Goal: Task Accomplishment & Management: Manage account settings

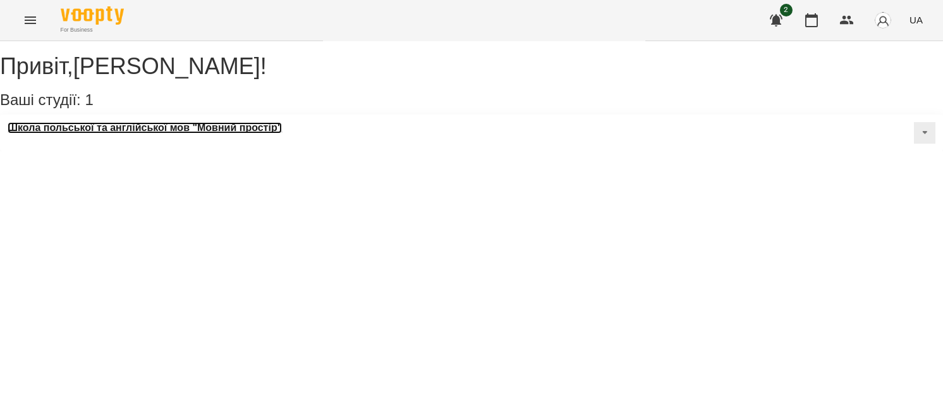
click at [145, 133] on h3 "Школа польської та англійської мов "Мовний простір"" at bounding box center [145, 127] width 274 height 11
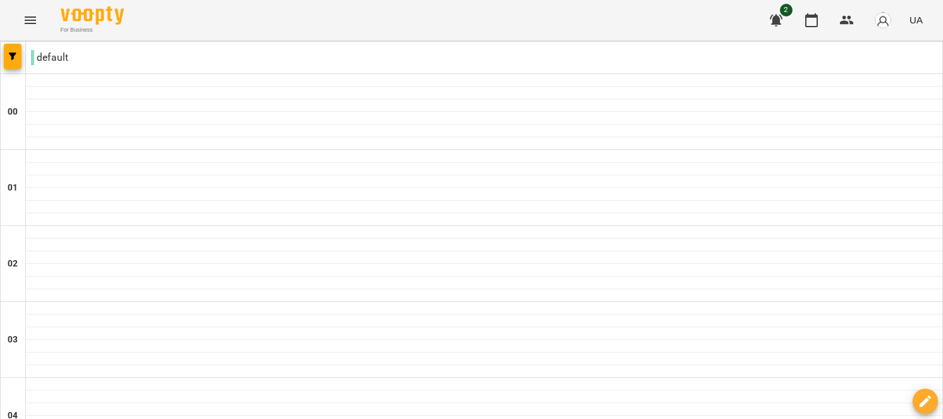
type input "**********"
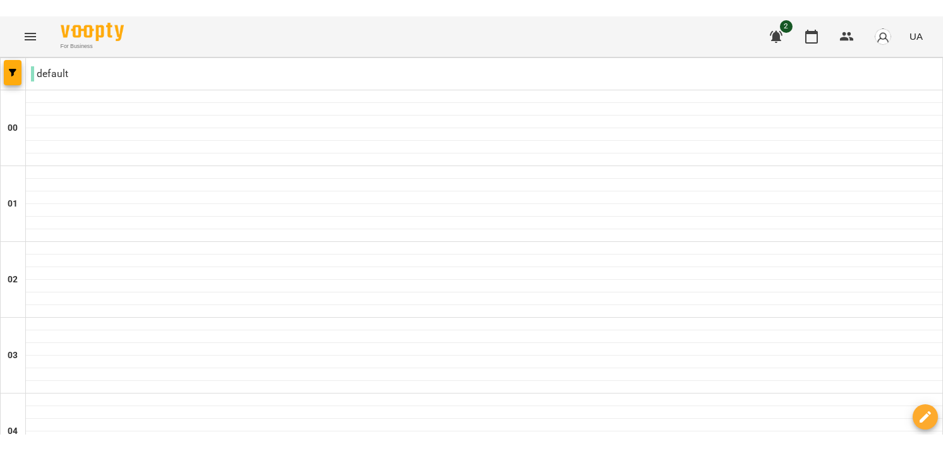
scroll to position [674, 0]
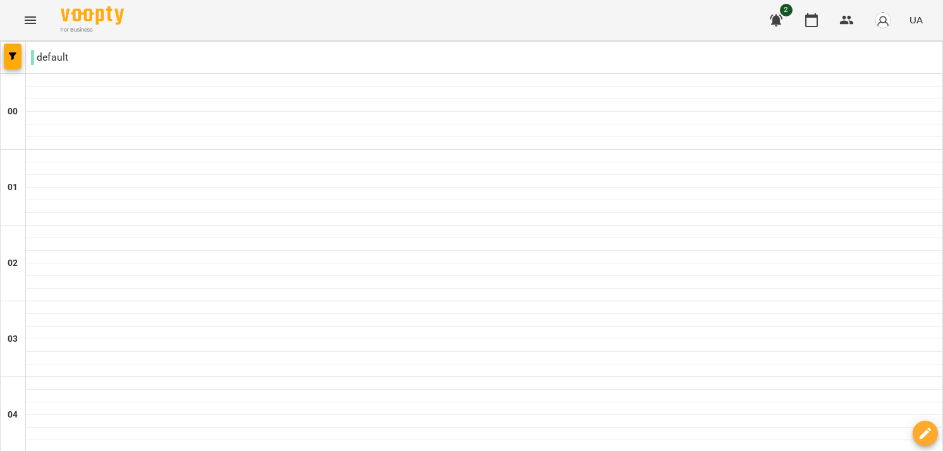
click at [37, 29] on button "Menu" at bounding box center [30, 20] width 30 height 30
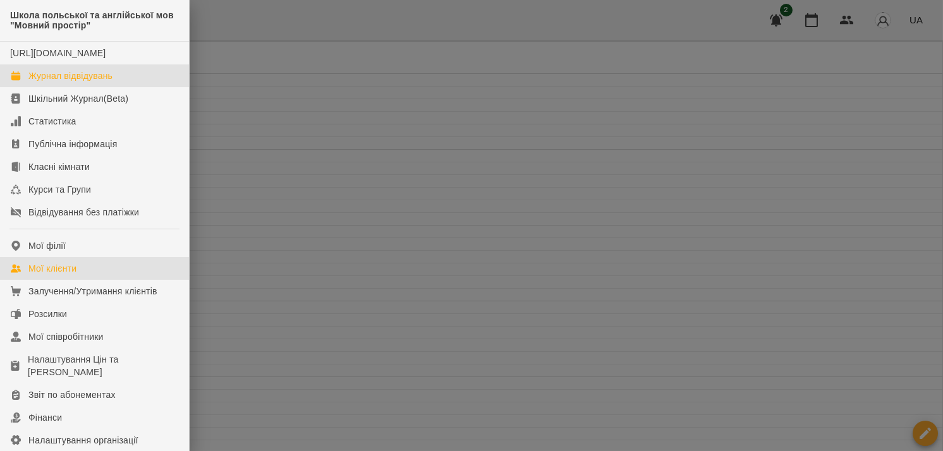
click at [77, 275] on div "Мої клієнти" at bounding box center [52, 268] width 48 height 13
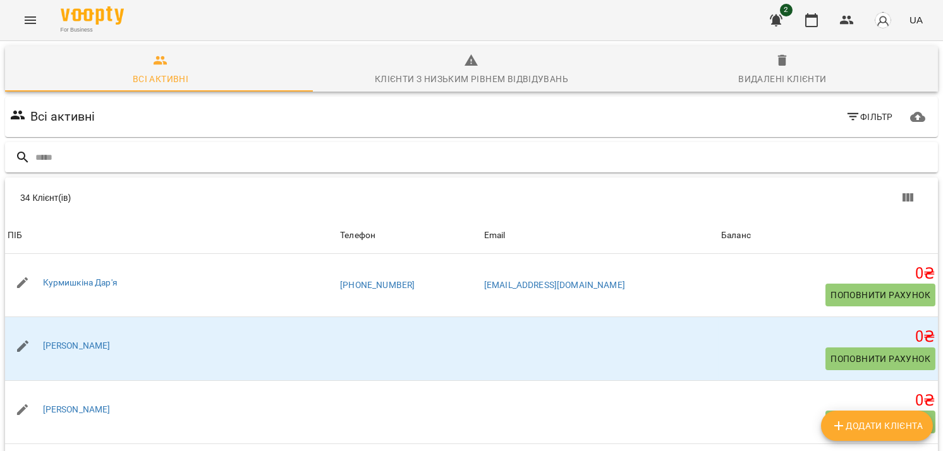
click at [266, 154] on input "text" at bounding box center [484, 157] width 898 height 21
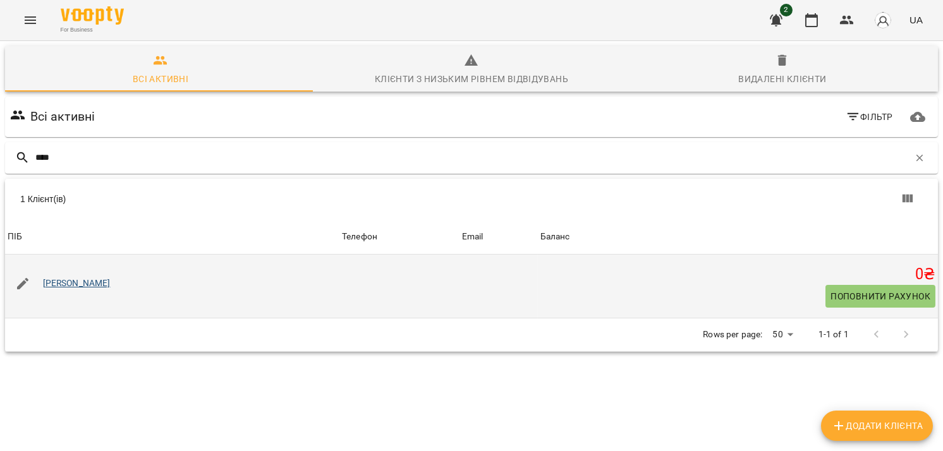
type input "****"
click at [103, 285] on link "[PERSON_NAME]" at bounding box center [77, 283] width 68 height 10
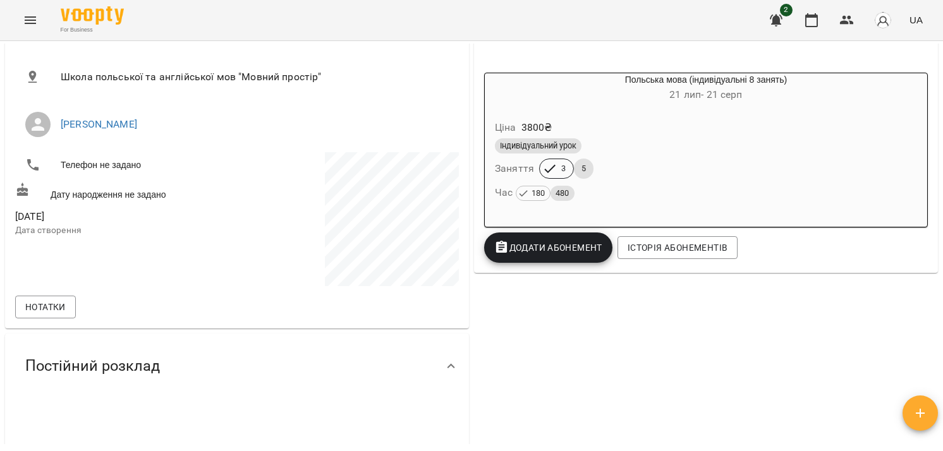
scroll to position [168, 0]
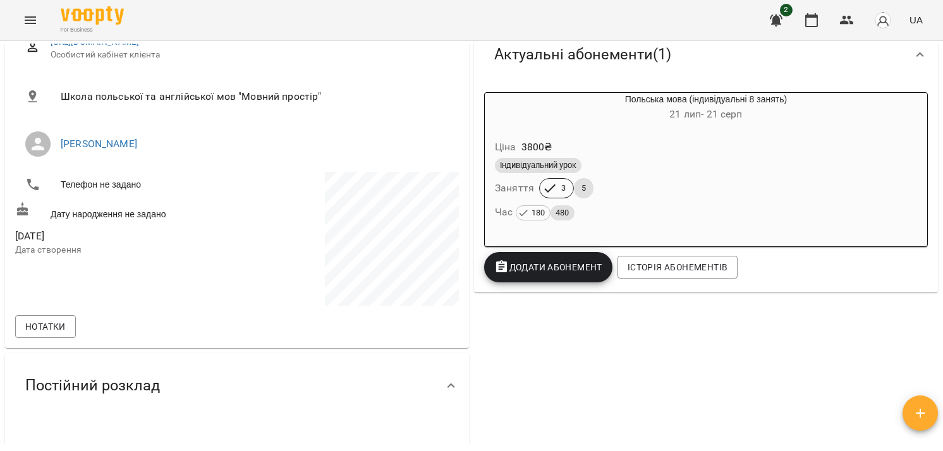
click at [15, 34] on div "For Business 2 UA" at bounding box center [471, 20] width 943 height 40
click at [28, 30] on button "Menu" at bounding box center [30, 20] width 30 height 30
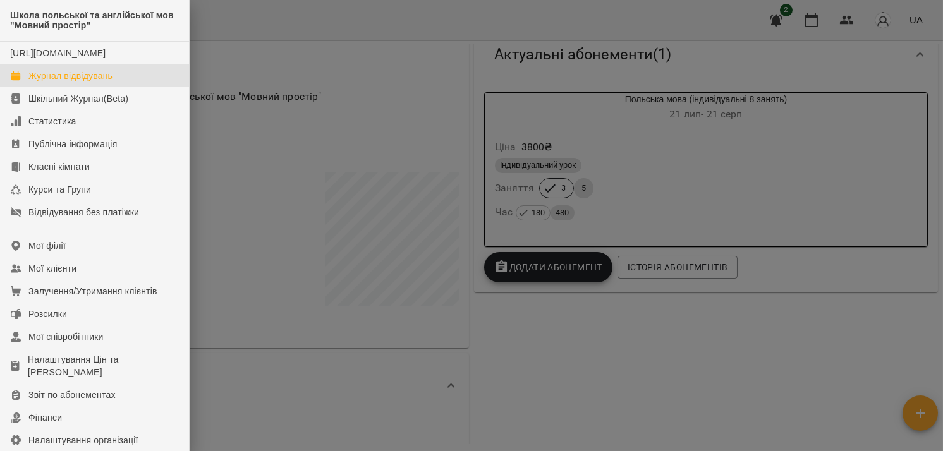
click at [54, 82] on div "Журнал відвідувань" at bounding box center [70, 76] width 84 height 13
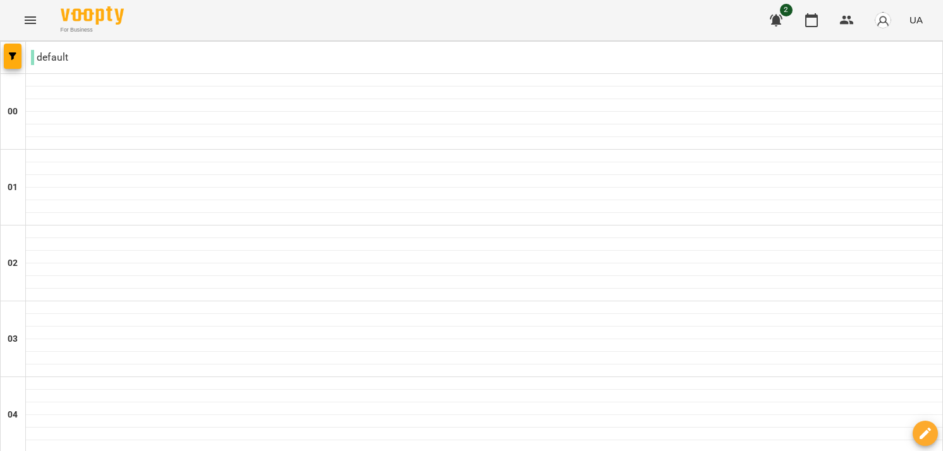
type input "**********"
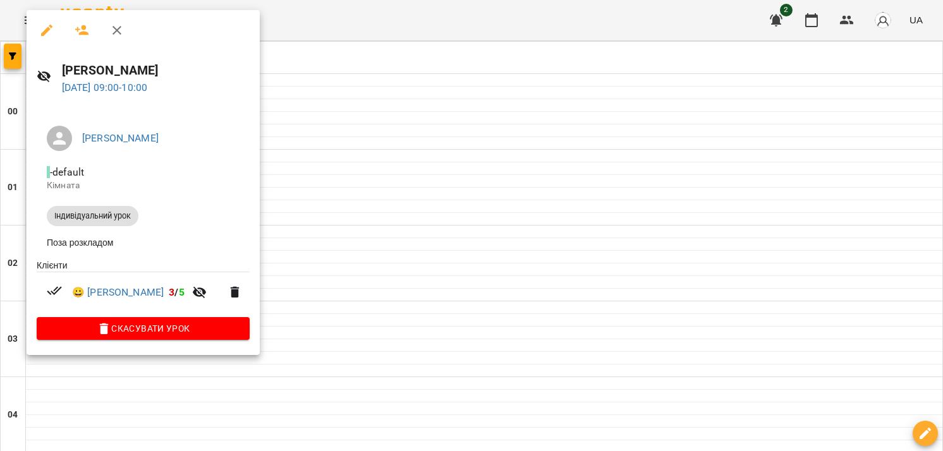
click at [48, 31] on icon "button" at bounding box center [46, 30] width 15 height 15
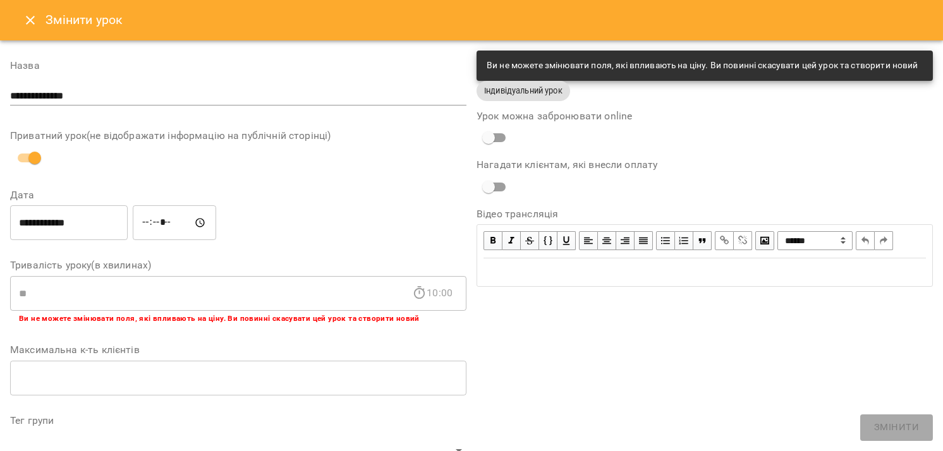
click at [26, 24] on icon "Close" at bounding box center [30, 20] width 15 height 15
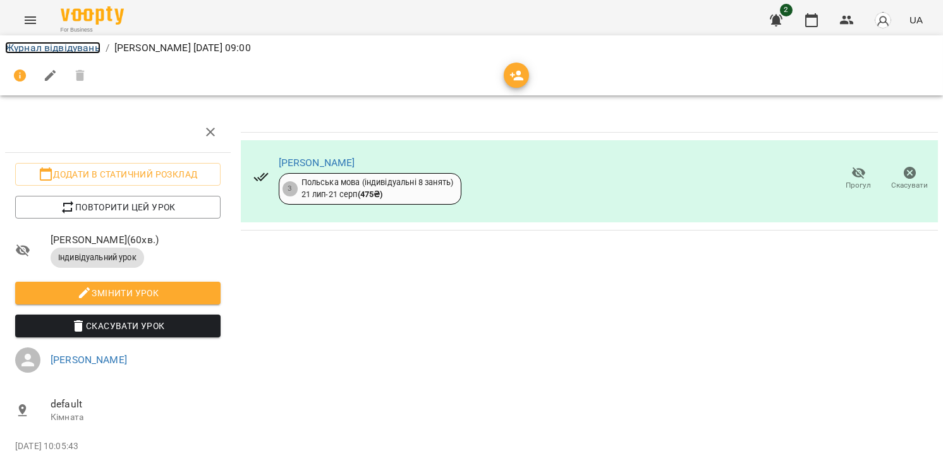
click at [42, 47] on link "Журнал відвідувань" at bounding box center [52, 48] width 95 height 12
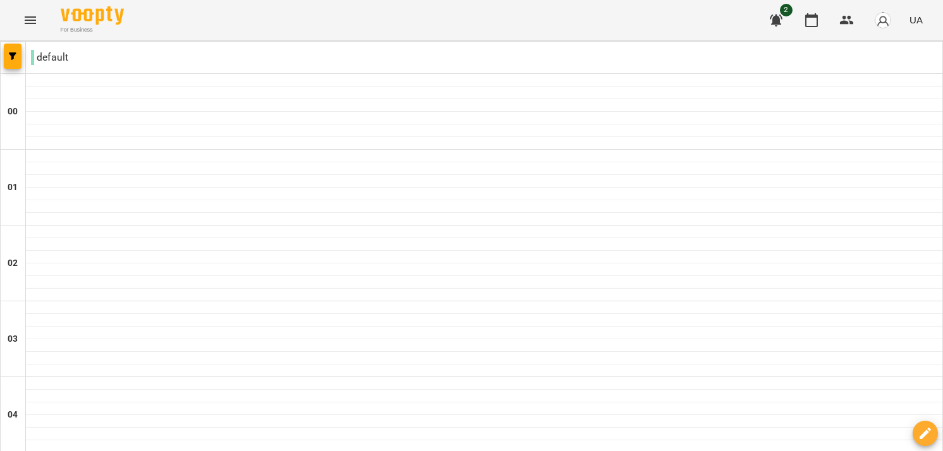
click at [28, 20] on icon "Menu" at bounding box center [30, 20] width 11 height 8
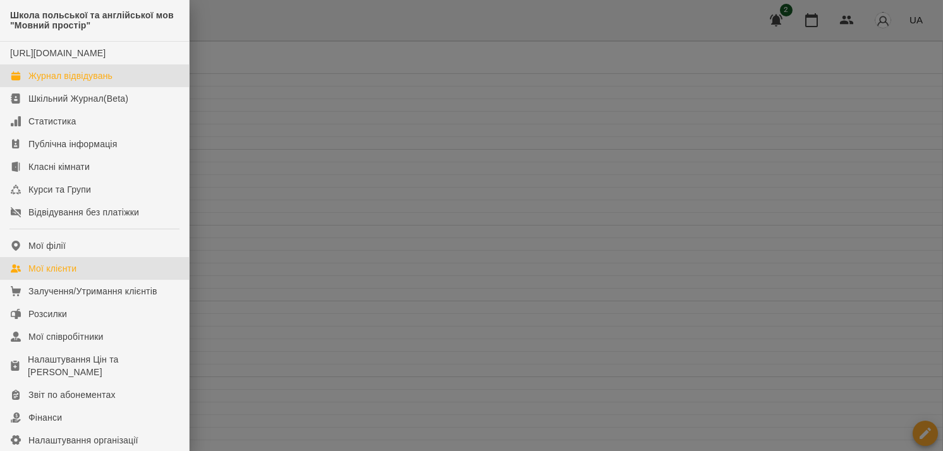
click at [73, 275] on div "Мої клієнти" at bounding box center [52, 268] width 48 height 13
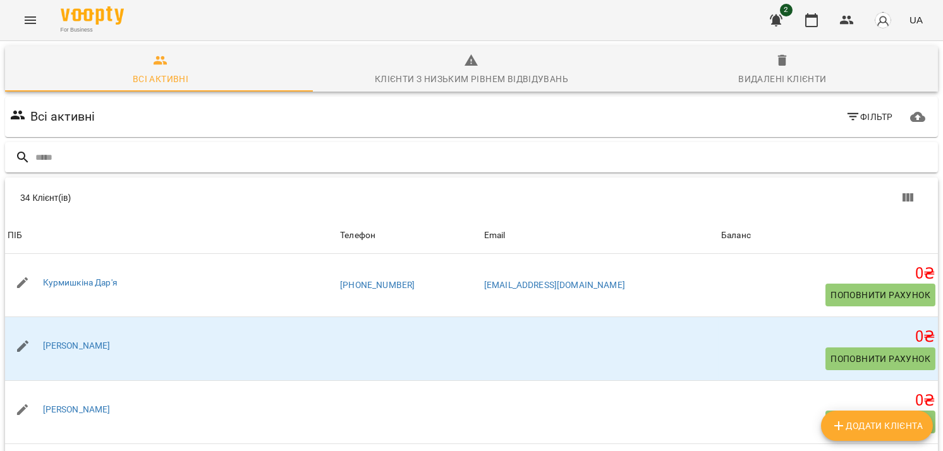
click at [227, 160] on input "text" at bounding box center [484, 157] width 898 height 21
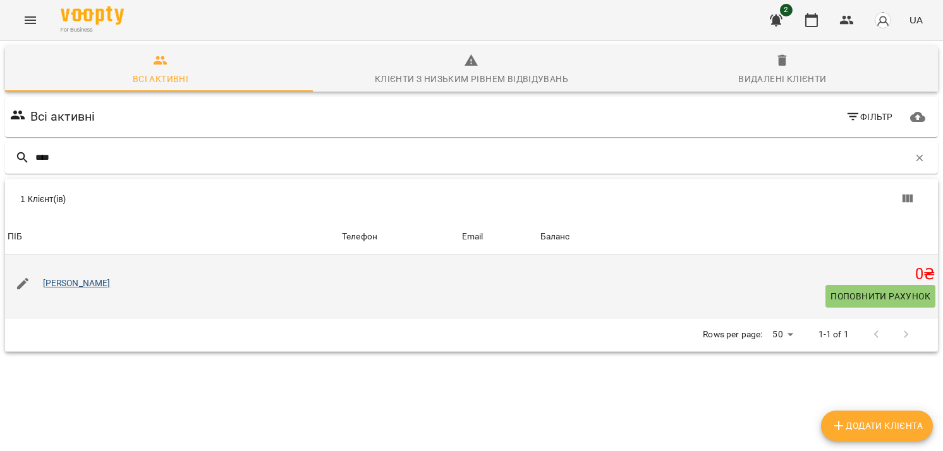
type input "****"
click at [82, 286] on link "[PERSON_NAME]" at bounding box center [77, 283] width 68 height 10
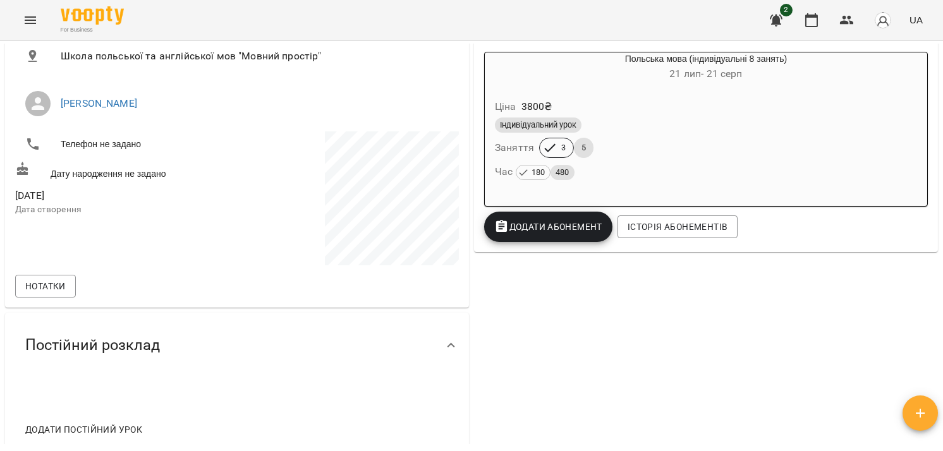
scroll to position [253, 0]
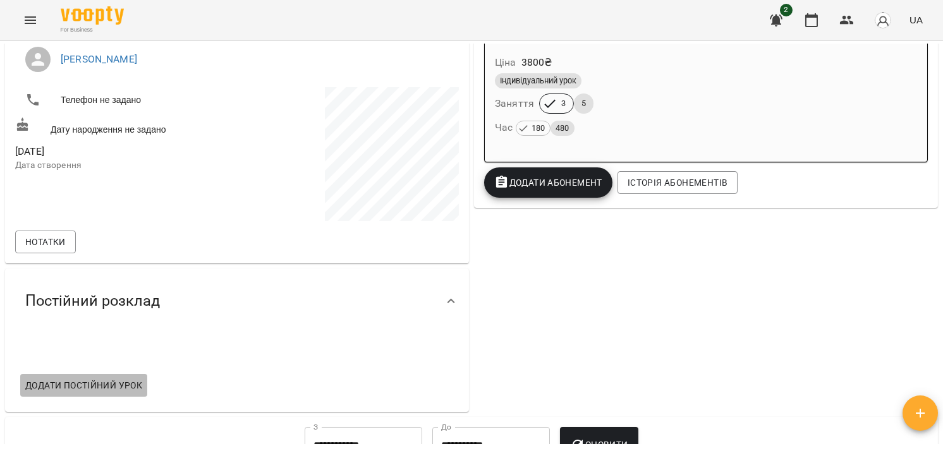
click at [112, 380] on span "Додати постійний урок" at bounding box center [83, 385] width 117 height 15
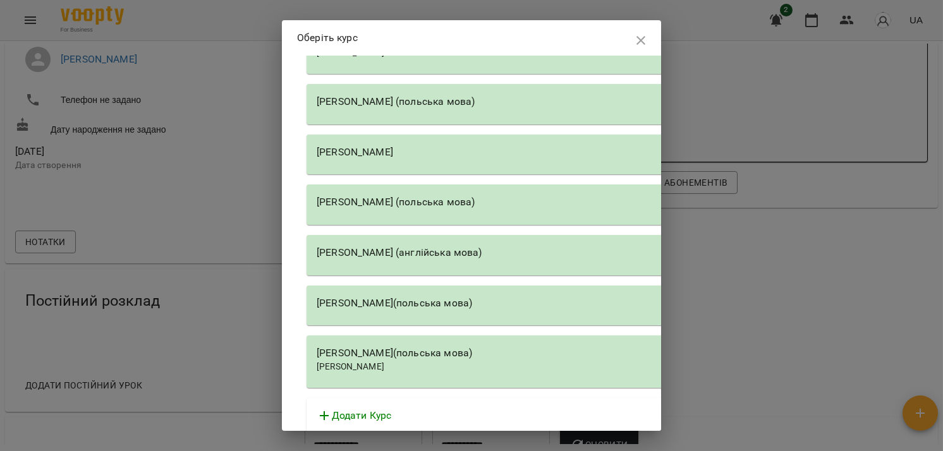
scroll to position [85, 0]
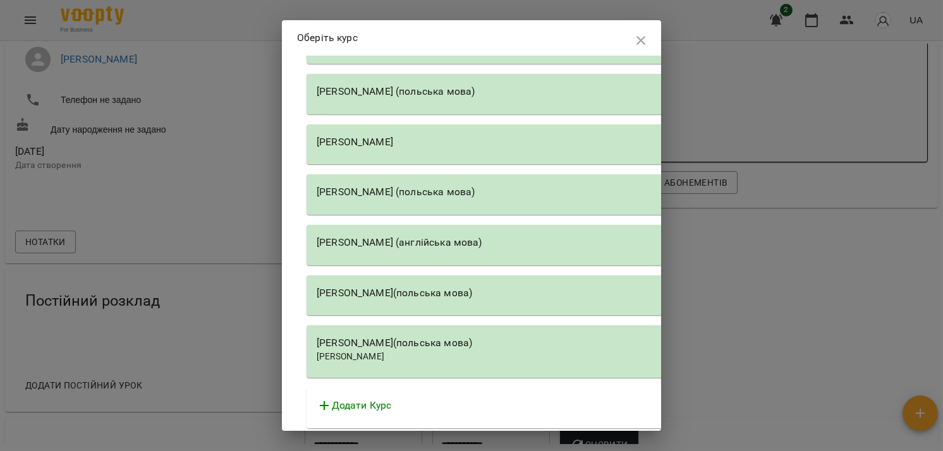
click at [410, 298] on div "[PERSON_NAME](польська мова)" at bounding box center [667, 296] width 721 height 40
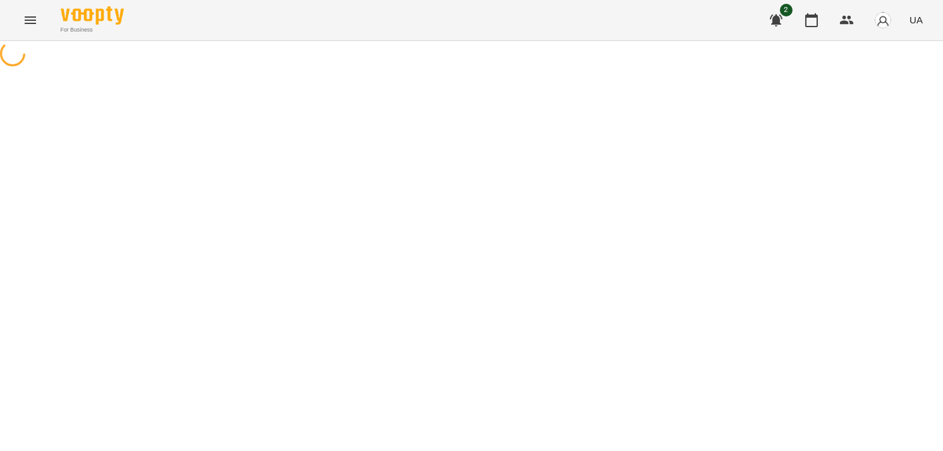
select select "**********"
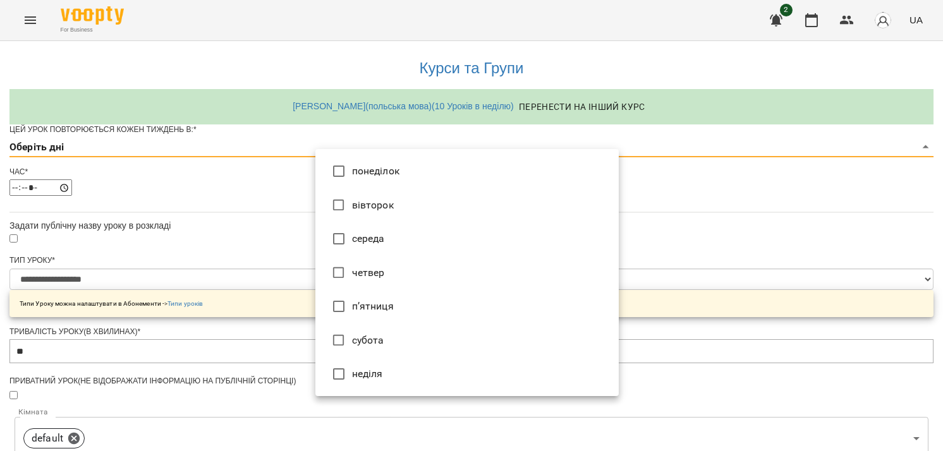
click at [345, 173] on body "**********" at bounding box center [471, 407] width 943 height 815
click at [381, 370] on li "неділя" at bounding box center [466, 374] width 303 height 34
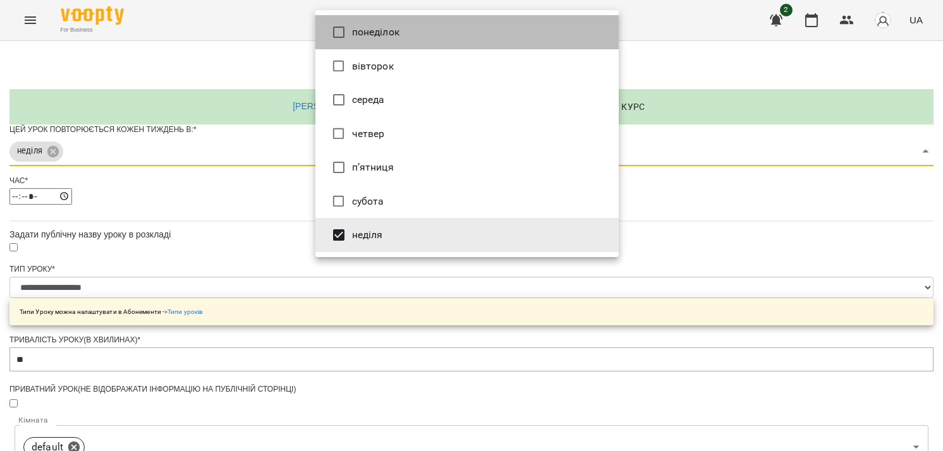
click at [413, 35] on li "понеділок" at bounding box center [466, 32] width 303 height 34
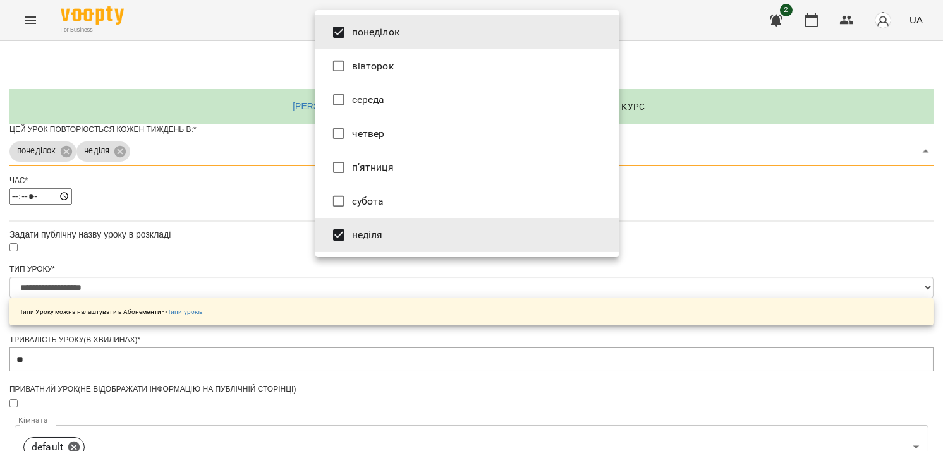
click at [408, 80] on li "вівторок" at bounding box center [466, 66] width 303 height 34
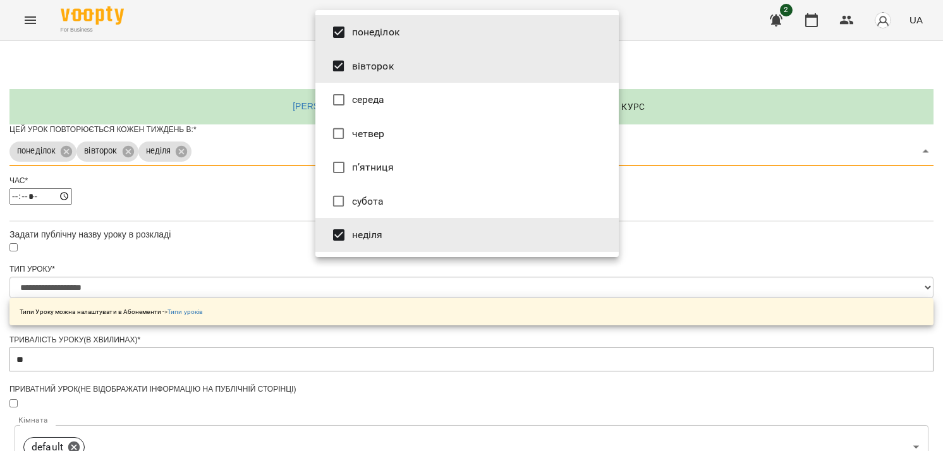
click at [407, 102] on li "середа" at bounding box center [466, 100] width 303 height 34
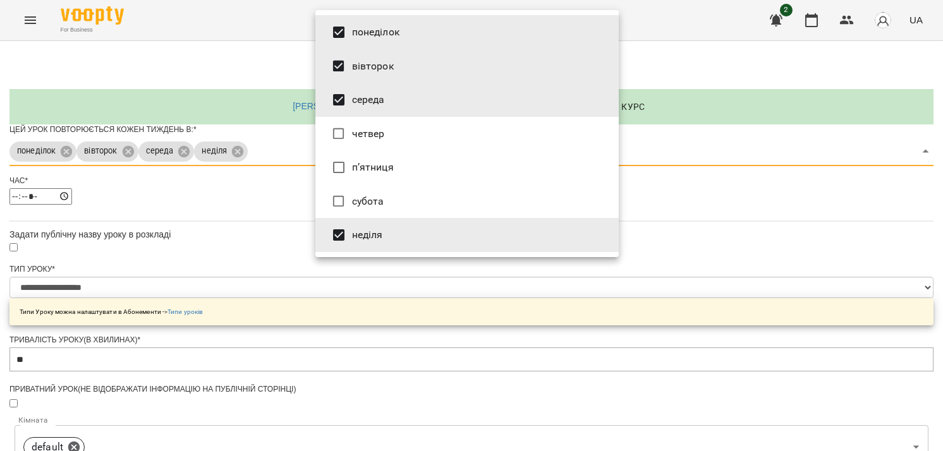
click at [400, 134] on li "четвер" at bounding box center [466, 134] width 303 height 34
type input "*********"
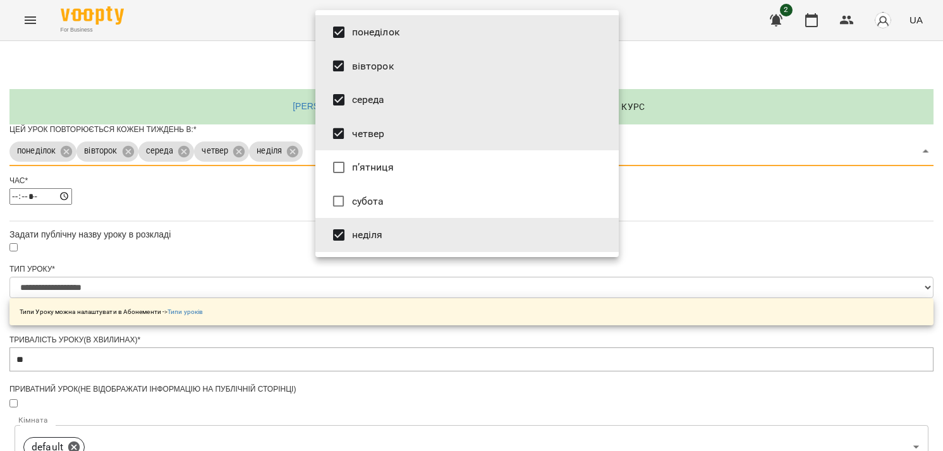
click at [228, 263] on div at bounding box center [471, 225] width 943 height 451
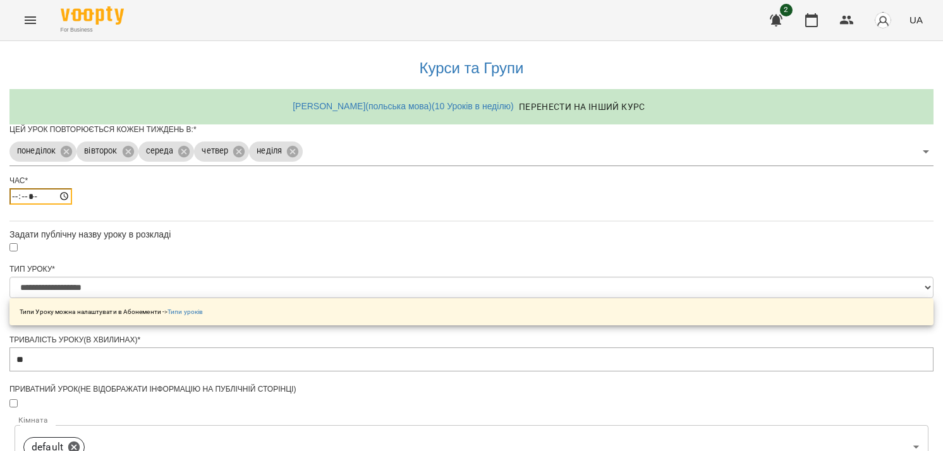
click at [72, 205] on input "*****" at bounding box center [40, 196] width 63 height 16
type input "*****"
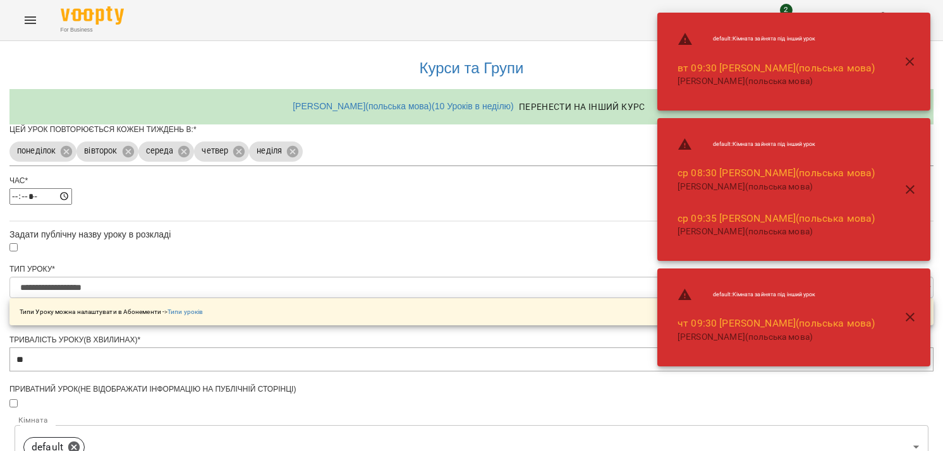
click at [448, 205] on div "*****" at bounding box center [471, 196] width 924 height 16
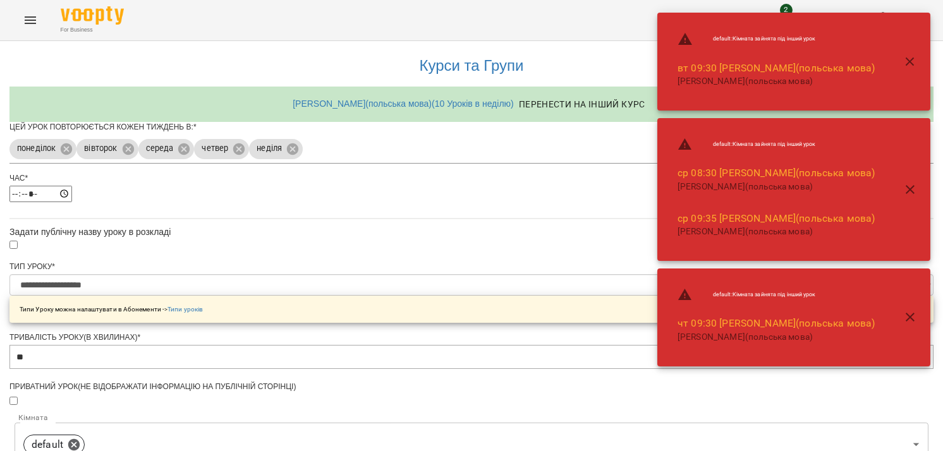
scroll to position [168, 0]
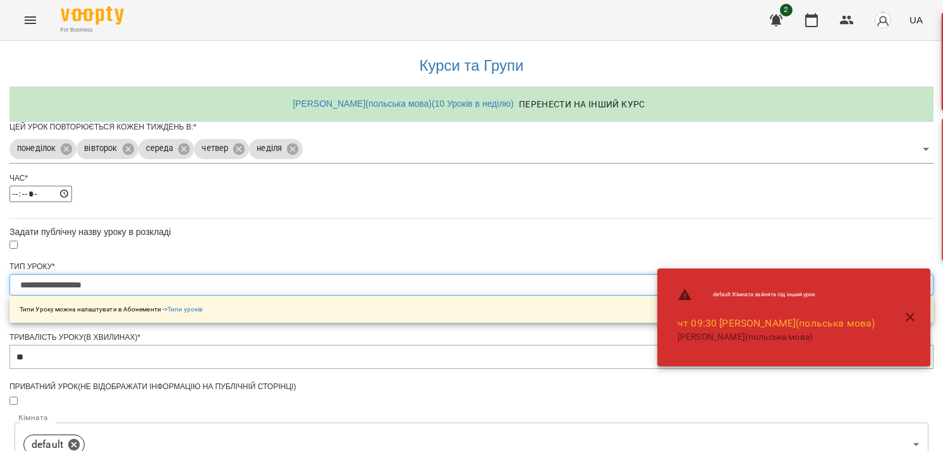
click at [367, 274] on select "**********" at bounding box center [471, 284] width 924 height 21
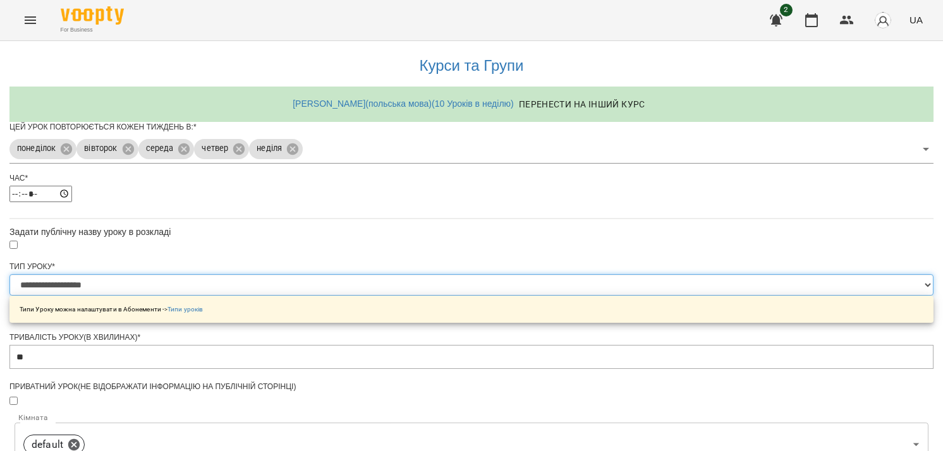
click at [315, 274] on select "**********" at bounding box center [471, 284] width 924 height 21
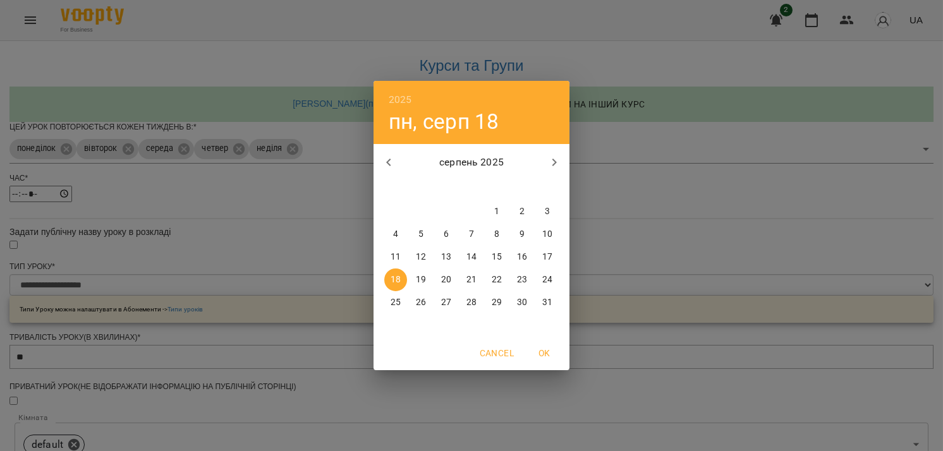
click at [551, 257] on p "17" at bounding box center [547, 257] width 10 height 13
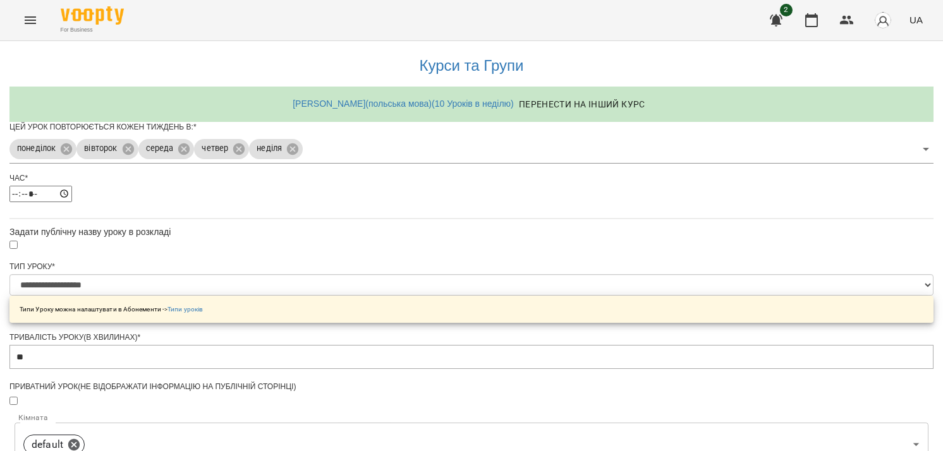
type input "**********"
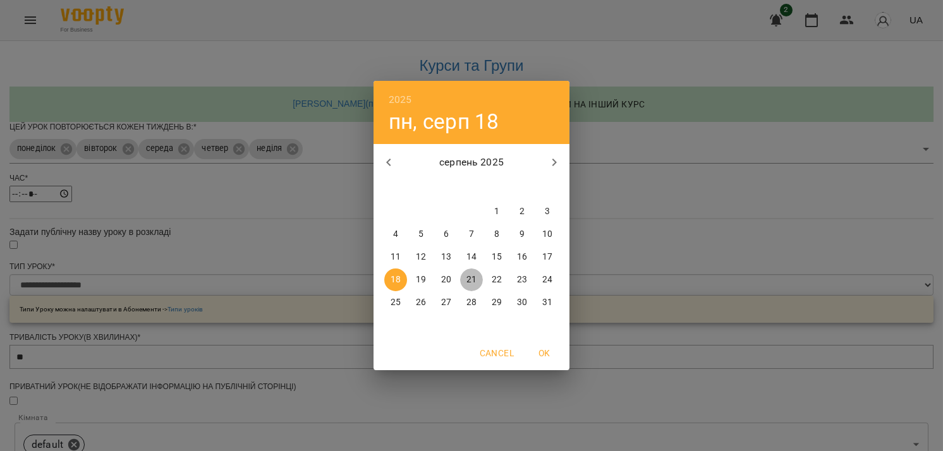
click at [473, 283] on p "21" at bounding box center [472, 280] width 10 height 13
type input "**********"
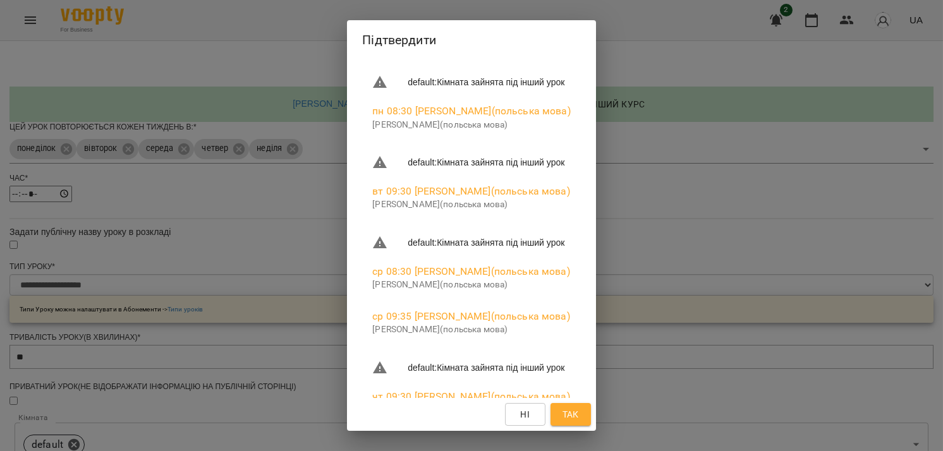
scroll to position [0, 0]
click at [578, 411] on span "Так" at bounding box center [571, 414] width 20 height 15
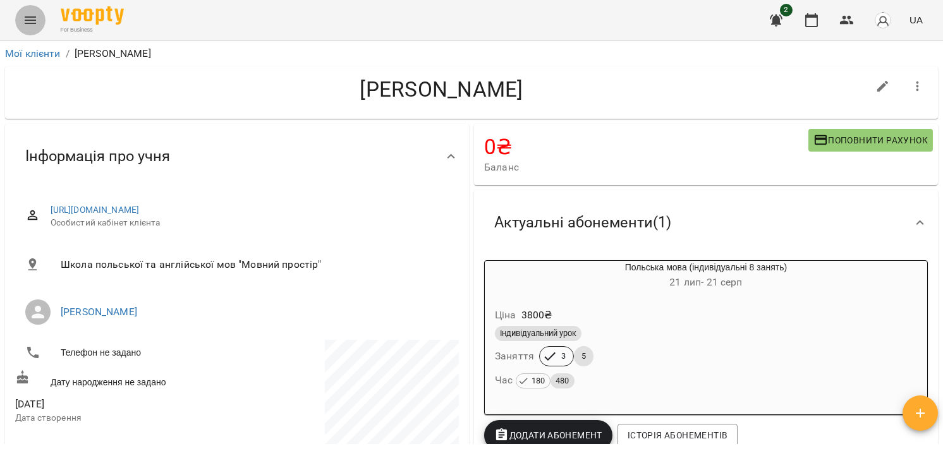
click at [30, 21] on icon "Menu" at bounding box center [30, 20] width 15 height 15
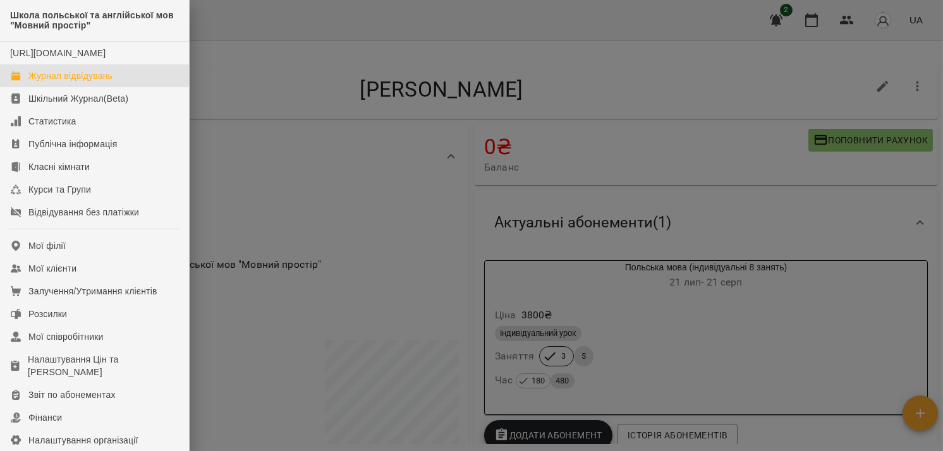
click at [82, 82] on div "Журнал відвідувань" at bounding box center [70, 76] width 84 height 13
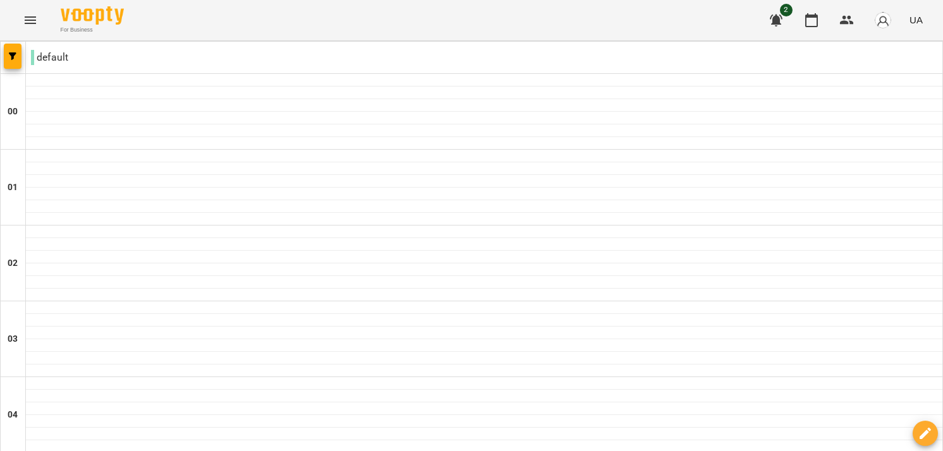
scroll to position [674, 0]
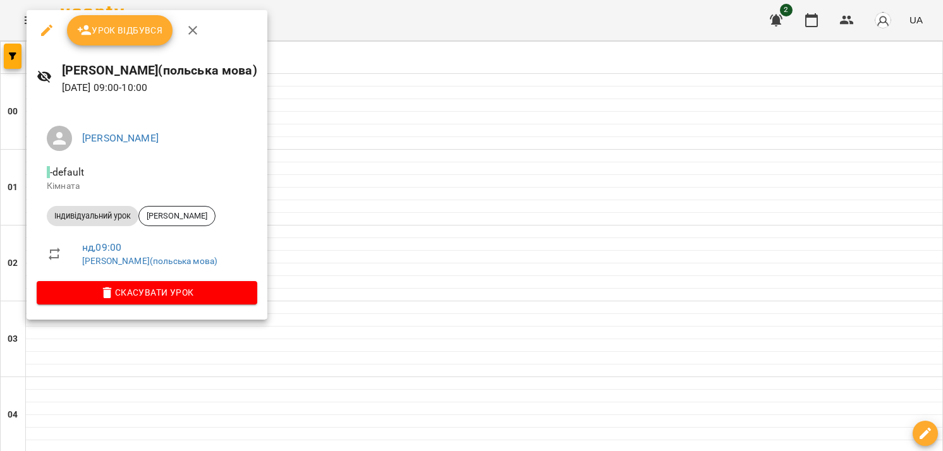
click at [50, 40] on button "button" at bounding box center [47, 30] width 30 height 30
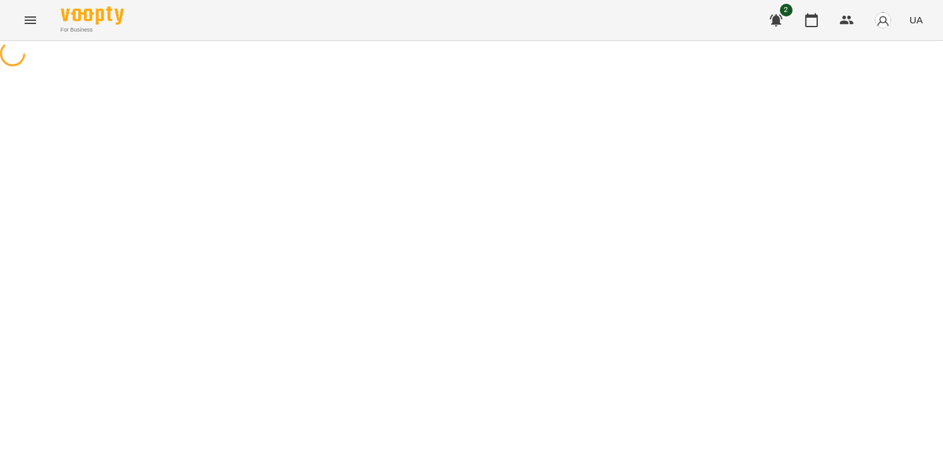
select select "**********"
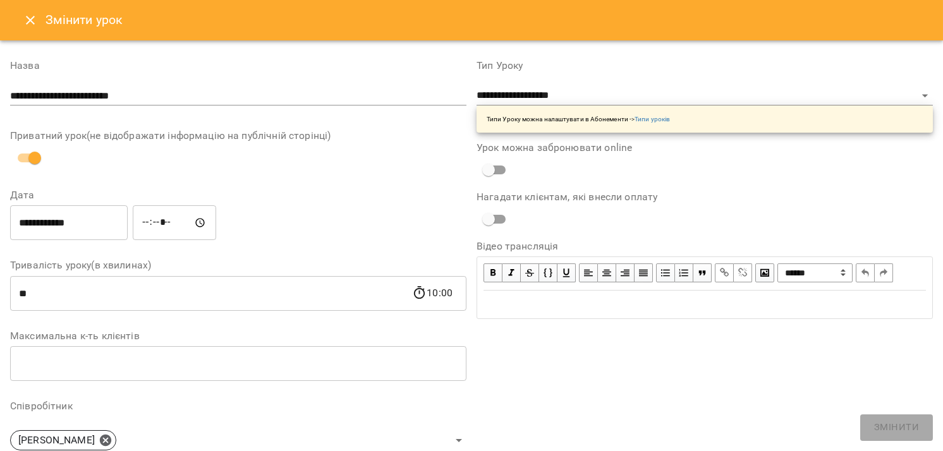
click at [24, 20] on icon "Close" at bounding box center [30, 20] width 15 height 15
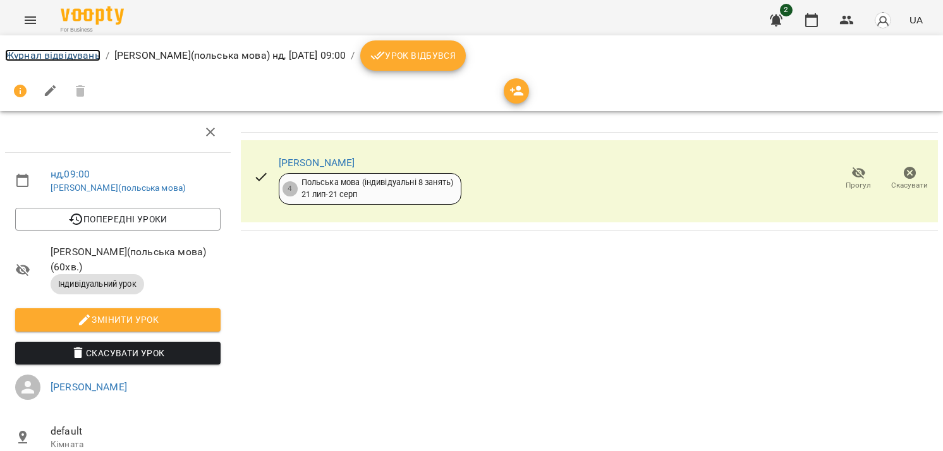
click at [48, 52] on link "Журнал відвідувань" at bounding box center [52, 55] width 95 height 12
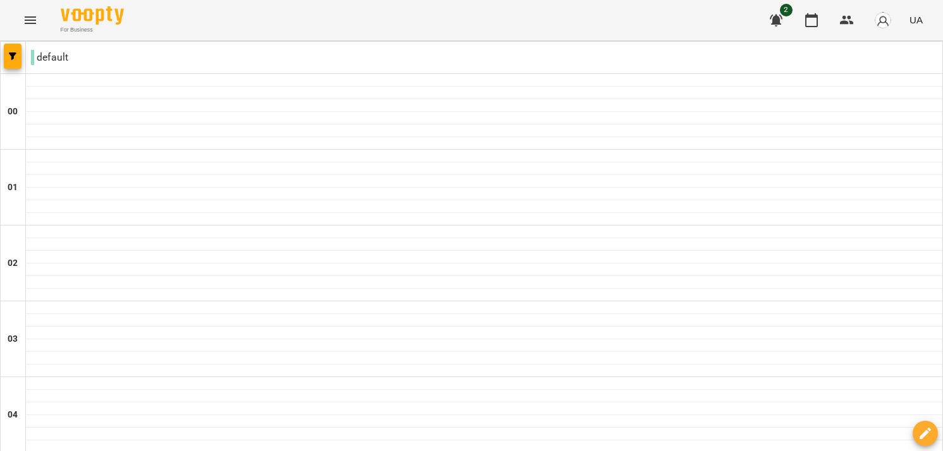
scroll to position [590, 0]
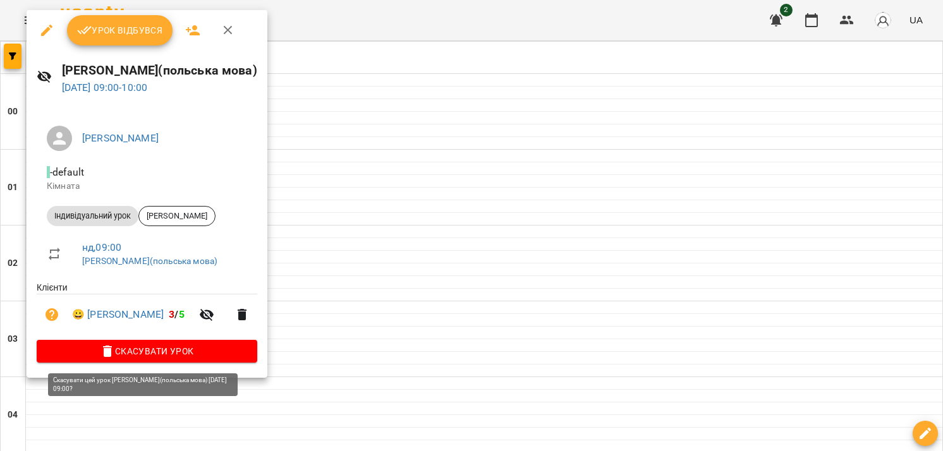
click at [202, 345] on span "Скасувати Урок" at bounding box center [147, 351] width 200 height 15
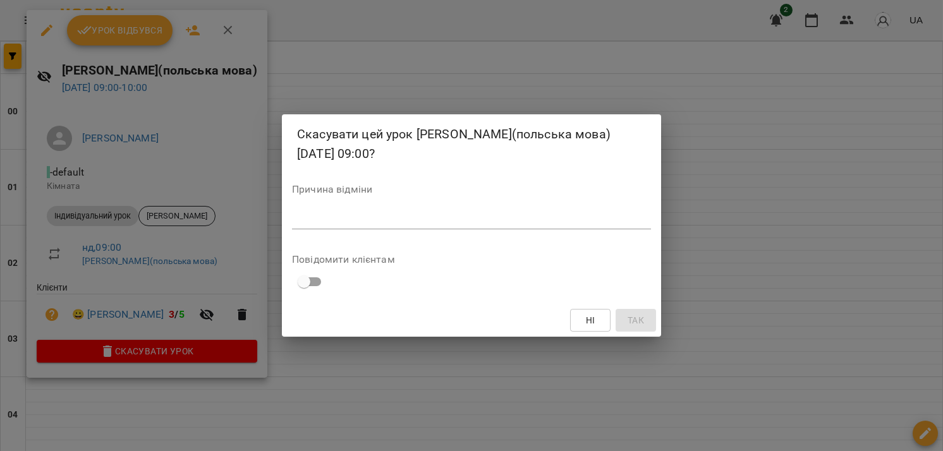
click at [434, 222] on textarea at bounding box center [471, 219] width 359 height 12
click at [350, 217] on textarea at bounding box center [471, 219] width 359 height 12
type textarea "*"
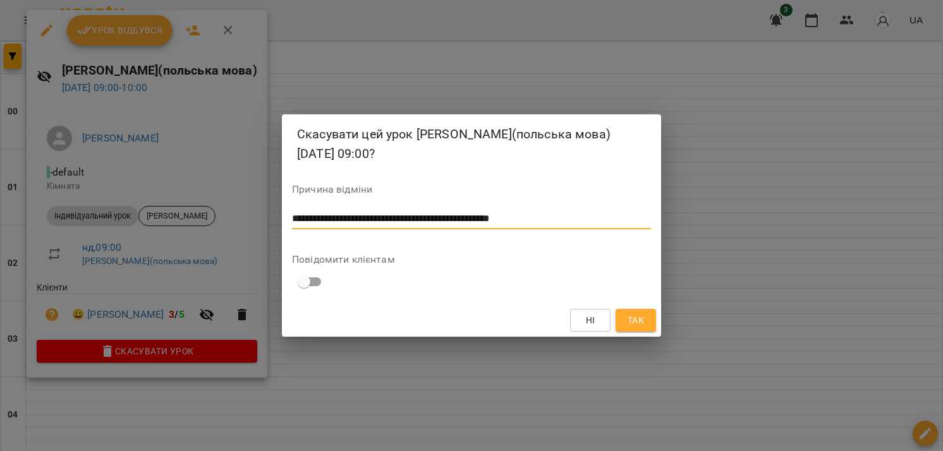
type textarea "**********"
click at [637, 321] on span "Так" at bounding box center [636, 320] width 16 height 15
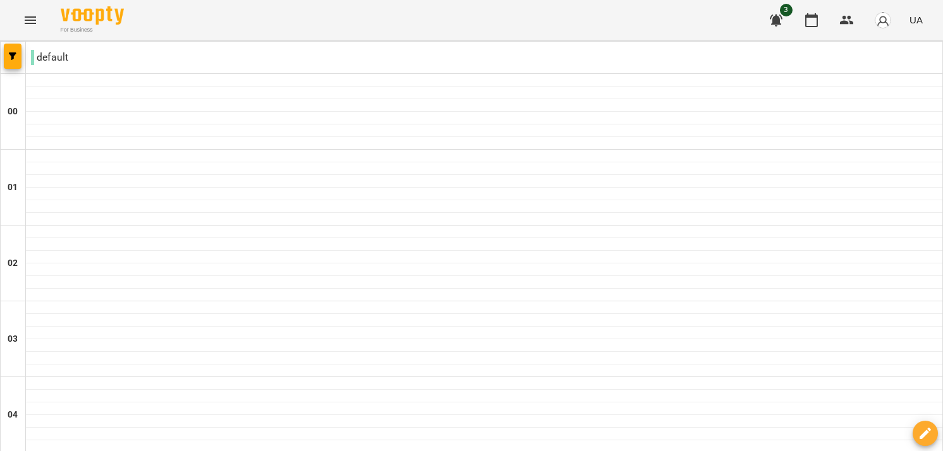
type input "**********"
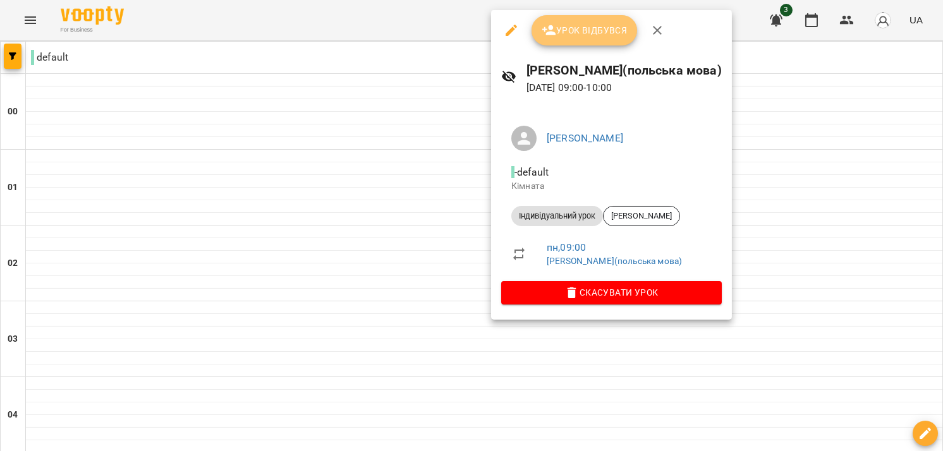
click at [566, 26] on span "Урок відбувся" at bounding box center [585, 30] width 86 height 15
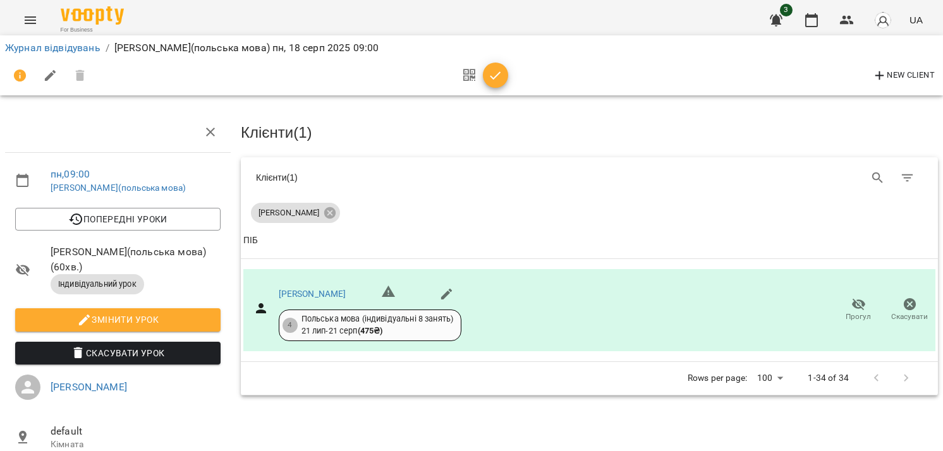
click at [501, 75] on icon "button" at bounding box center [495, 75] width 15 height 15
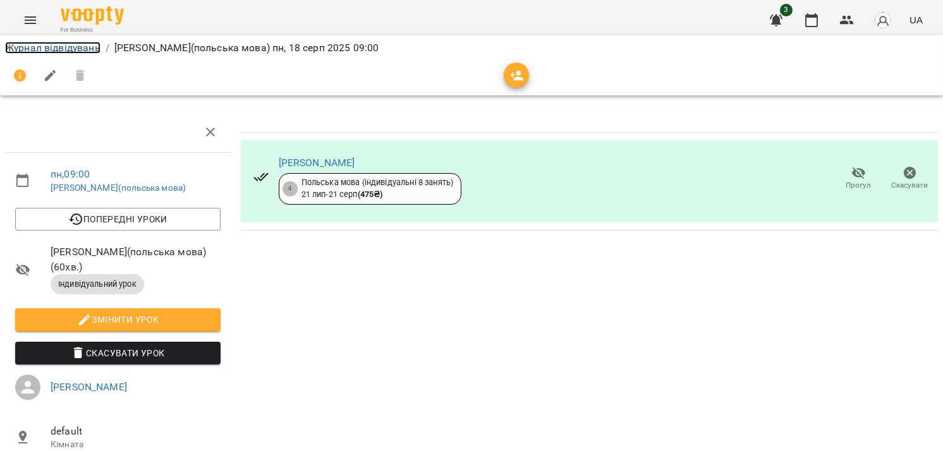
click at [30, 45] on link "Журнал відвідувань" at bounding box center [52, 48] width 95 height 12
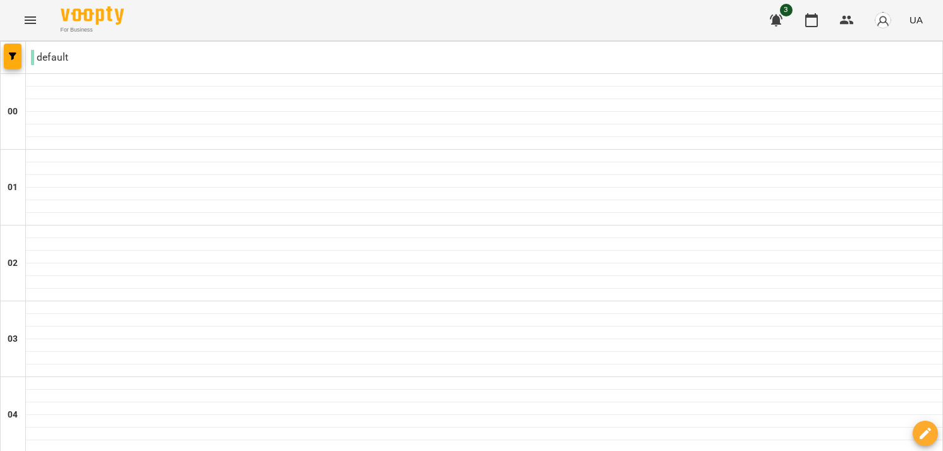
scroll to position [674, 0]
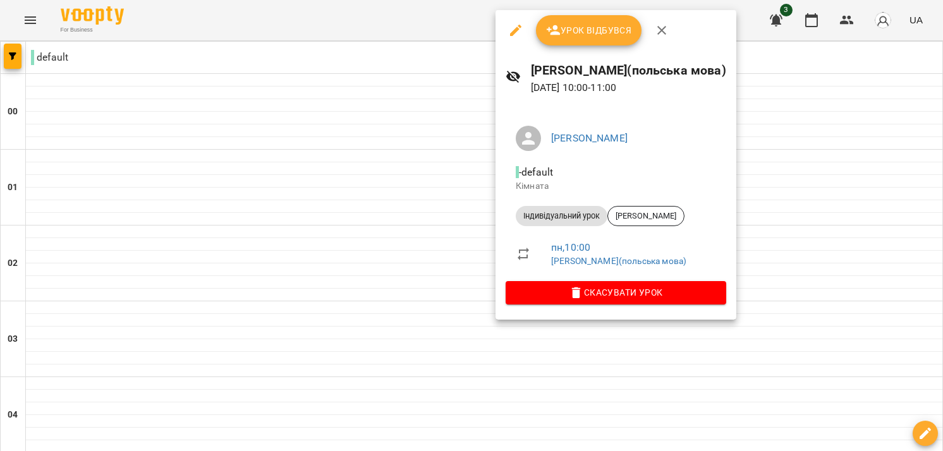
click at [557, 35] on icon "button" at bounding box center [554, 30] width 14 height 10
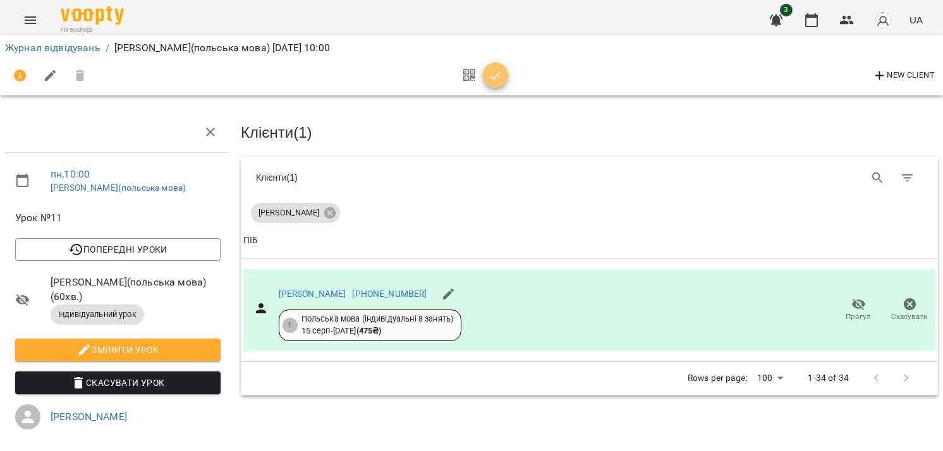
click at [499, 75] on icon "button" at bounding box center [495, 75] width 15 height 15
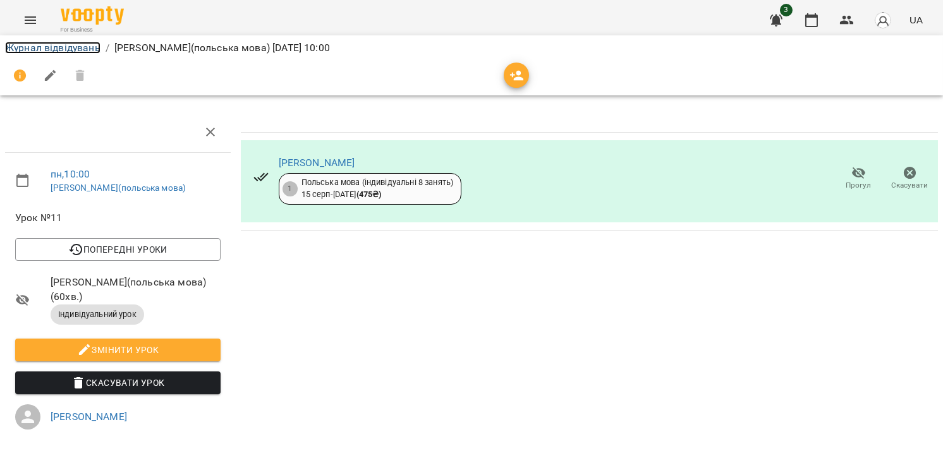
click at [38, 44] on link "Журнал відвідувань" at bounding box center [52, 48] width 95 height 12
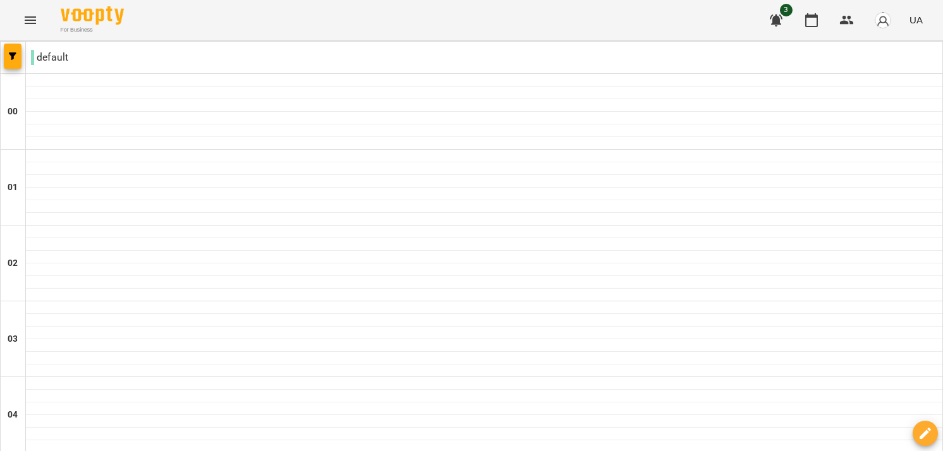
scroll to position [1433, 0]
click at [37, 24] on button "Menu" at bounding box center [30, 20] width 30 height 30
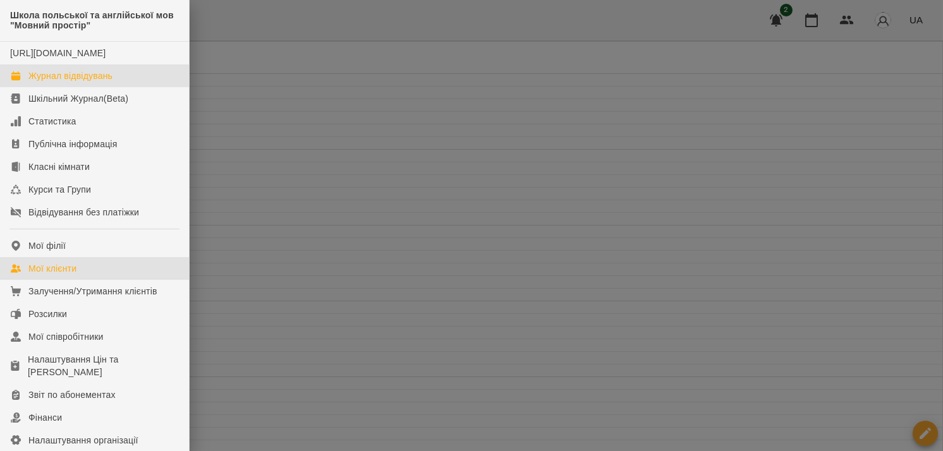
click at [83, 280] on link "Мої клієнти" at bounding box center [94, 268] width 189 height 23
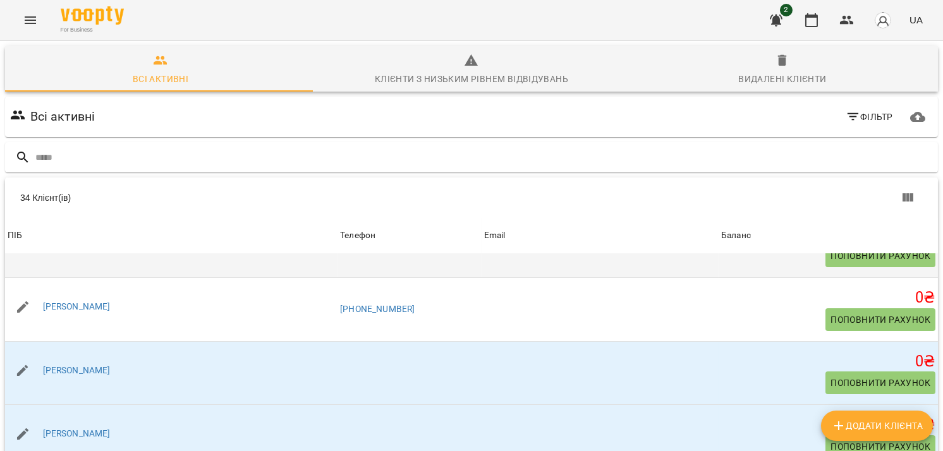
scroll to position [168, 0]
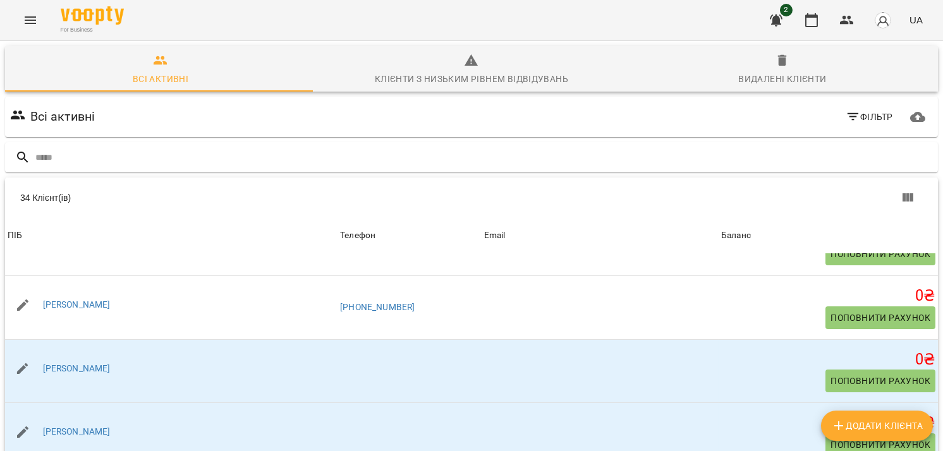
click at [606, 13] on div "For Business 2 UA" at bounding box center [471, 20] width 943 height 40
click at [21, 28] on button "Menu" at bounding box center [30, 20] width 30 height 30
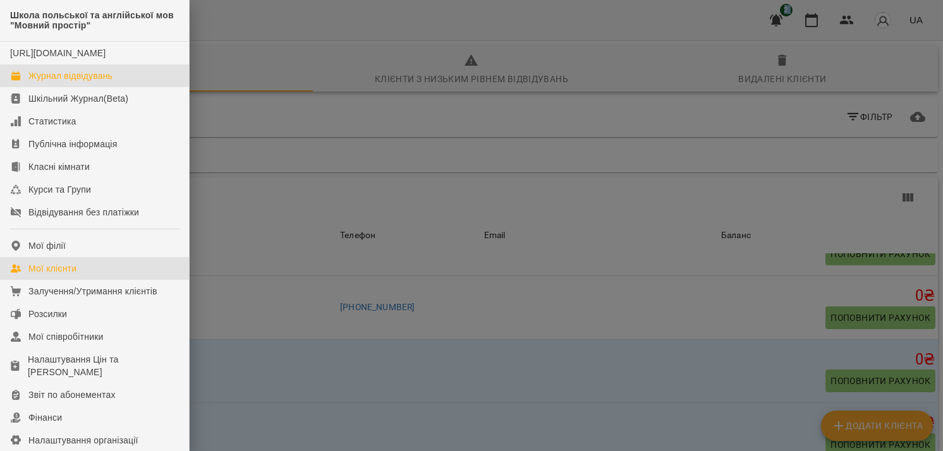
click at [93, 82] on div "Журнал відвідувань" at bounding box center [70, 76] width 84 height 13
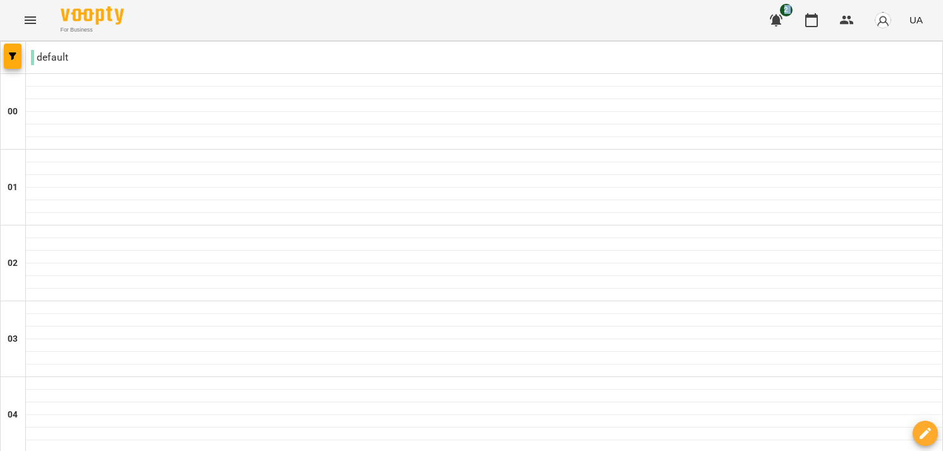
type input "**********"
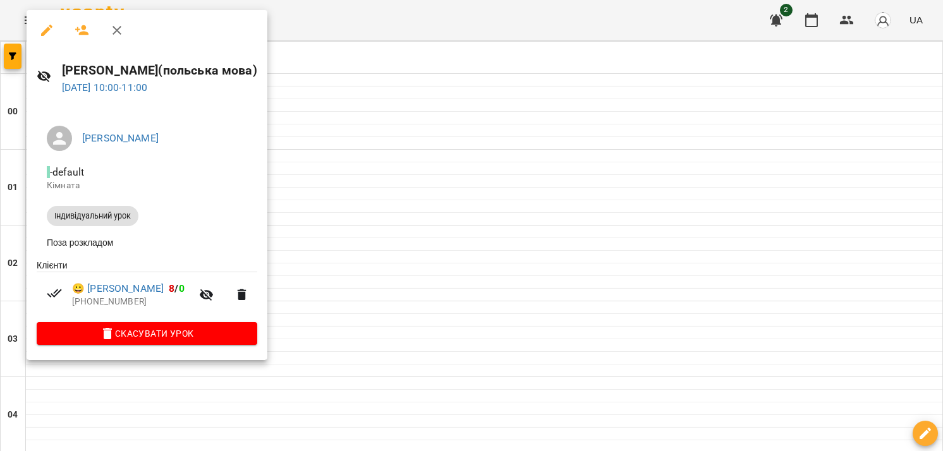
click at [380, 180] on div at bounding box center [471, 225] width 943 height 451
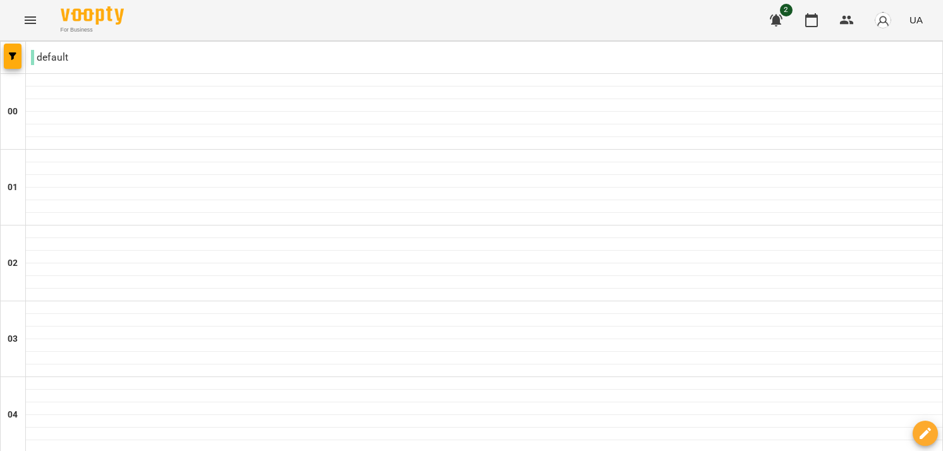
scroll to position [262, 0]
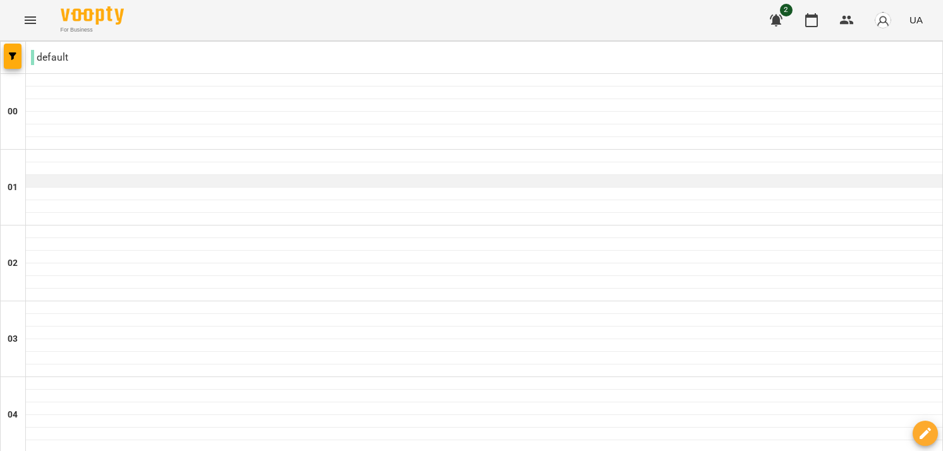
scroll to position [590, 0]
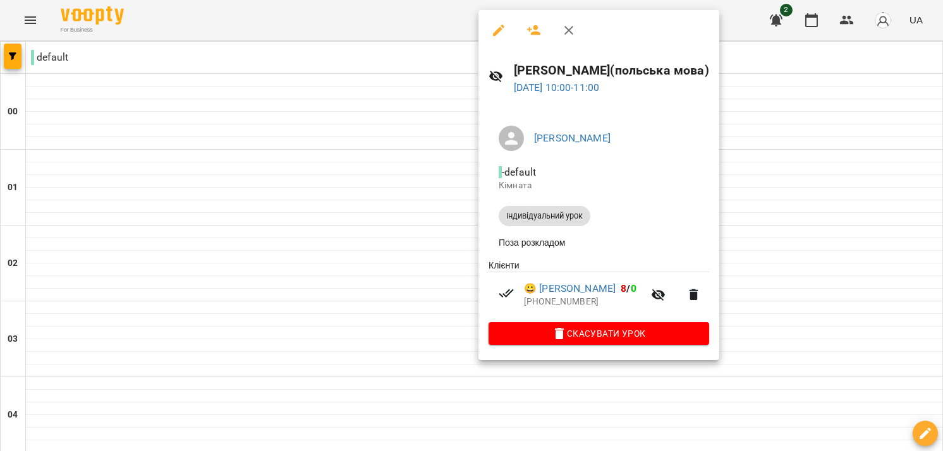
click at [746, 355] on div at bounding box center [471, 225] width 943 height 451
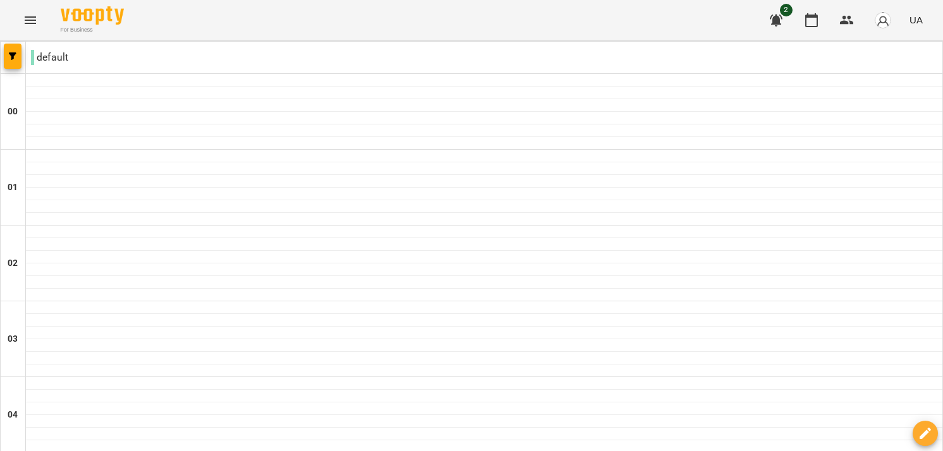
scroll to position [1273, 0]
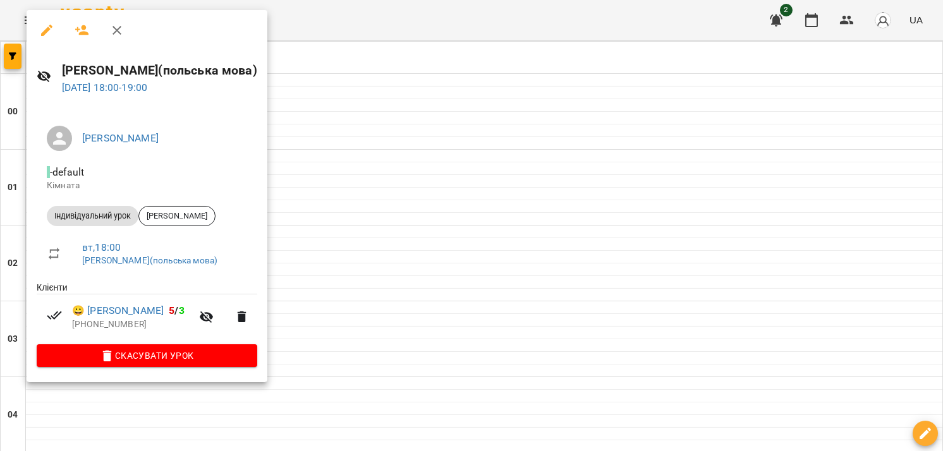
click at [300, 283] on div at bounding box center [471, 225] width 943 height 451
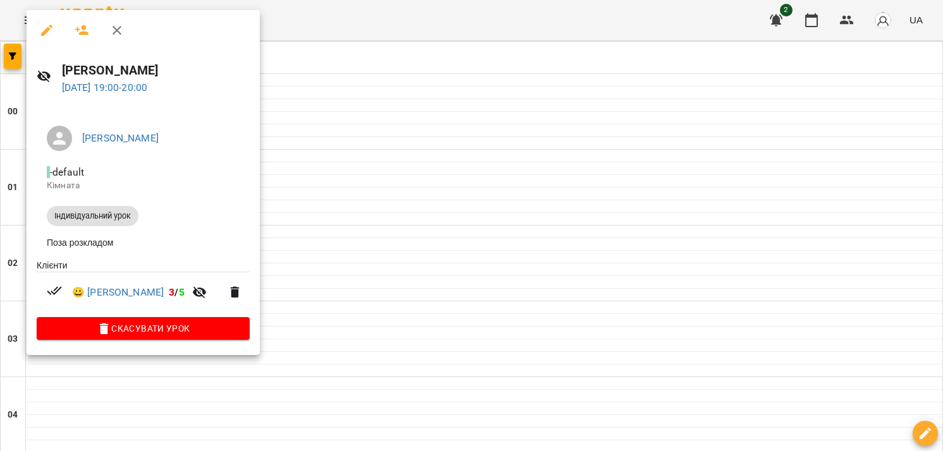
click at [457, 290] on div at bounding box center [471, 225] width 943 height 451
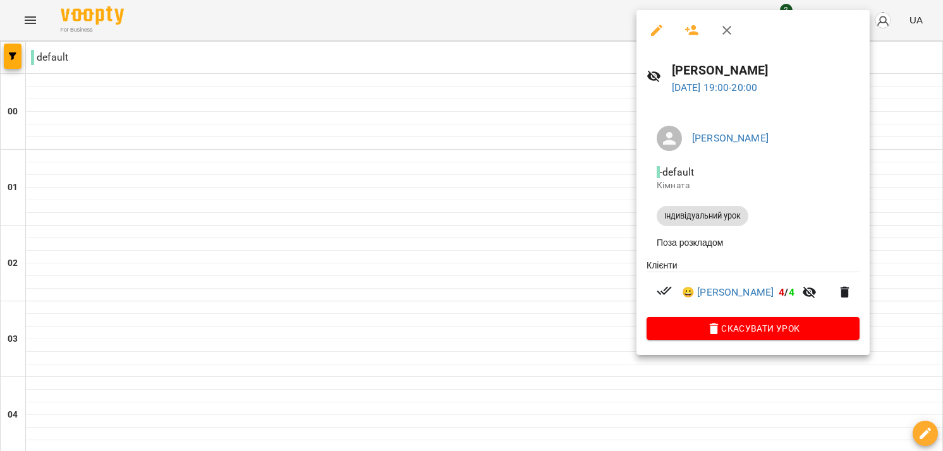
click at [884, 164] on div at bounding box center [471, 225] width 943 height 451
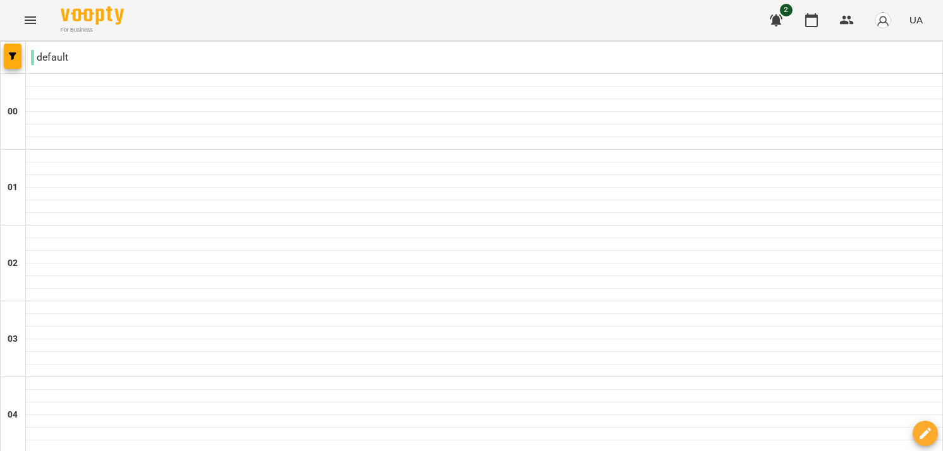
scroll to position [1442, 0]
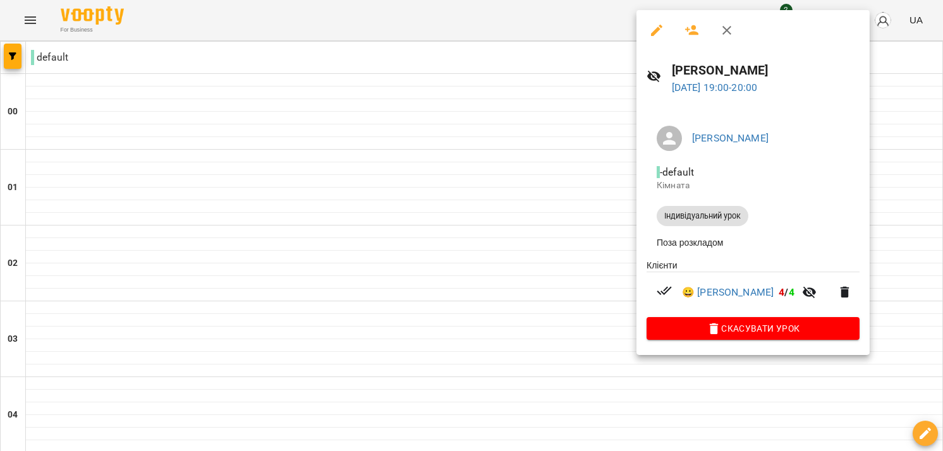
click at [200, 247] on div at bounding box center [471, 225] width 943 height 451
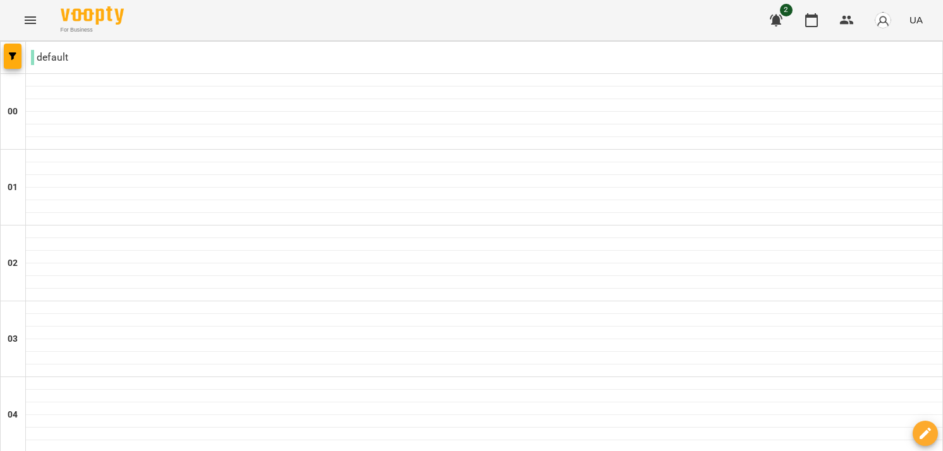
scroll to position [1189, 0]
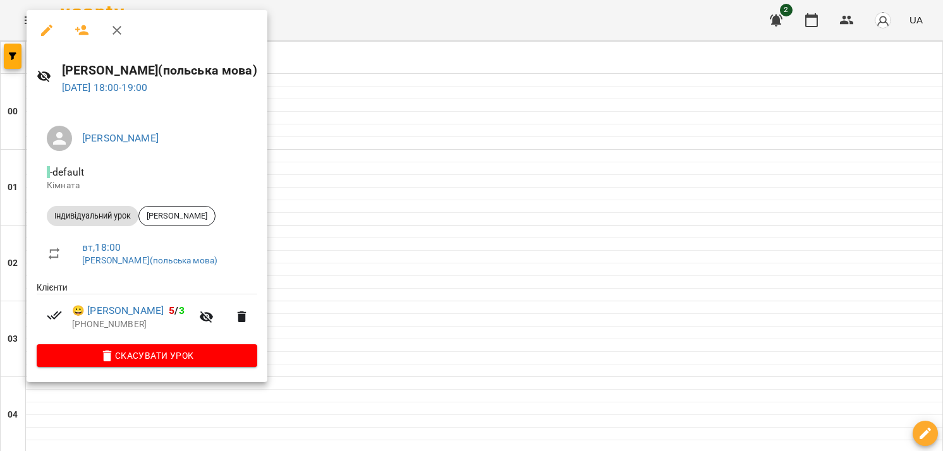
click at [706, 309] on div at bounding box center [471, 225] width 943 height 451
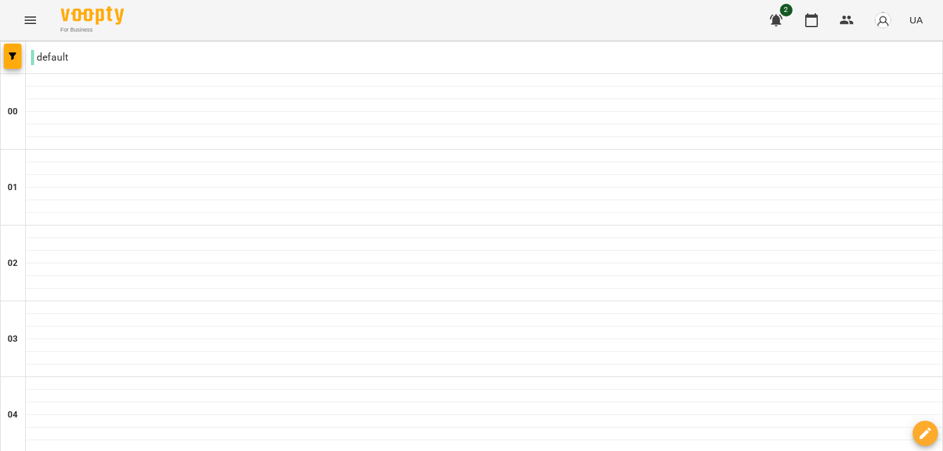
scroll to position [1442, 0]
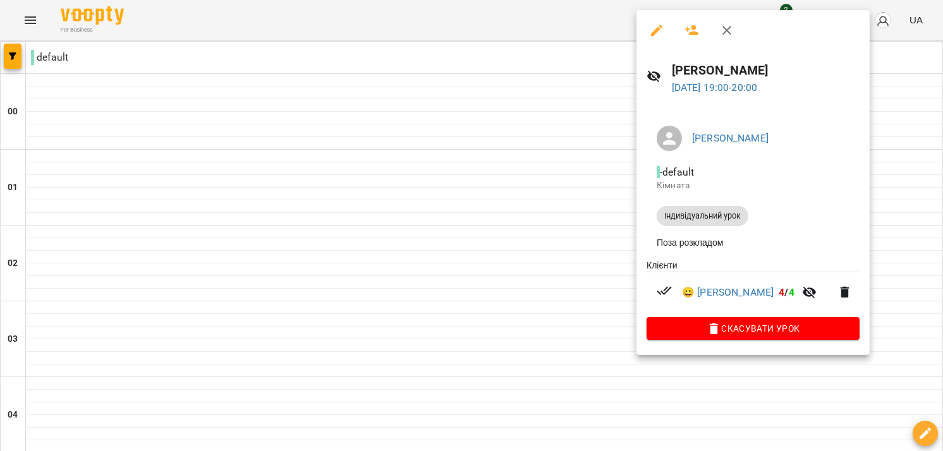
click at [481, 193] on div at bounding box center [471, 225] width 943 height 451
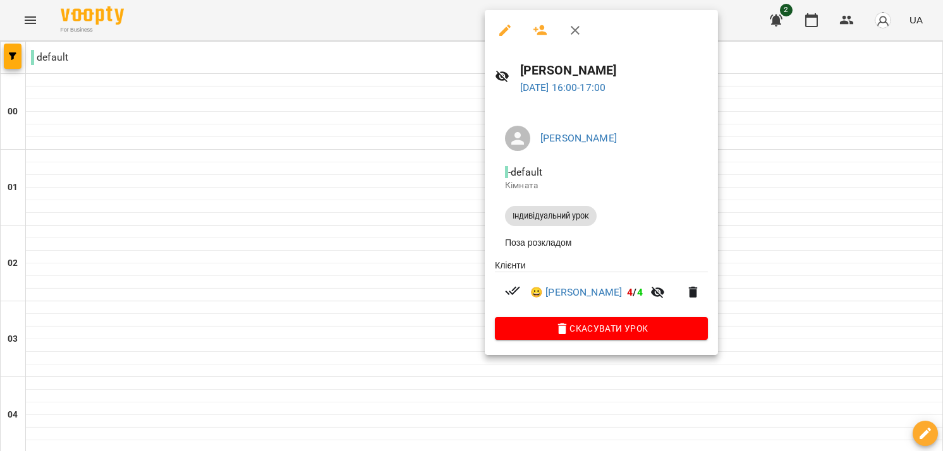
click at [752, 305] on div at bounding box center [471, 225] width 943 height 451
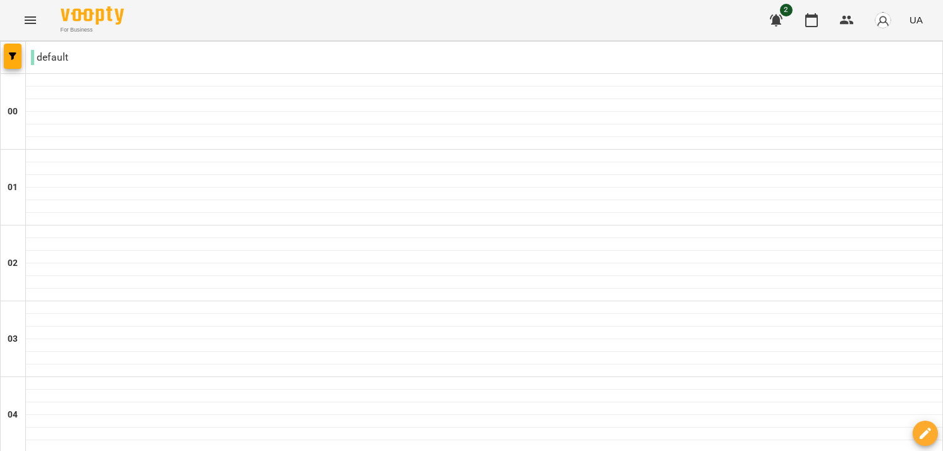
scroll to position [1349, 0]
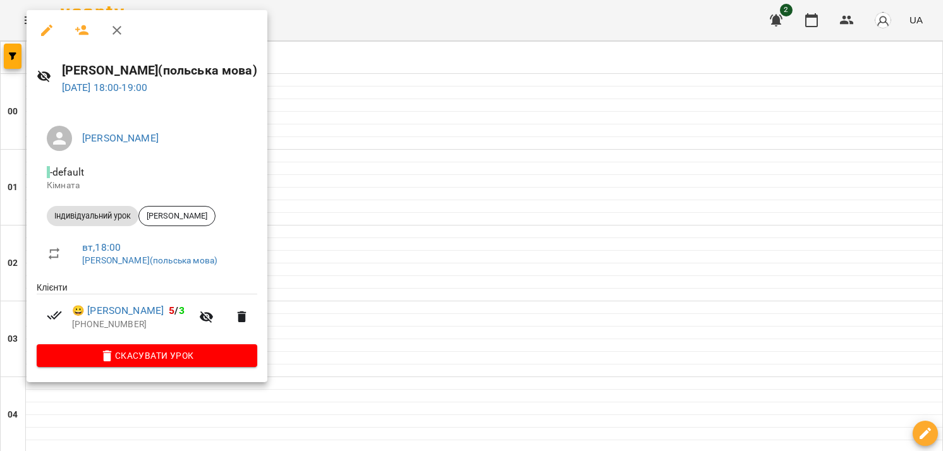
click at [339, 249] on div at bounding box center [471, 225] width 943 height 451
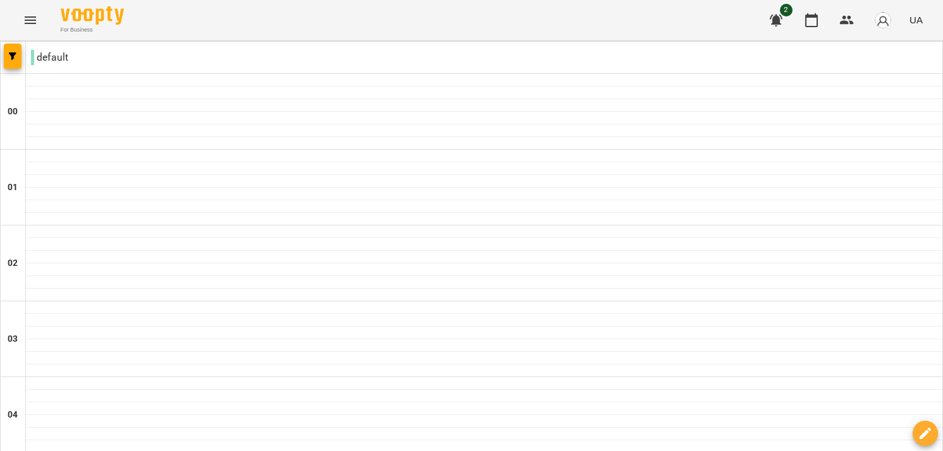
scroll to position [1526, 0]
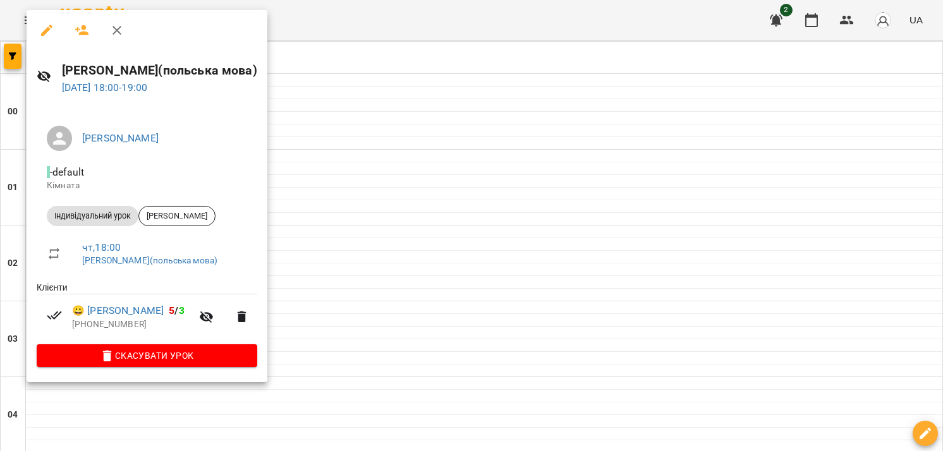
click at [513, 315] on div at bounding box center [471, 225] width 943 height 451
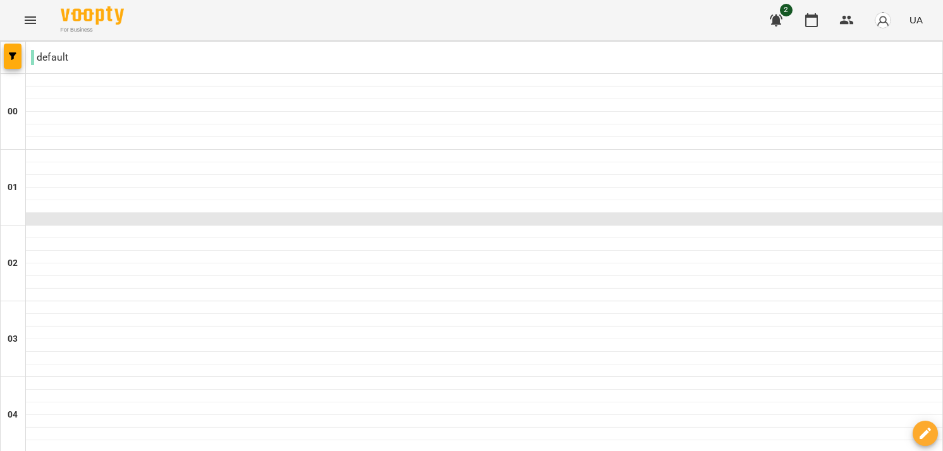
scroll to position [590, 0]
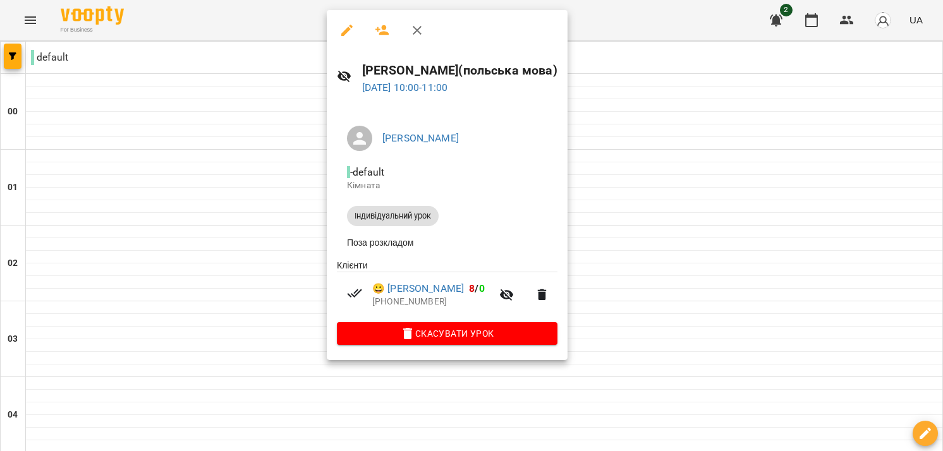
click at [596, 224] on div at bounding box center [471, 225] width 943 height 451
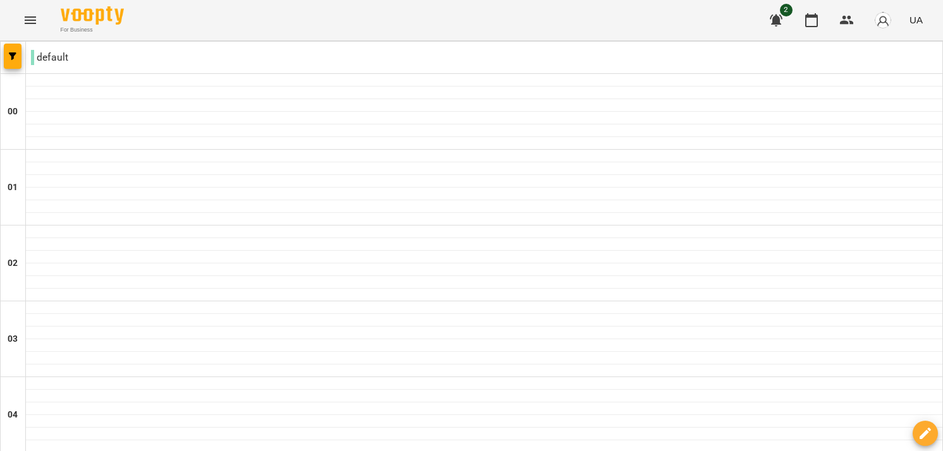
scroll to position [759, 0]
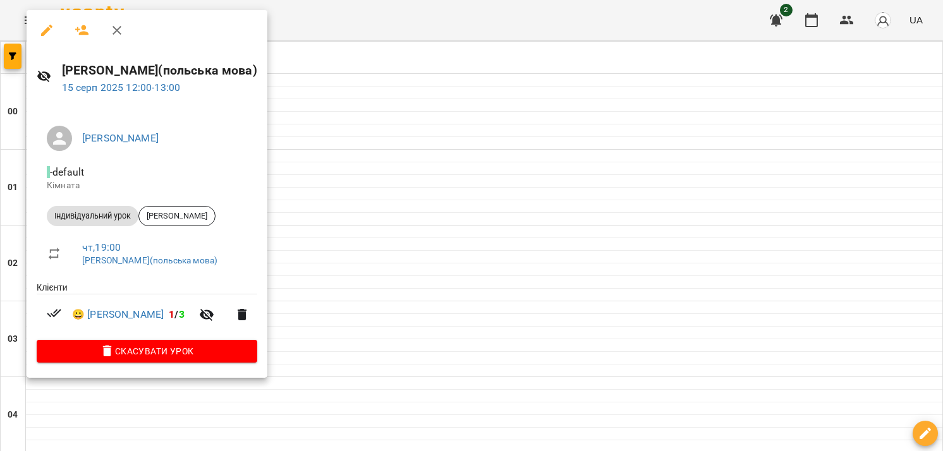
click at [443, 327] on div at bounding box center [471, 225] width 943 height 451
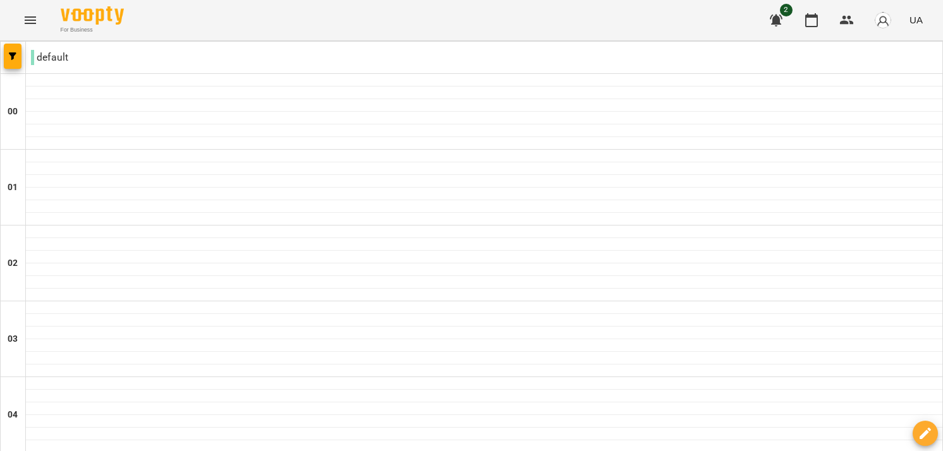
scroll to position [1264, 0]
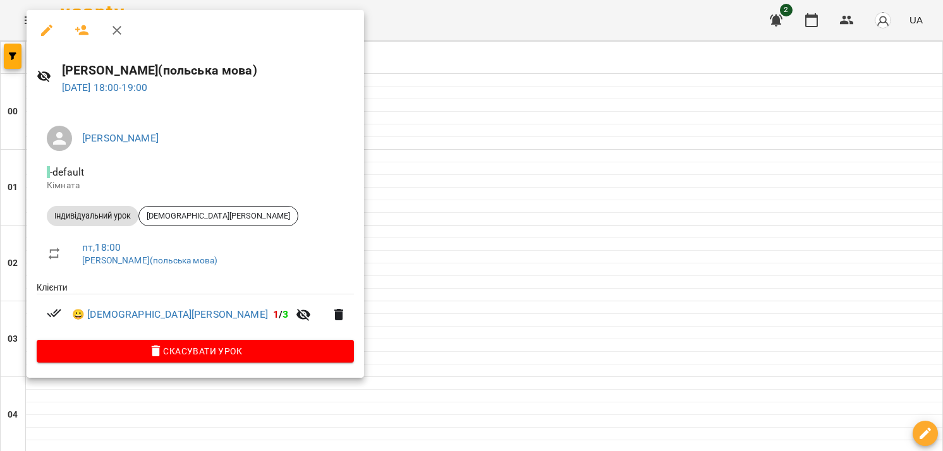
click at [422, 283] on div at bounding box center [471, 225] width 943 height 451
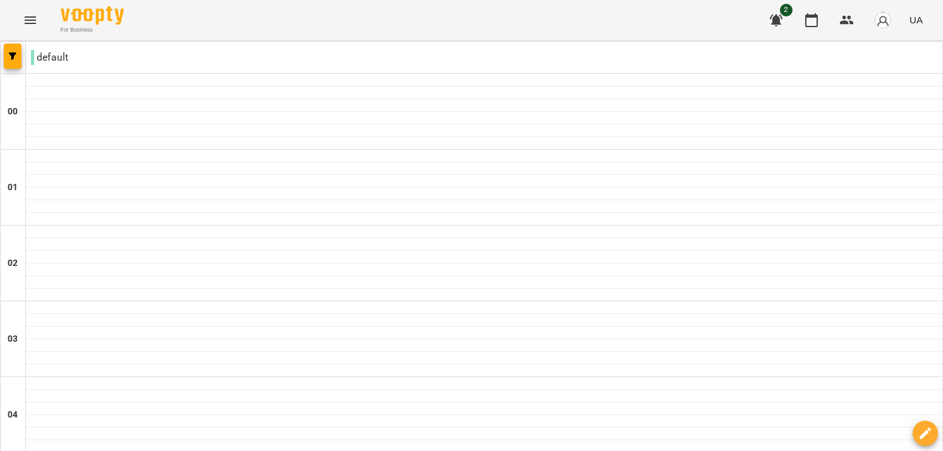
scroll to position [1273, 0]
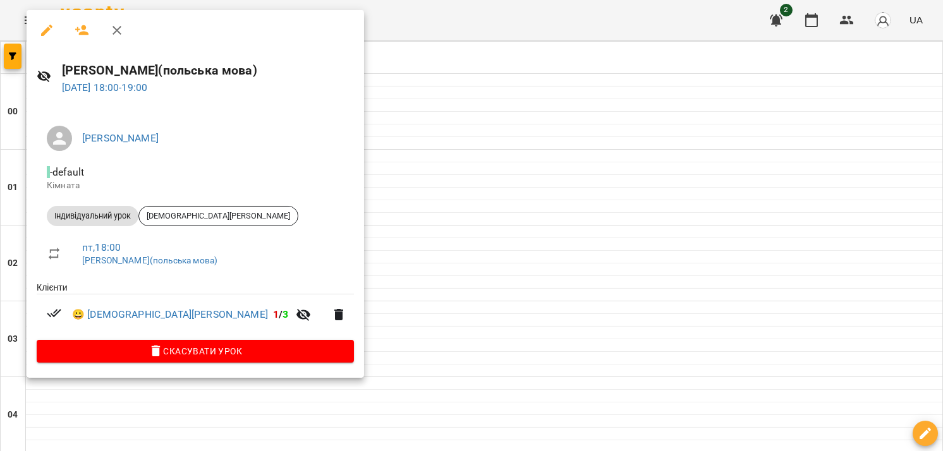
click at [36, 28] on button "button" at bounding box center [47, 30] width 30 height 30
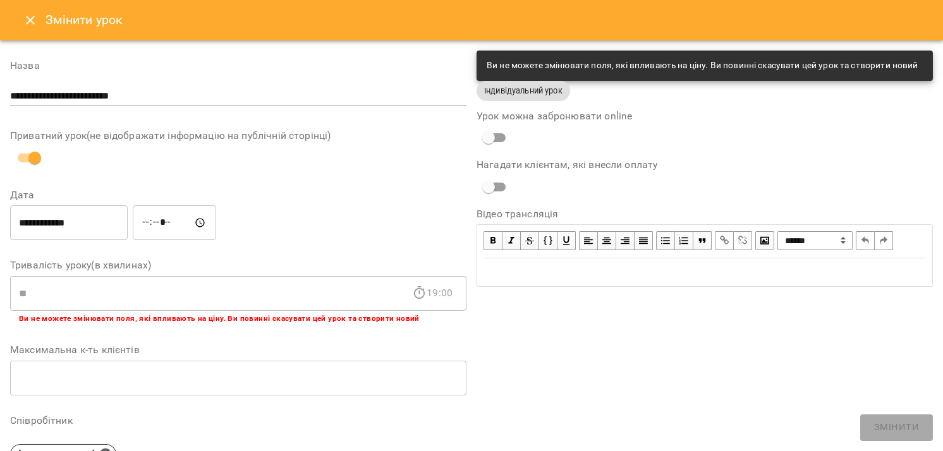
click at [622, 356] on div "**********" at bounding box center [705, 396] width 467 height 700
click at [18, 21] on button "Close" at bounding box center [30, 20] width 30 height 30
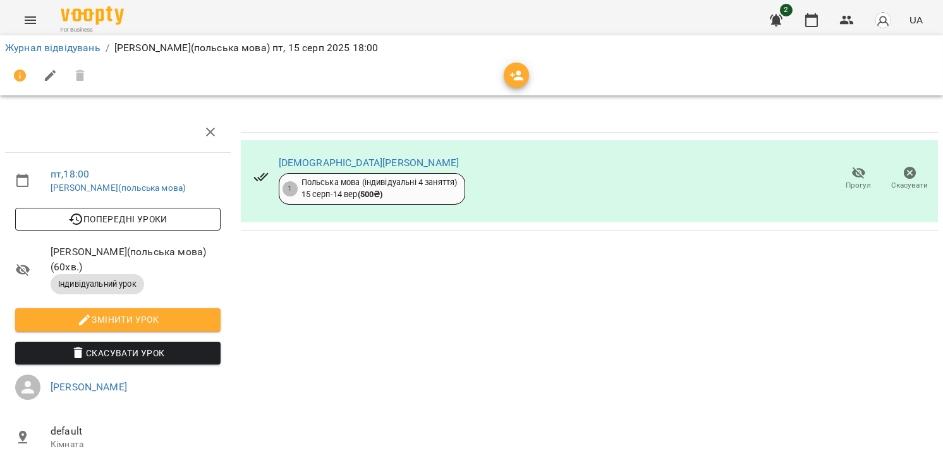
click at [164, 223] on span "Попередні уроки" at bounding box center [117, 219] width 185 height 15
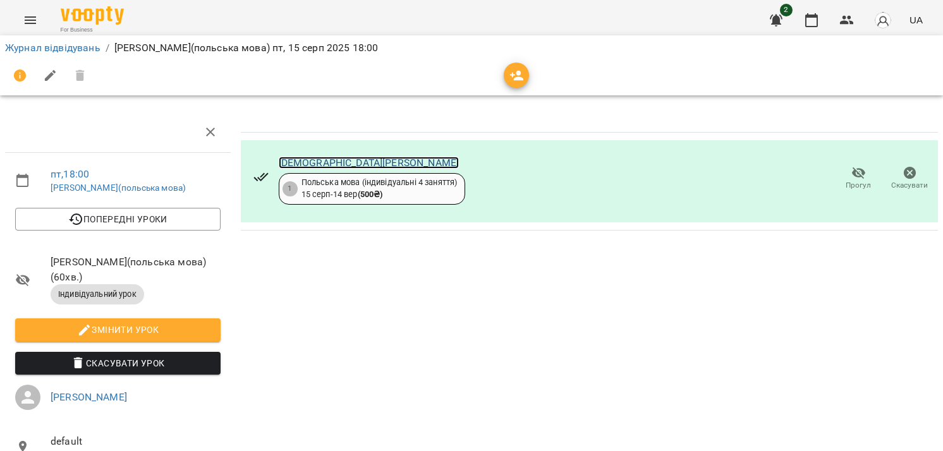
click at [305, 160] on link "[DEMOGRAPHIC_DATA][PERSON_NAME]" at bounding box center [369, 163] width 181 height 12
click at [30, 19] on icon "Menu" at bounding box center [30, 20] width 15 height 15
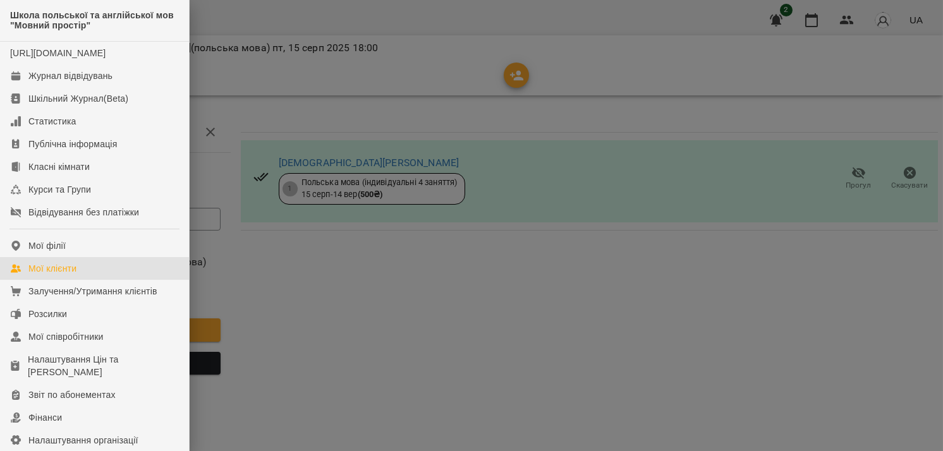
click at [21, 280] on link "Мої клієнти" at bounding box center [94, 268] width 189 height 23
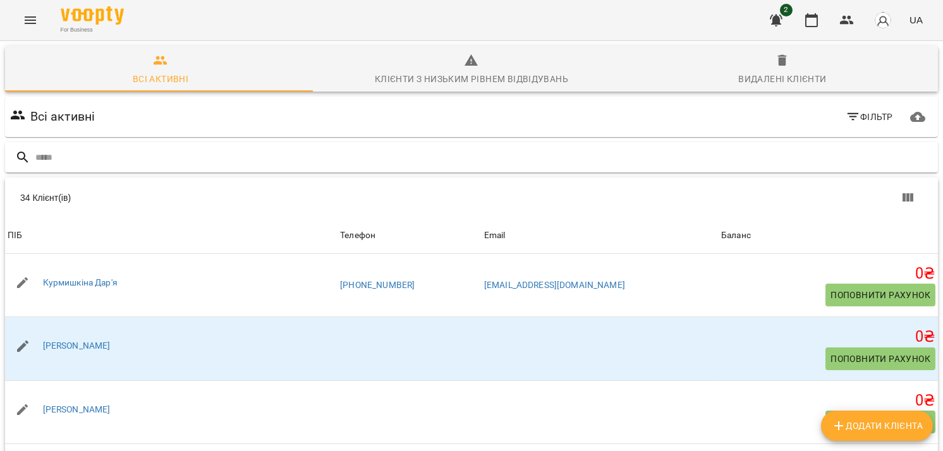
click at [152, 149] on input "text" at bounding box center [484, 157] width 898 height 21
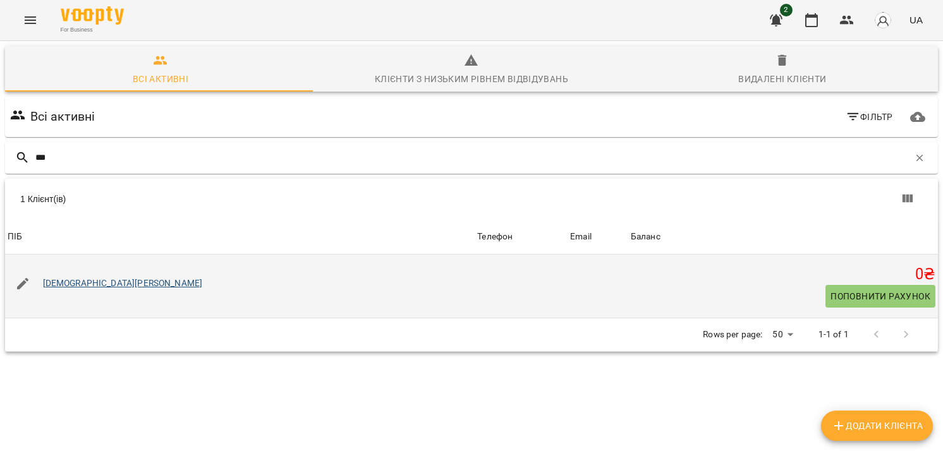
type input "***"
click at [90, 281] on link "[DEMOGRAPHIC_DATA][PERSON_NAME]" at bounding box center [123, 283] width 160 height 10
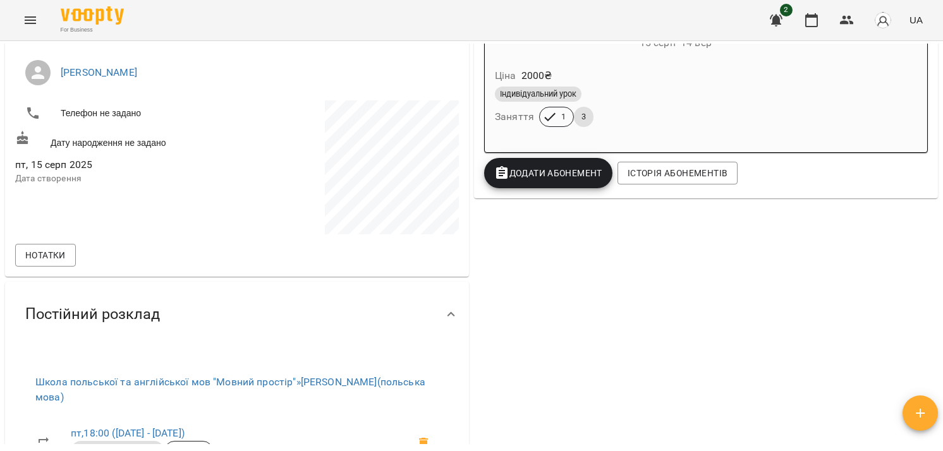
scroll to position [253, 0]
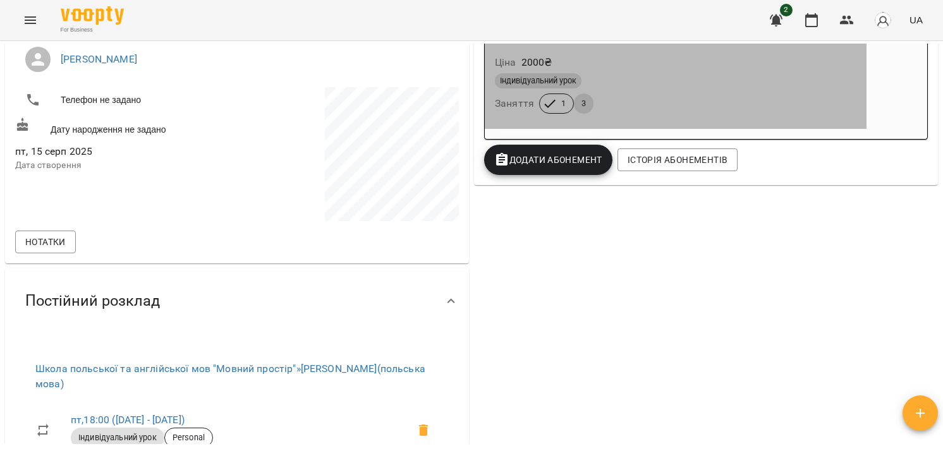
click at [554, 109] on span "1" at bounding box center [564, 103] width 20 height 11
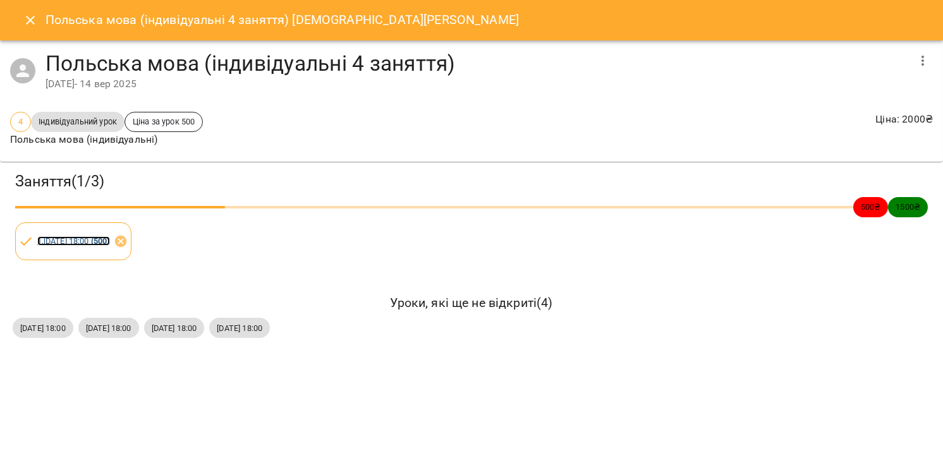
click at [44, 236] on link "1 . пт 15 серп 2025 18:00 ( 500 )" at bounding box center [73, 240] width 73 height 9
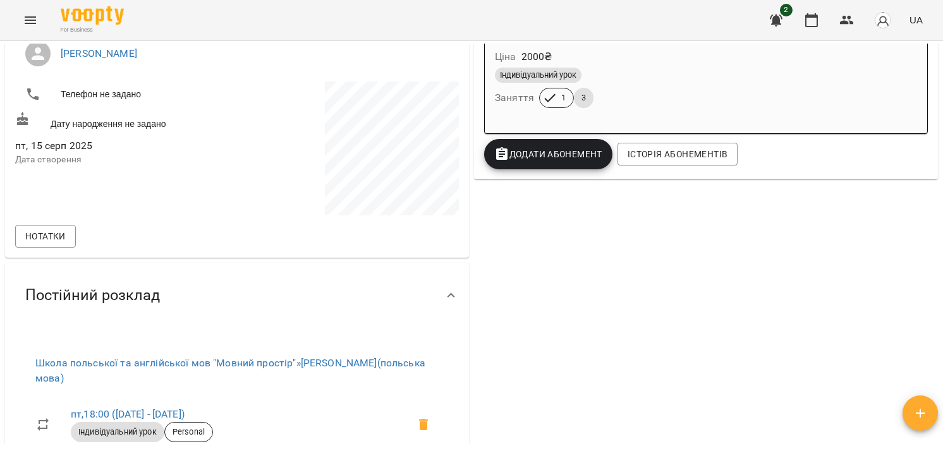
scroll to position [421, 0]
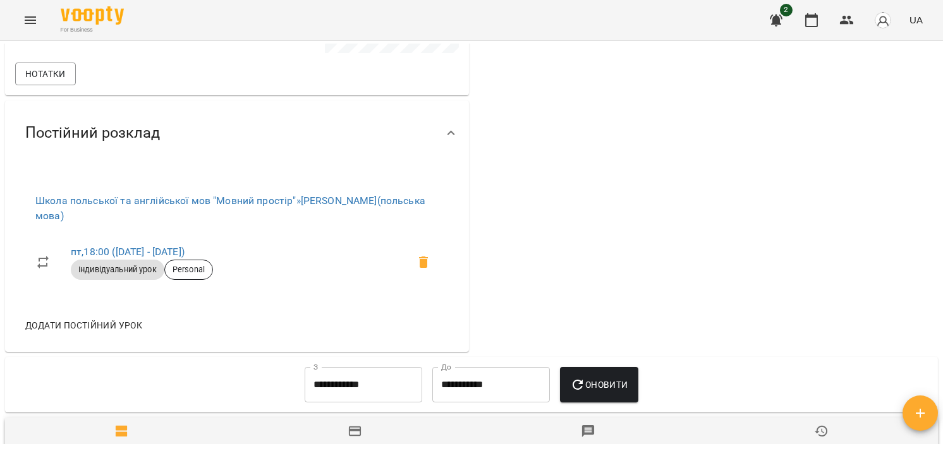
click at [272, 261] on div "Індивідуальний урок Personal" at bounding box center [239, 269] width 343 height 25
click at [142, 269] on span "Індивідуальний урок" at bounding box center [118, 269] width 94 height 11
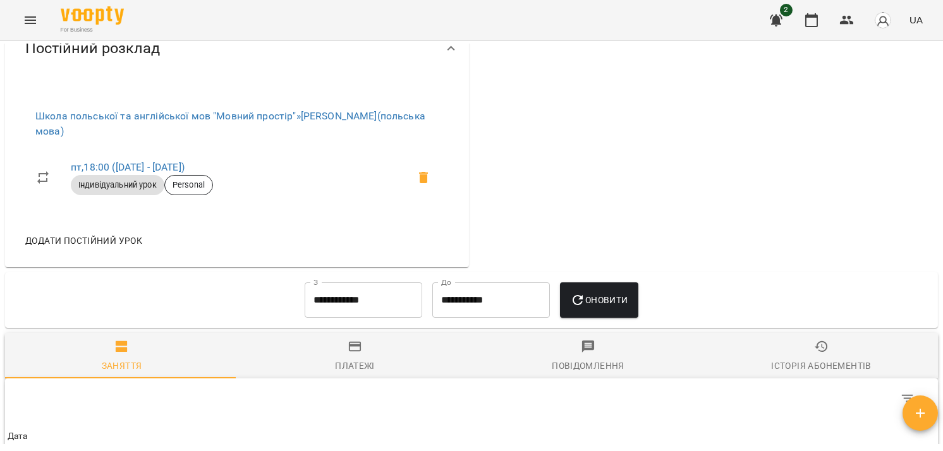
scroll to position [759, 0]
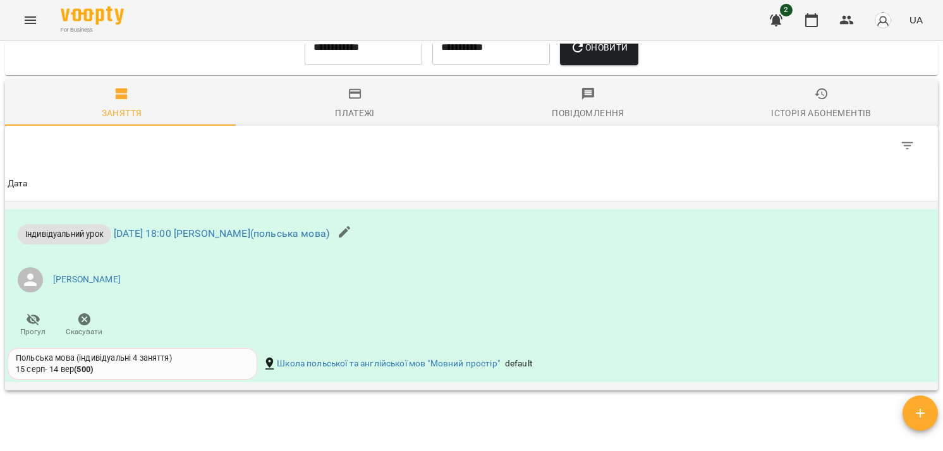
click at [64, 240] on div "Індивідуальний урок" at bounding box center [65, 234] width 94 height 20
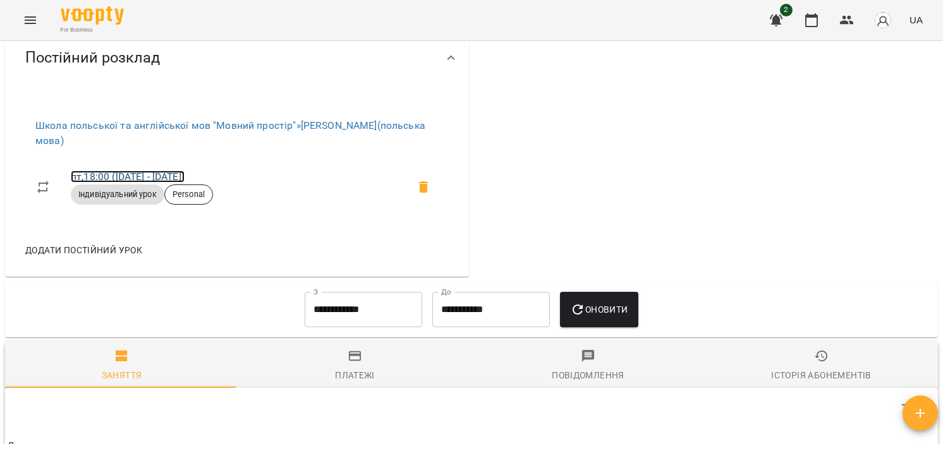
scroll to position [506, 0]
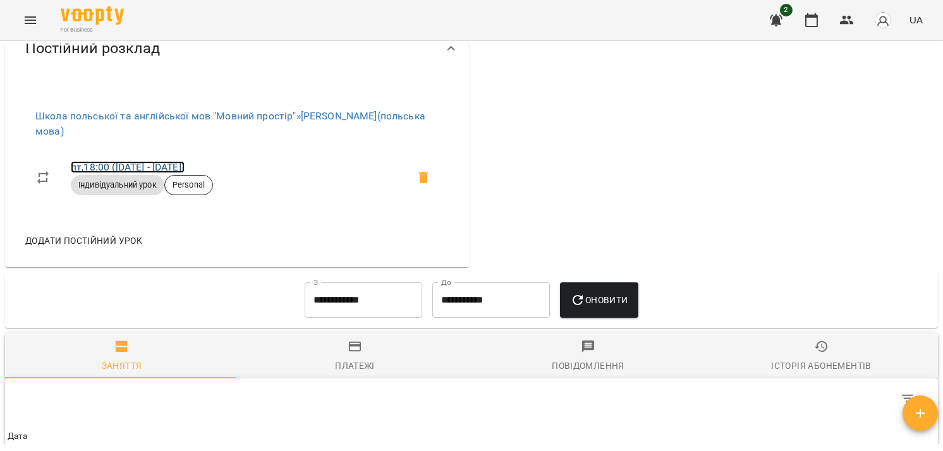
click at [107, 166] on link "пт , 18:00 (15 серп - 15 вер)" at bounding box center [128, 167] width 114 height 12
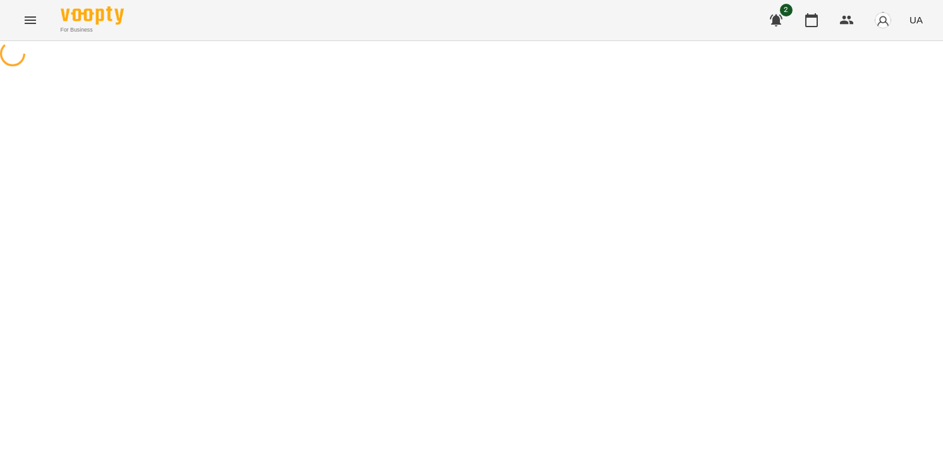
select select "*"
select select "**********"
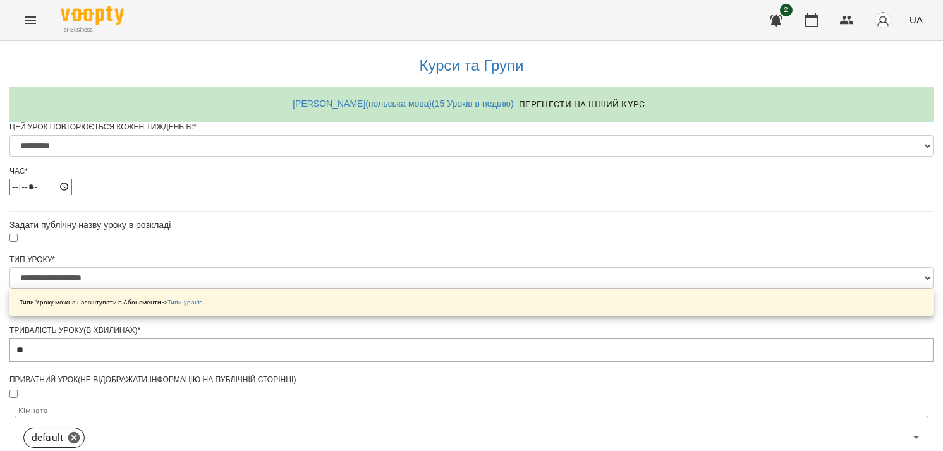
scroll to position [590, 0]
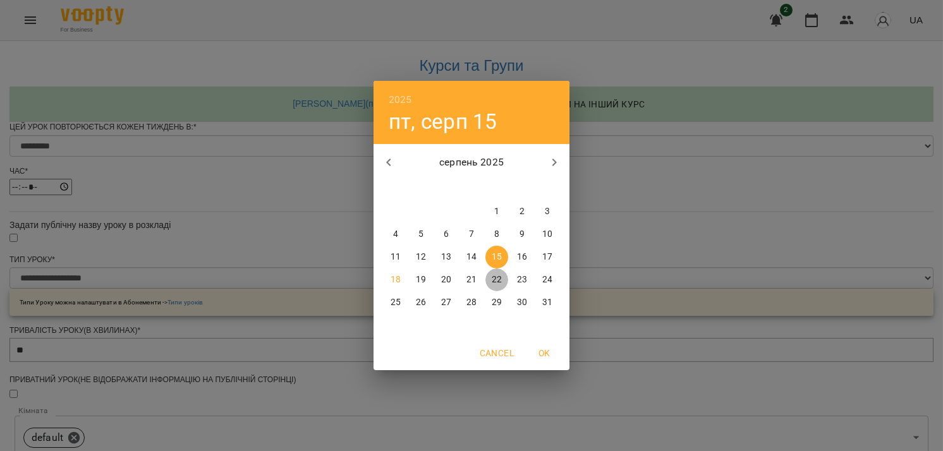
click at [494, 281] on p "22" at bounding box center [497, 280] width 10 height 13
type input "**********"
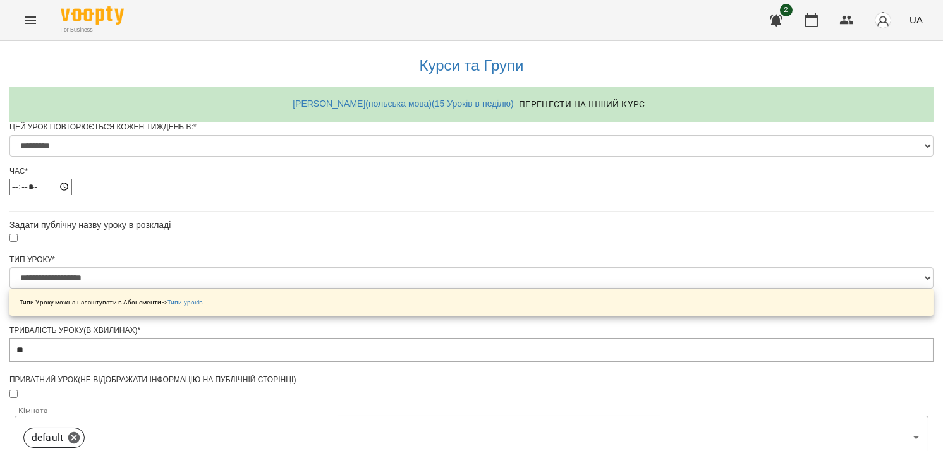
scroll to position [591, 0]
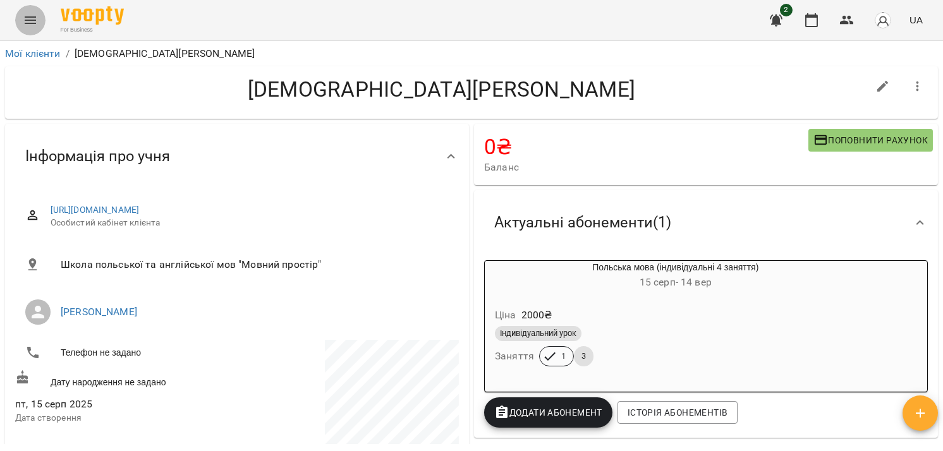
click at [25, 19] on icon "Menu" at bounding box center [30, 20] width 15 height 15
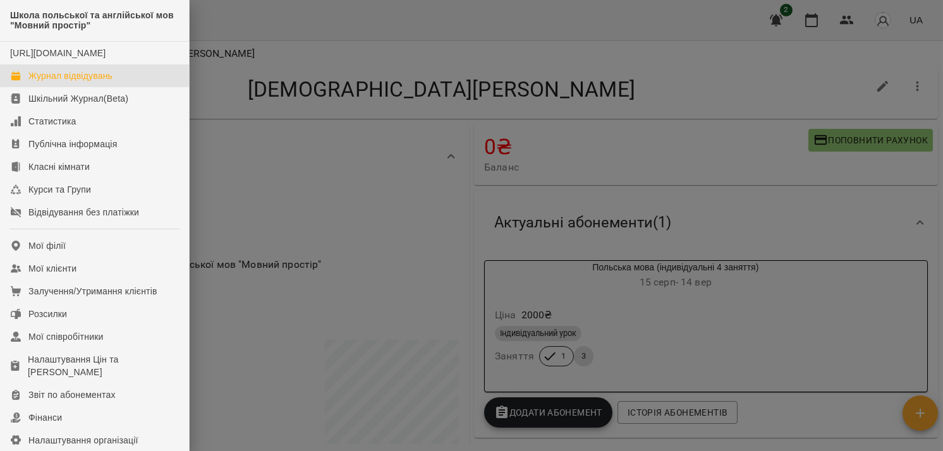
click at [71, 82] on div "Журнал відвідувань" at bounding box center [70, 76] width 84 height 13
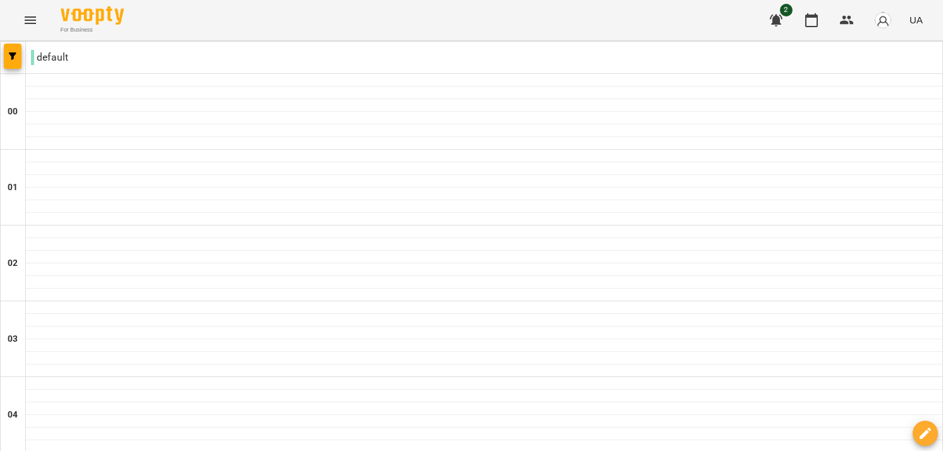
scroll to position [1349, 0]
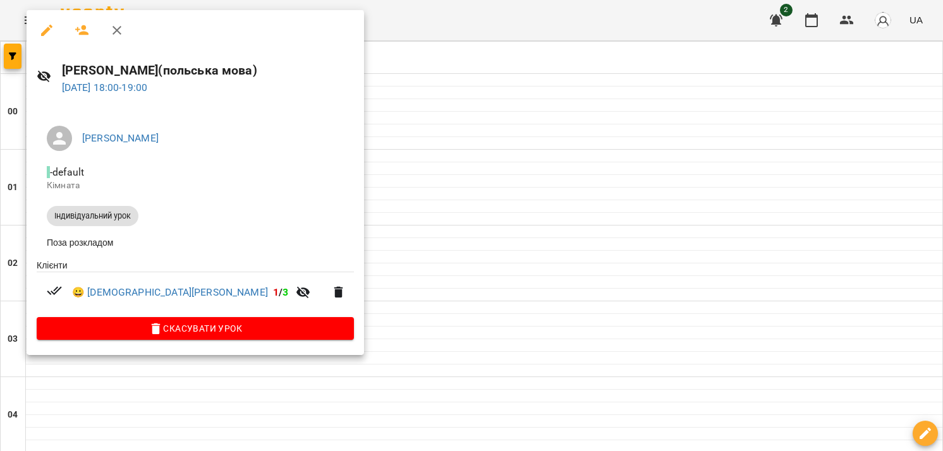
click at [334, 196] on div at bounding box center [471, 225] width 943 height 451
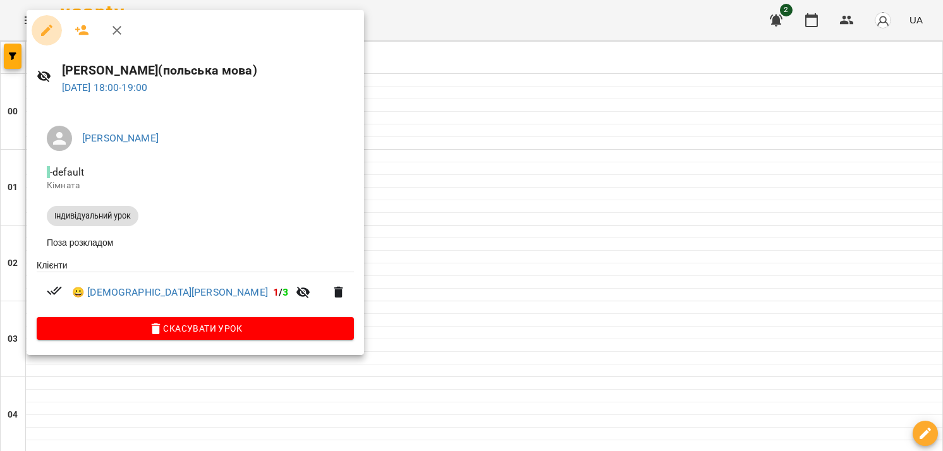
click at [54, 35] on icon "button" at bounding box center [46, 30] width 15 height 15
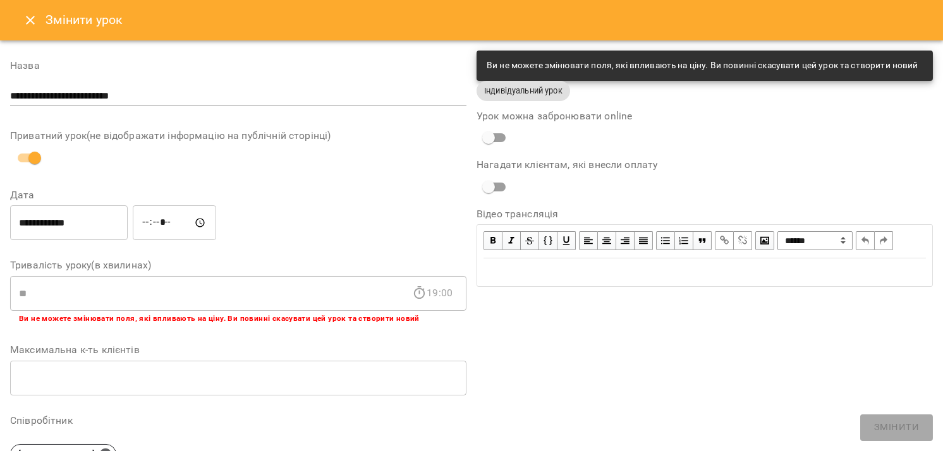
click at [37, 221] on input "**********" at bounding box center [69, 222] width 118 height 35
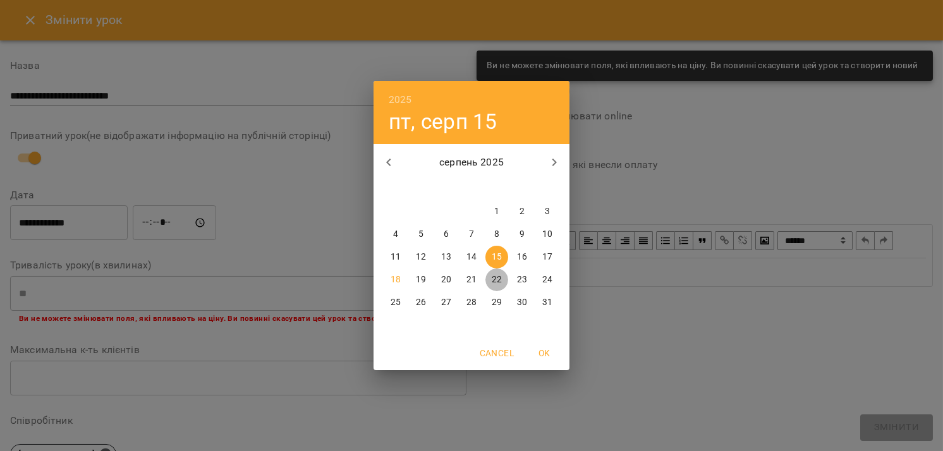
click at [493, 276] on p "22" at bounding box center [497, 280] width 10 height 13
type input "**********"
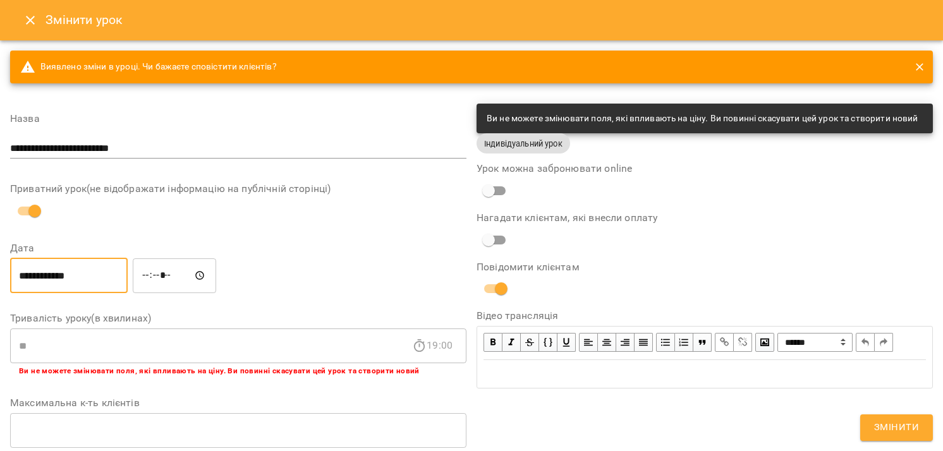
click at [878, 418] on span "Змінити" at bounding box center [896, 428] width 45 height 16
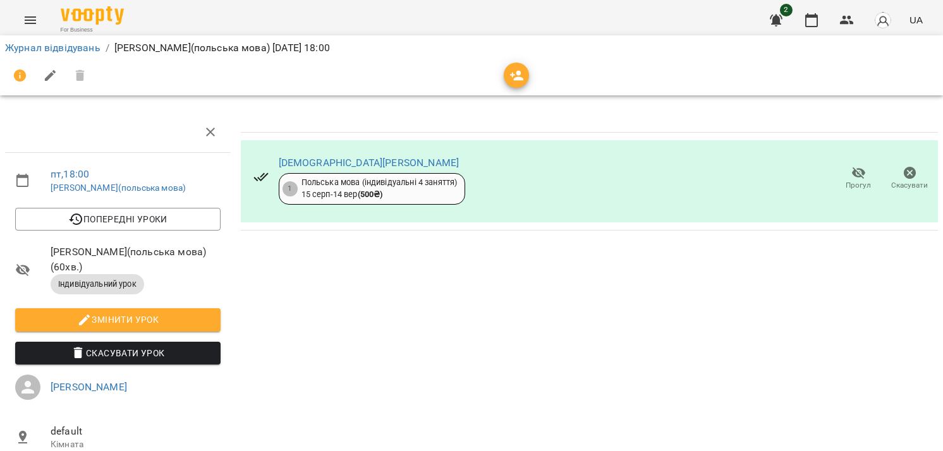
click at [481, 317] on div "Матюха Дана 1 Польська мова (індивідуальні 4 заняття) 15 серп - 14 вер ( 500 ₴ …" at bounding box center [589, 356] width 707 height 499
click at [260, 180] on icon at bounding box center [261, 176] width 15 height 15
drag, startPoint x: 642, startPoint y: 374, endPoint x: 632, endPoint y: 358, distance: 17.9
click at [632, 358] on div "Матюха Дана 1 Польська мова (індивідуальні 4 заняття) 15 серп - 14 вер ( 500 ₴ …" at bounding box center [589, 356] width 707 height 499
drag, startPoint x: 539, startPoint y: 204, endPoint x: 542, endPoint y: 216, distance: 12.4
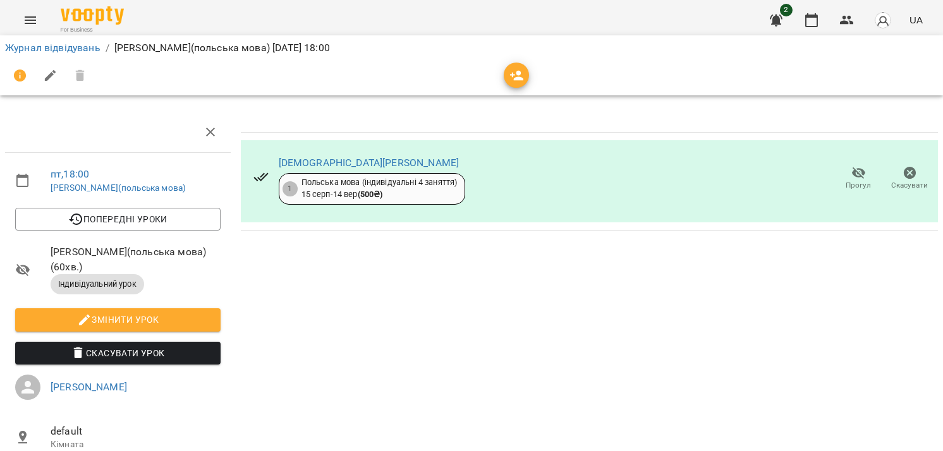
click at [540, 204] on div "Матюха Дана 1 Польська мова (індивідуальні 4 заняття) 15 серп - 14 вер ( 500 ₴ …" at bounding box center [589, 181] width 697 height 82
click at [503, 292] on div "Матюха Дана 1 Польська мова (індивідуальні 4 заняття) 15 серп - 14 вер ( 500 ₴ …" at bounding box center [589, 356] width 707 height 499
click at [42, 49] on link "Журнал відвідувань" at bounding box center [52, 48] width 95 height 12
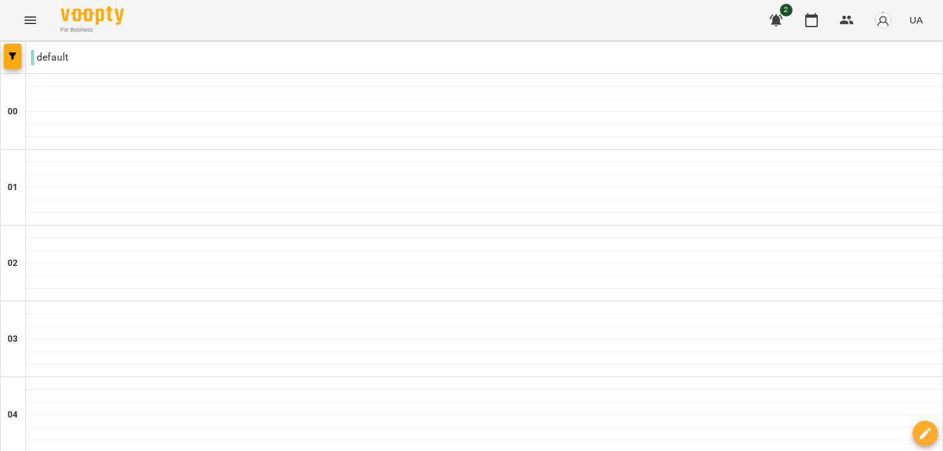
scroll to position [1189, 0]
click at [26, 18] on icon "Menu" at bounding box center [30, 20] width 15 height 15
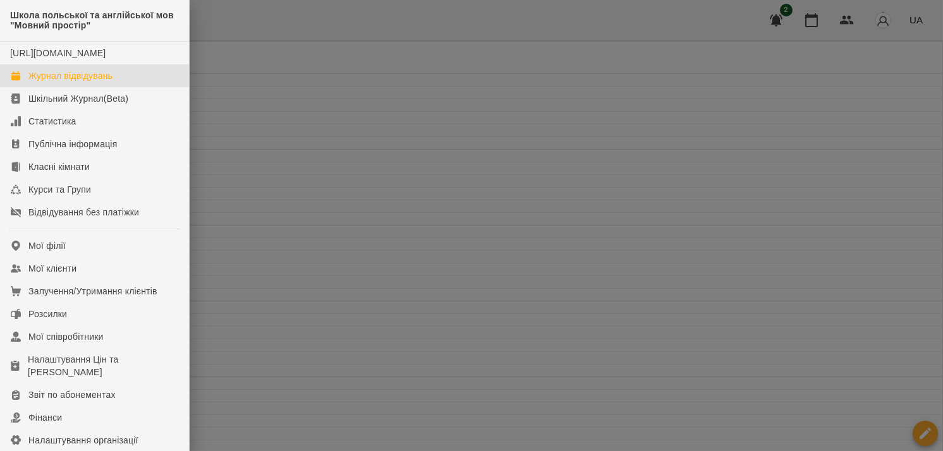
click at [333, 259] on div at bounding box center [471, 225] width 943 height 451
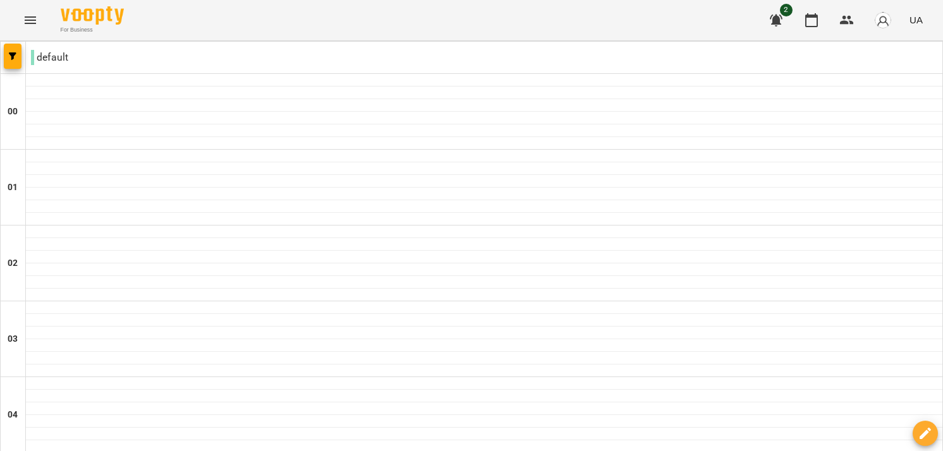
click at [27, 25] on icon "Menu" at bounding box center [30, 20] width 15 height 15
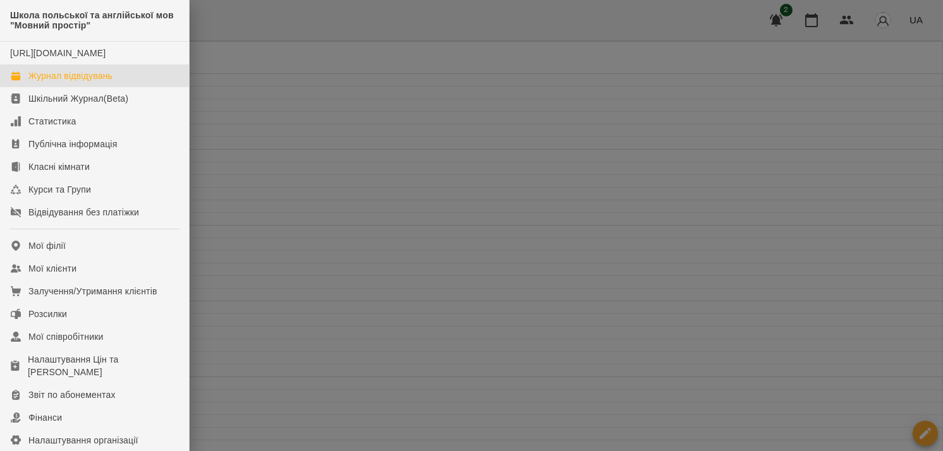
click at [603, 228] on div at bounding box center [471, 225] width 943 height 451
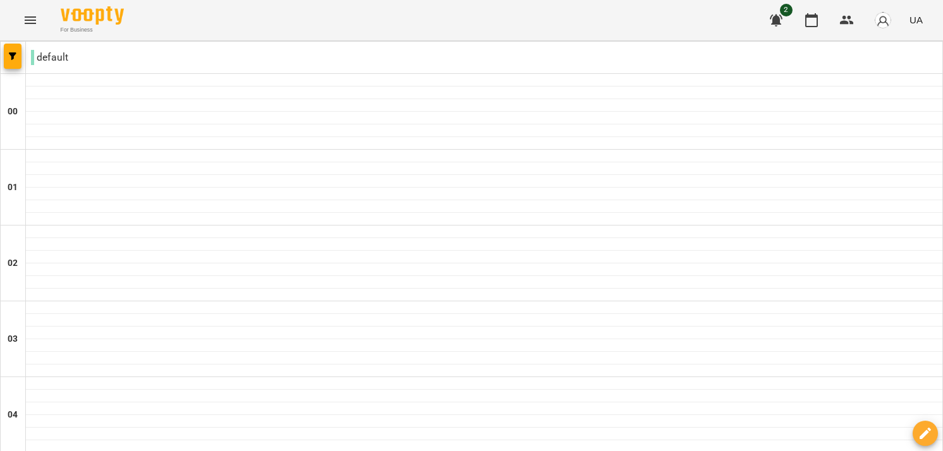
scroll to position [674, 0]
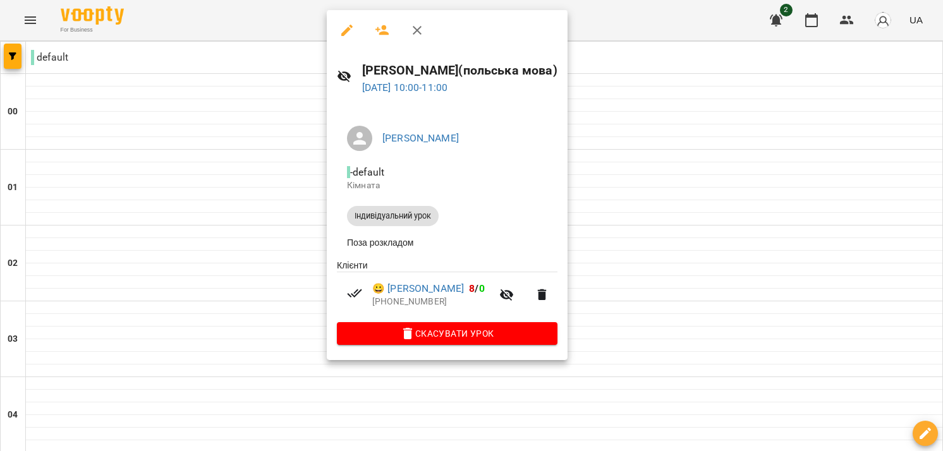
click at [697, 199] on div at bounding box center [471, 225] width 943 height 451
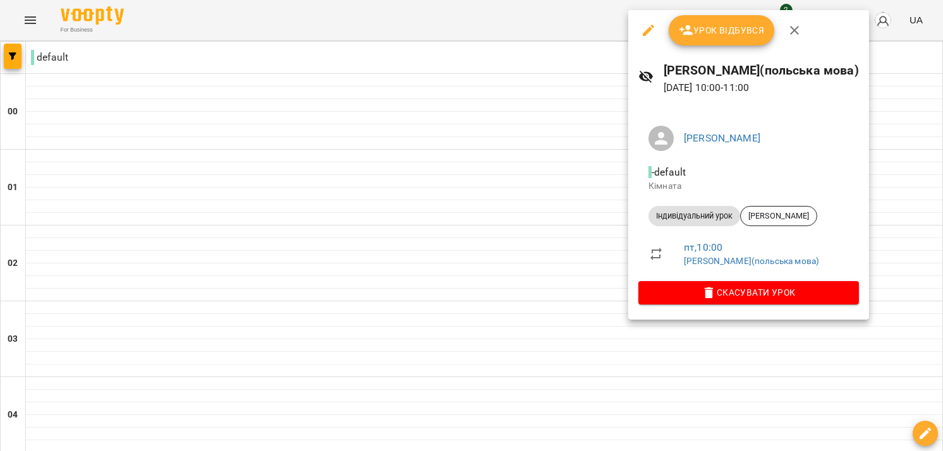
click at [531, 199] on div at bounding box center [471, 225] width 943 height 451
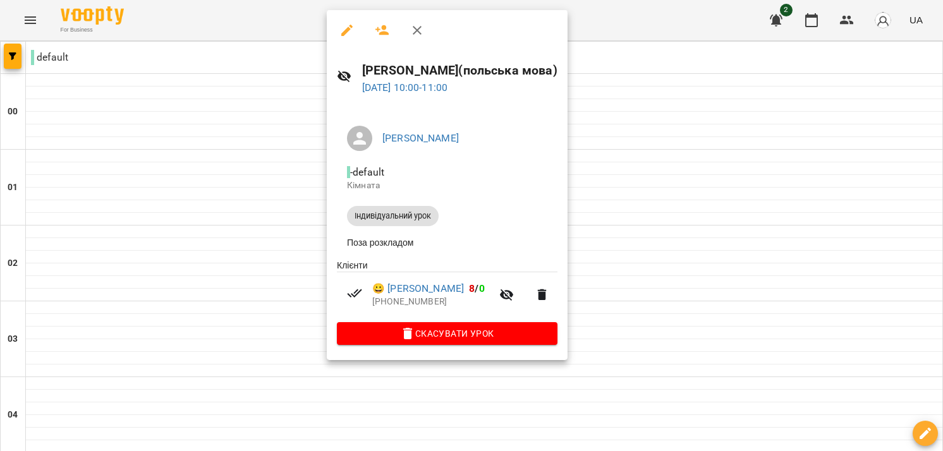
click at [653, 204] on div at bounding box center [471, 225] width 943 height 451
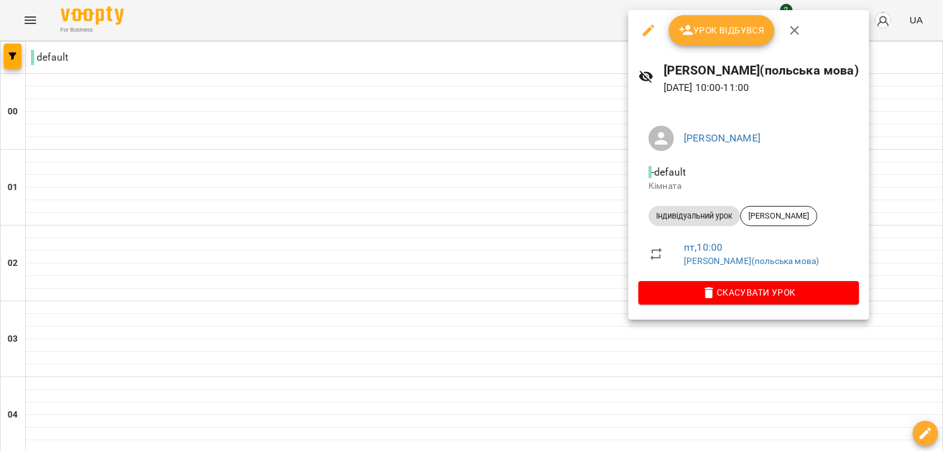
click at [645, 38] on button "button" at bounding box center [649, 30] width 30 height 30
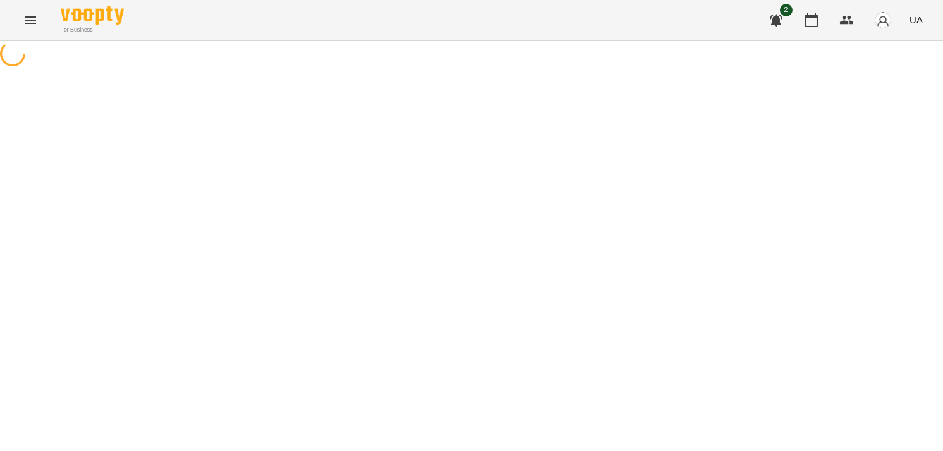
select select "**********"
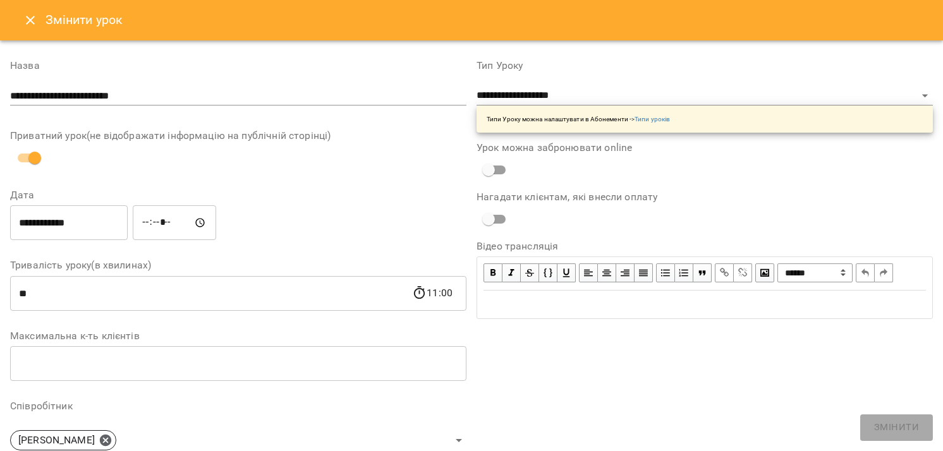
click at [34, 21] on icon "Close" at bounding box center [30, 20] width 15 height 15
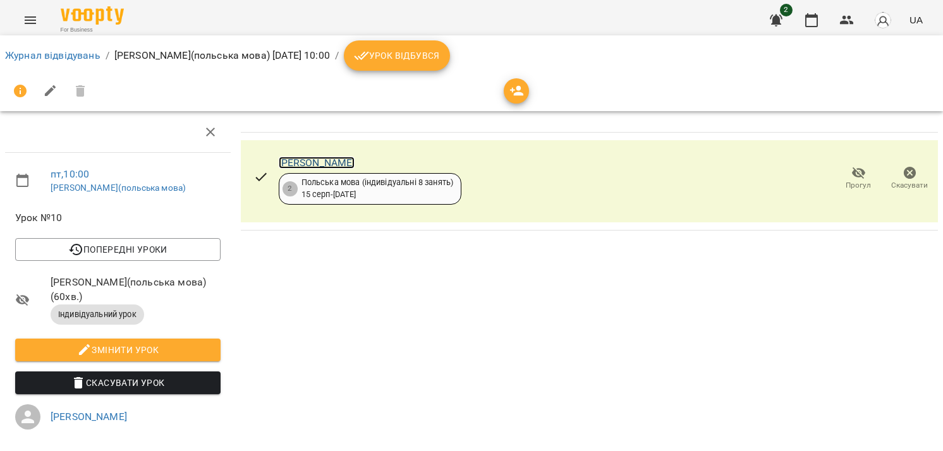
click at [310, 165] on link "[PERSON_NAME]" at bounding box center [317, 163] width 77 height 12
click at [459, 312] on div "Микита Балабін 2 Польська мова (індивідуальні 8 занять) 15 серп - 15 вер Прогул…" at bounding box center [589, 349] width 707 height 484
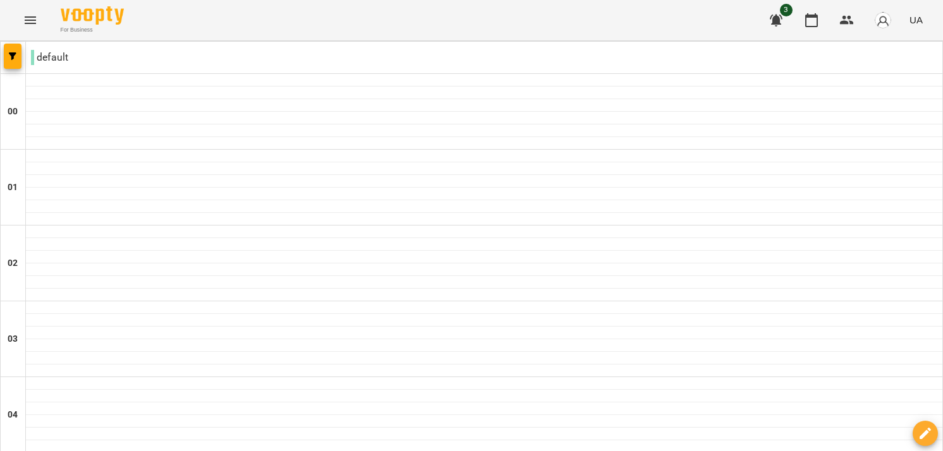
scroll to position [590, 0]
drag, startPoint x: 680, startPoint y: 264, endPoint x: 758, endPoint y: 260, distance: 77.9
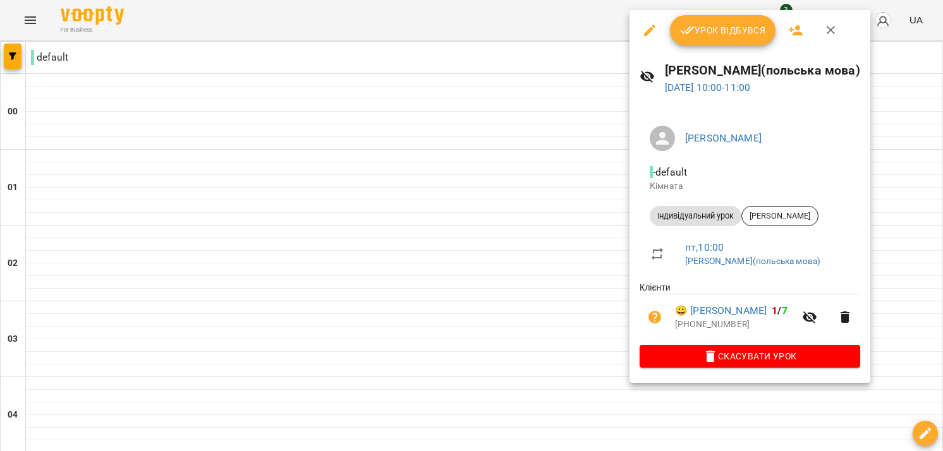
click at [501, 284] on div at bounding box center [471, 225] width 943 height 451
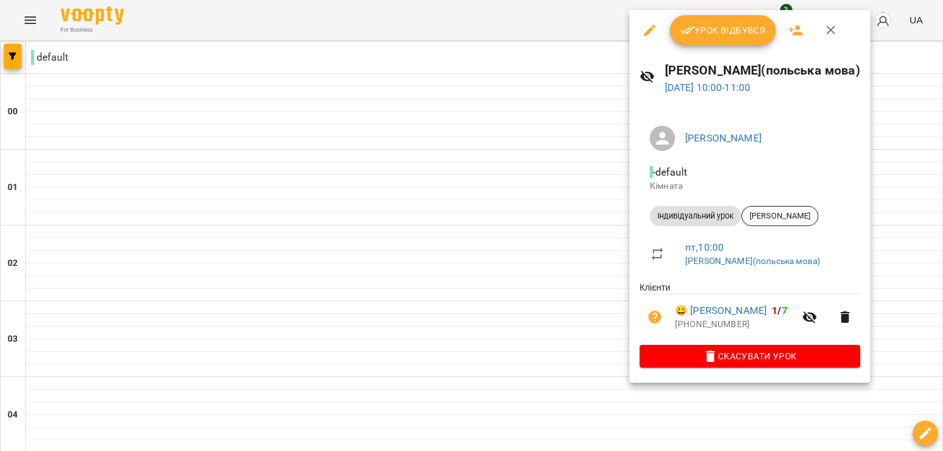
click at [574, 265] on div at bounding box center [471, 225] width 943 height 451
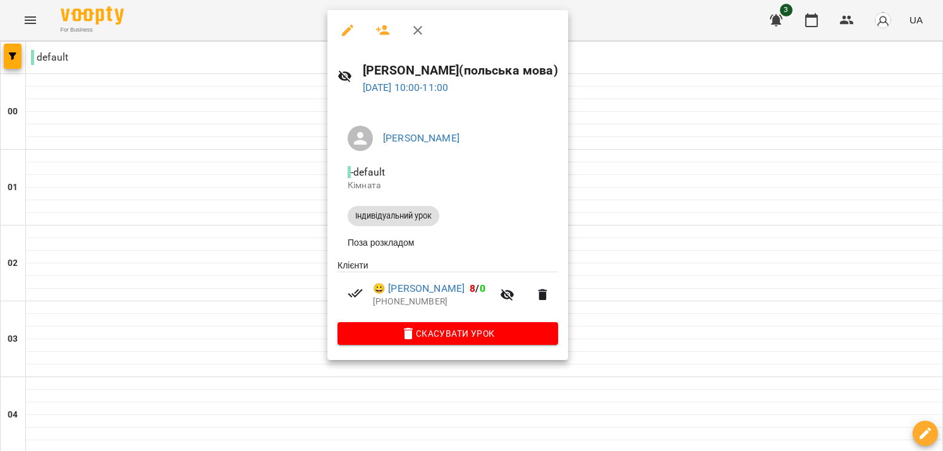
click at [742, 287] on div at bounding box center [471, 225] width 943 height 451
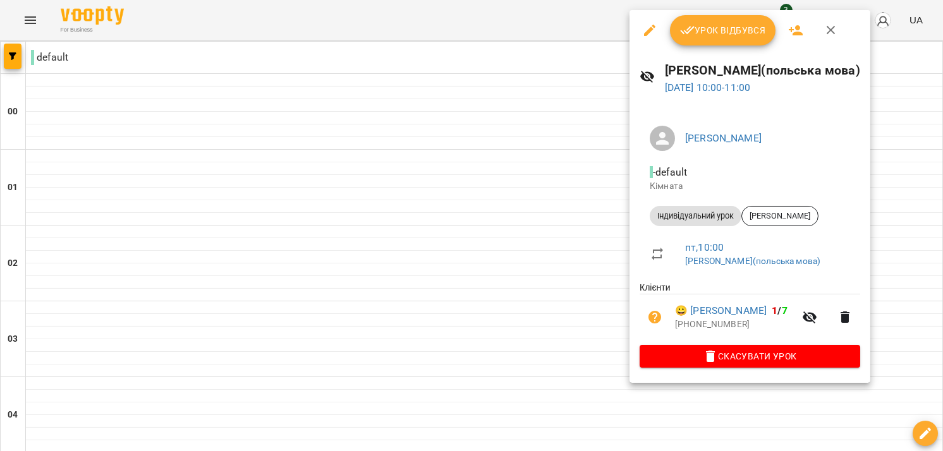
click at [498, 171] on div at bounding box center [471, 225] width 943 height 451
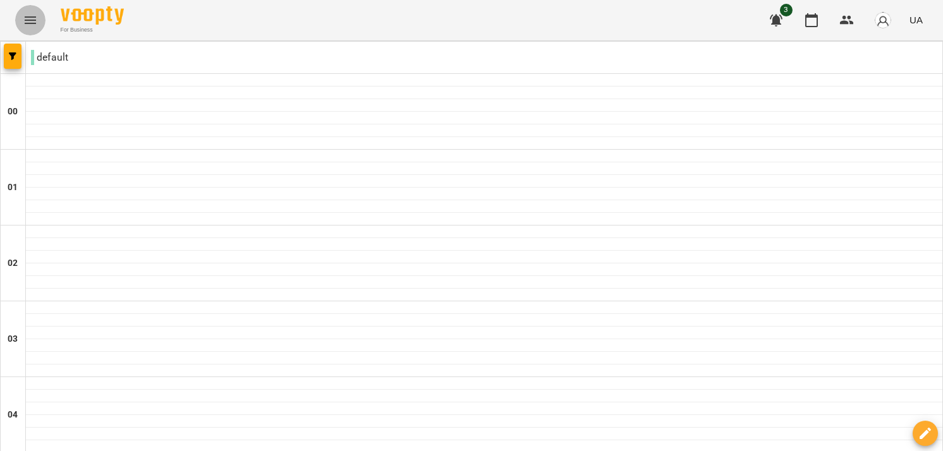
click at [36, 23] on icon "Menu" at bounding box center [30, 20] width 15 height 15
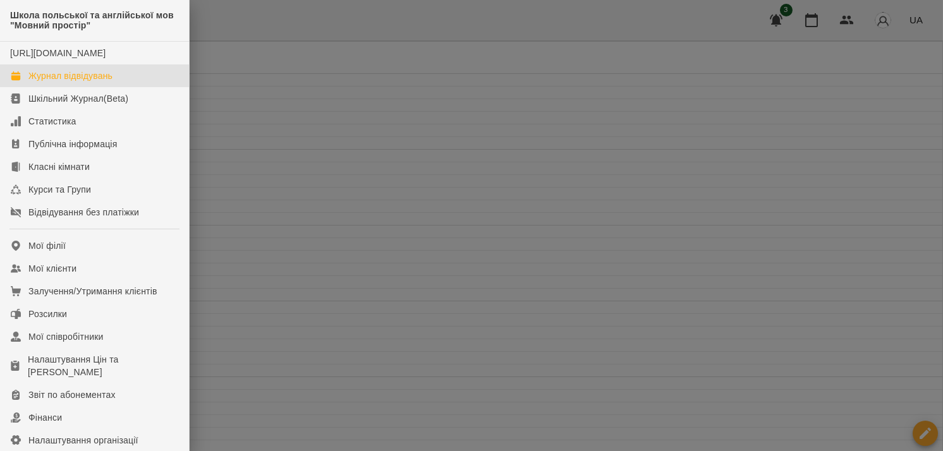
click at [429, 233] on div at bounding box center [471, 225] width 943 height 451
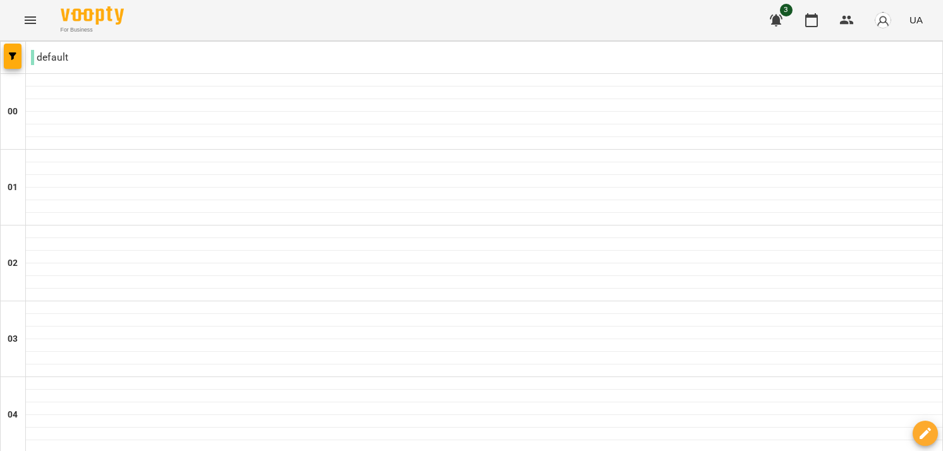
type input "**********"
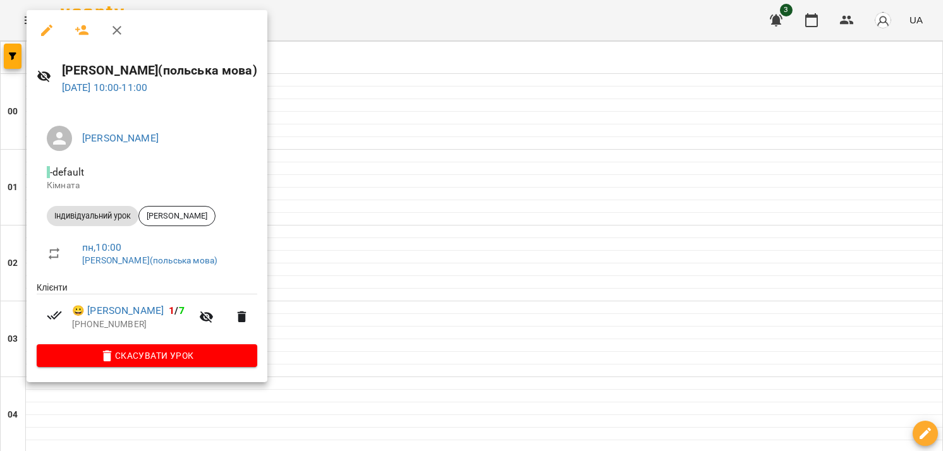
click at [329, 281] on div at bounding box center [471, 225] width 943 height 451
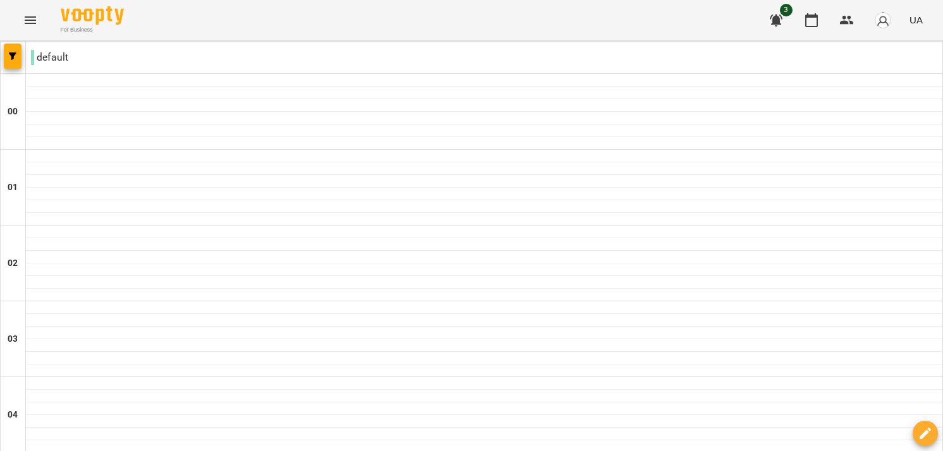
click at [28, 23] on icon "Menu" at bounding box center [30, 20] width 11 height 8
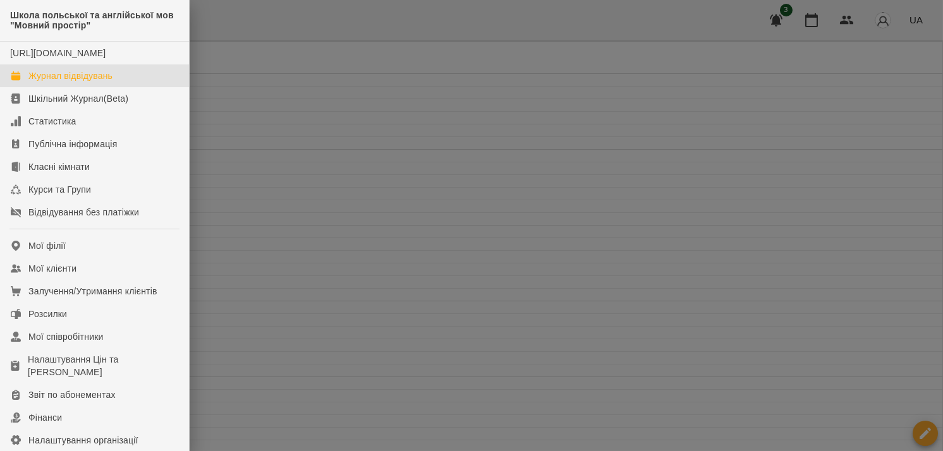
click at [289, 101] on div at bounding box center [471, 225] width 943 height 451
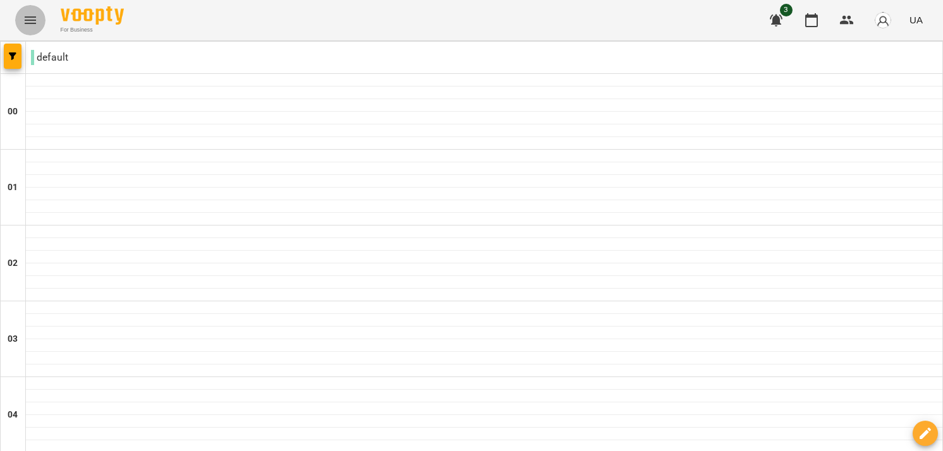
click at [25, 21] on icon "Menu" at bounding box center [30, 20] width 15 height 15
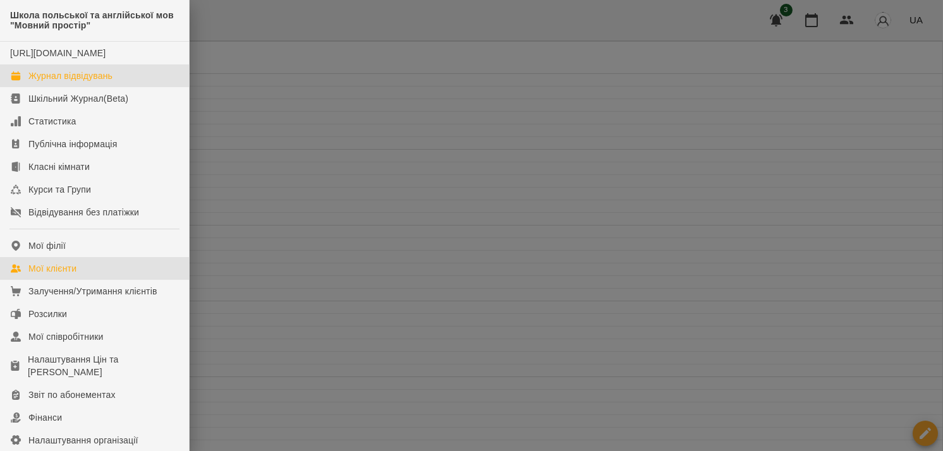
click at [58, 275] on div "Мої клієнти" at bounding box center [52, 268] width 48 height 13
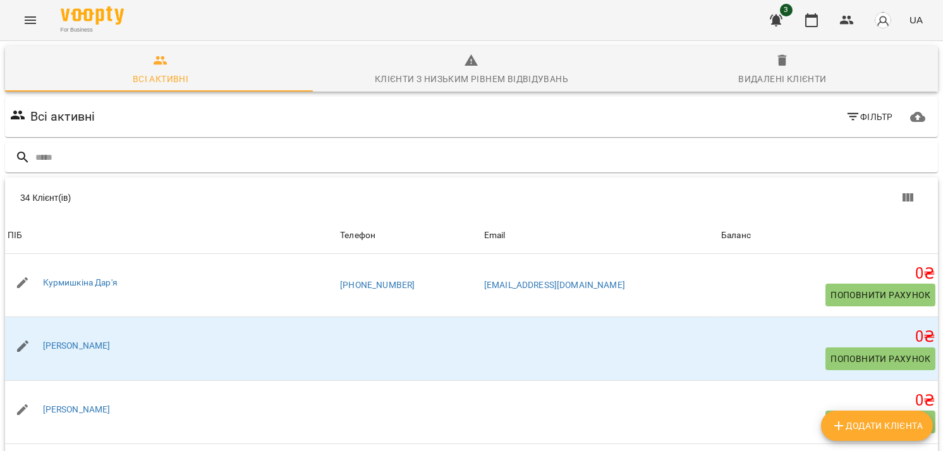
click at [134, 195] on div "34 Клієнт(ів)" at bounding box center [251, 198] width 462 height 13
click at [188, 21] on div "For Business 3 UA" at bounding box center [471, 20] width 943 height 40
click at [23, 24] on icon "Menu" at bounding box center [30, 20] width 15 height 15
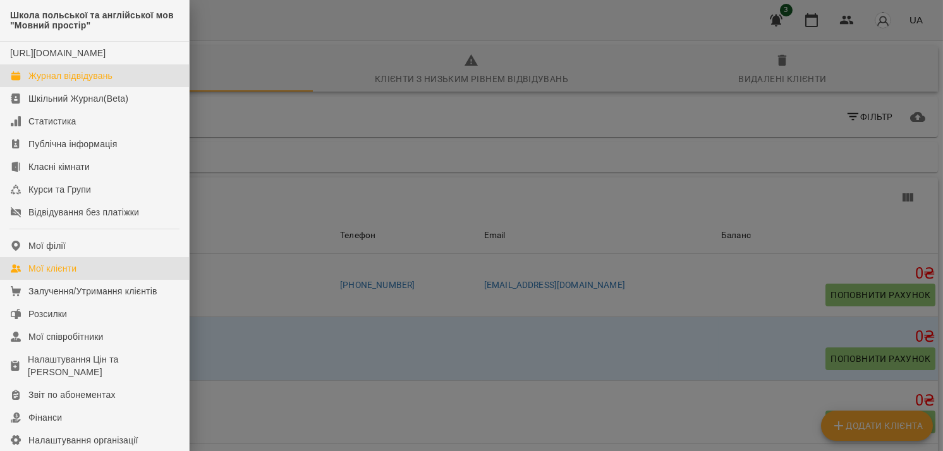
click at [94, 82] on div "Журнал відвідувань" at bounding box center [70, 76] width 84 height 13
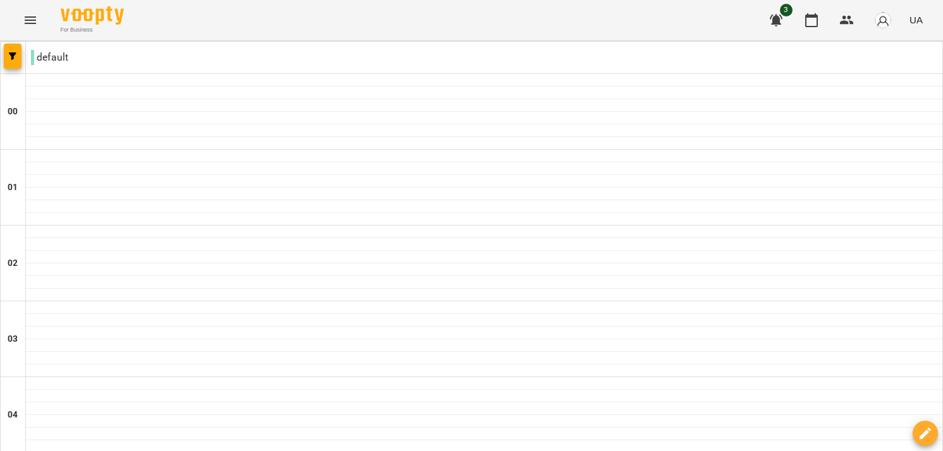
scroll to position [674, 0]
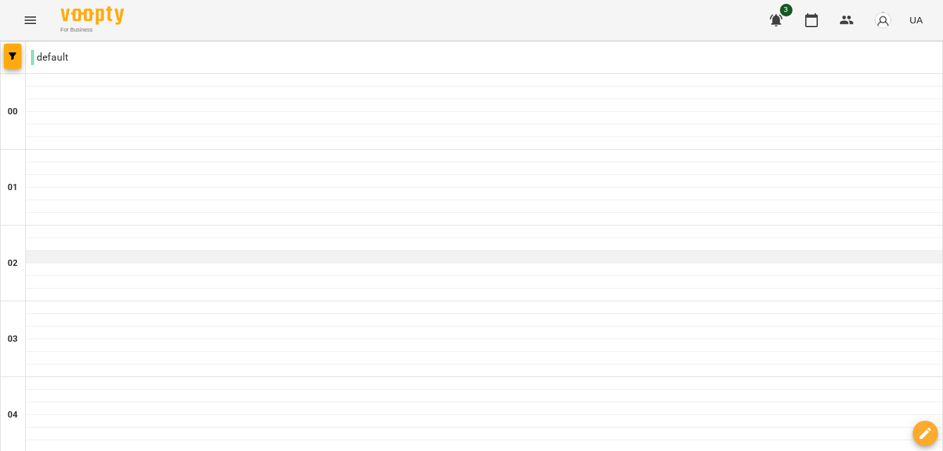
scroll to position [506, 0]
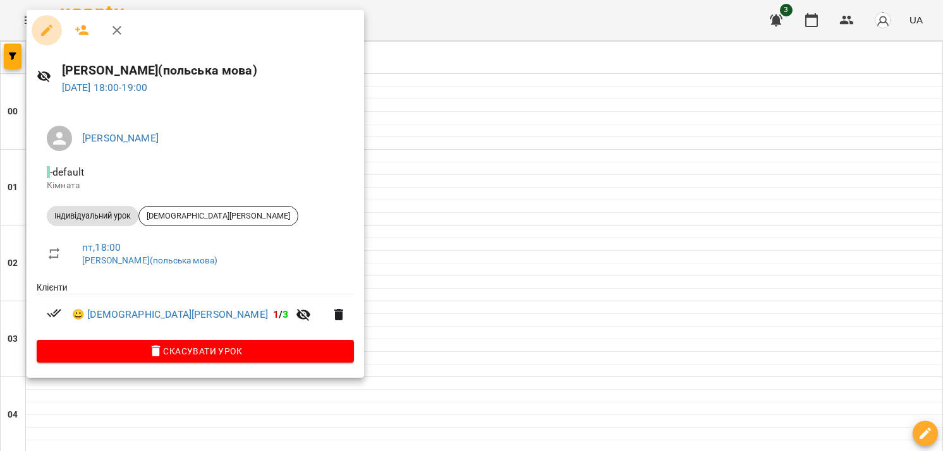
click at [51, 29] on icon "button" at bounding box center [46, 30] width 15 height 15
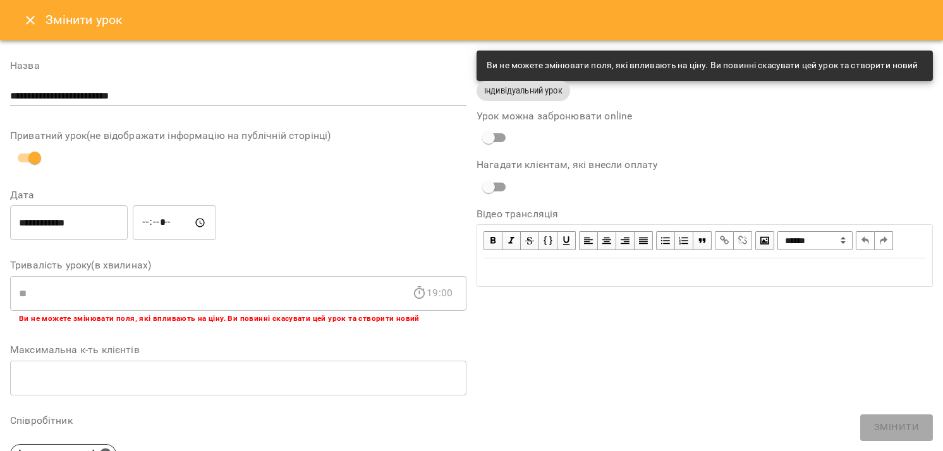
click at [188, 326] on div "**********" at bounding box center [238, 396] width 456 height 690
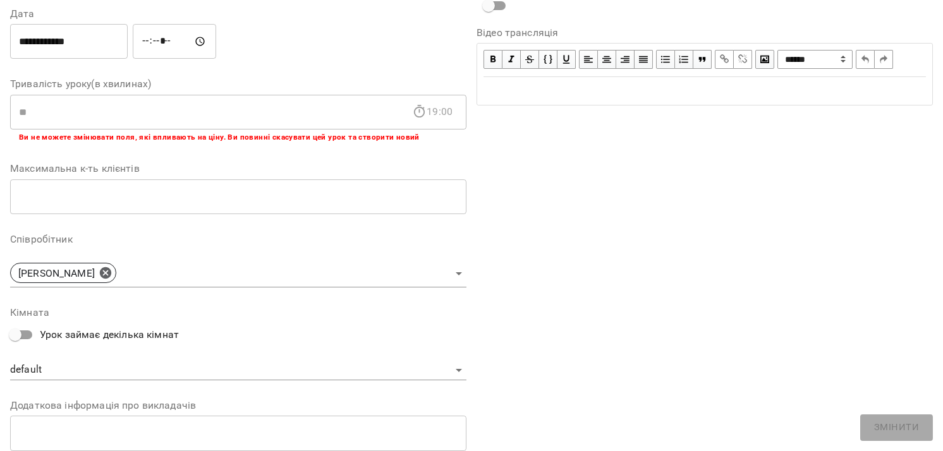
scroll to position [323, 0]
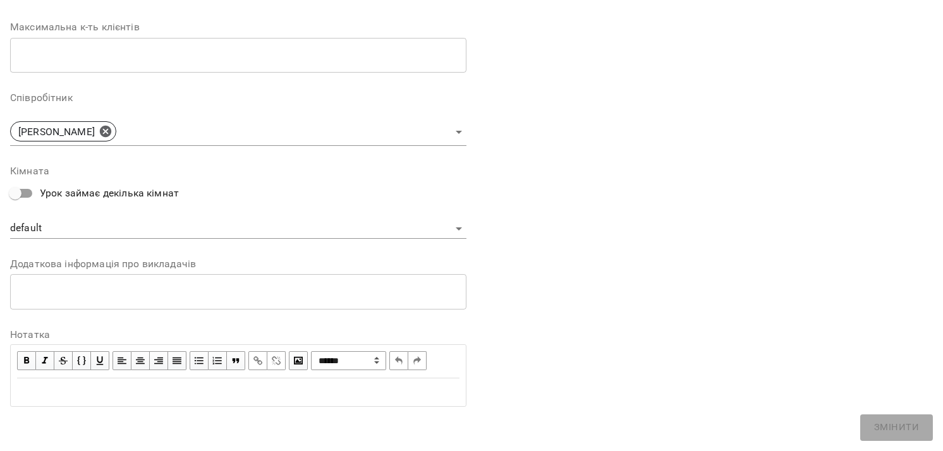
click at [593, 336] on div "**********" at bounding box center [705, 72] width 467 height 700
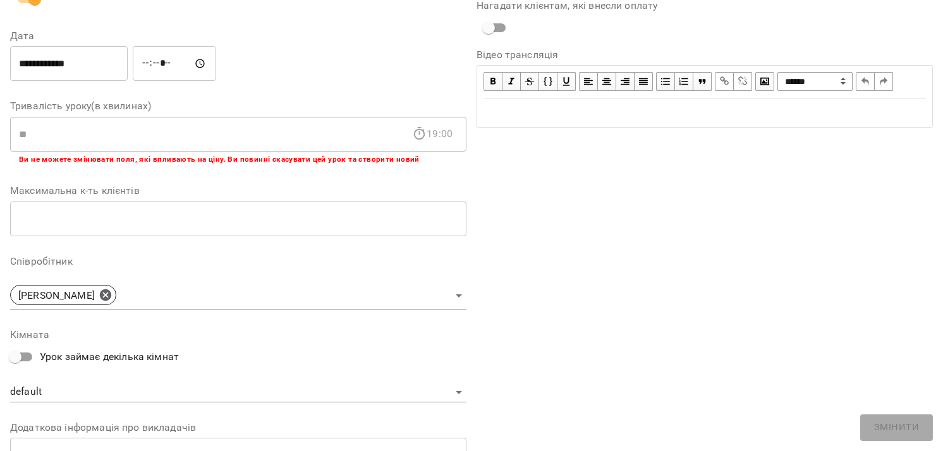
scroll to position [0, 0]
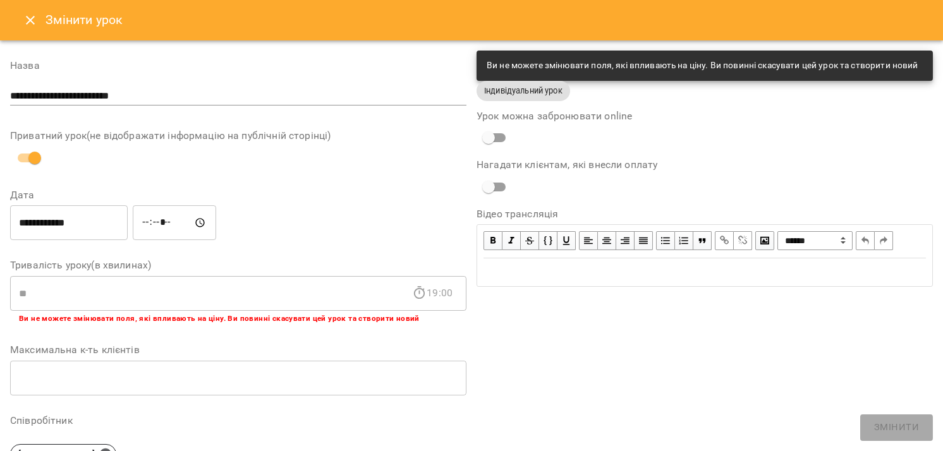
click at [417, 158] on div "Приватний урок(не відображати інформацію на публічній сторінці)" at bounding box center [238, 150] width 456 height 39
click at [33, 15] on icon "Close" at bounding box center [30, 20] width 15 height 15
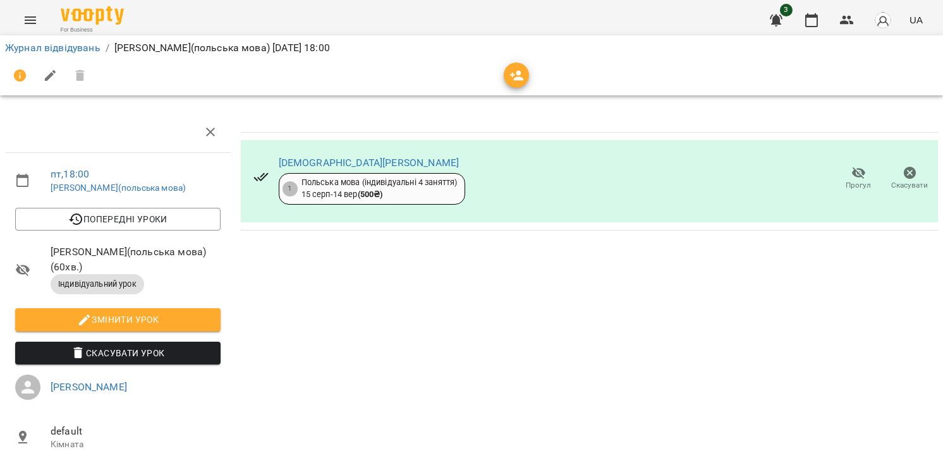
click at [29, 21] on icon "Menu" at bounding box center [30, 20] width 15 height 15
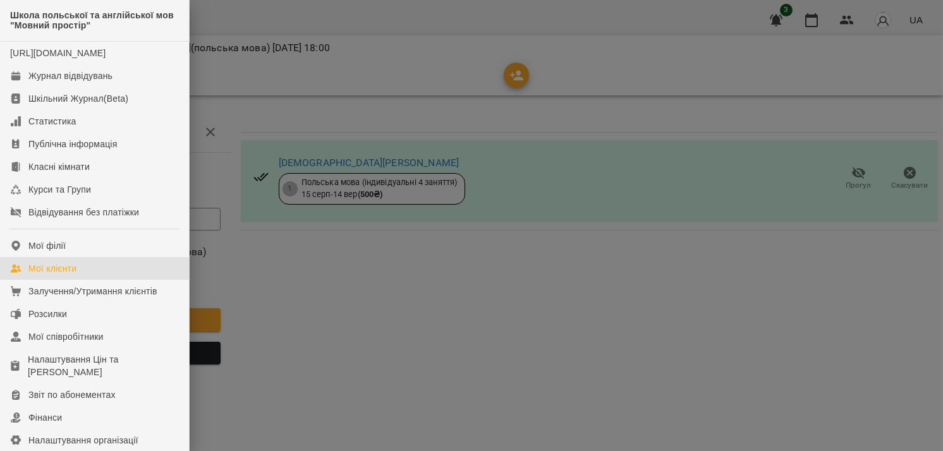
click at [71, 275] on div "Мої клієнти" at bounding box center [52, 268] width 48 height 13
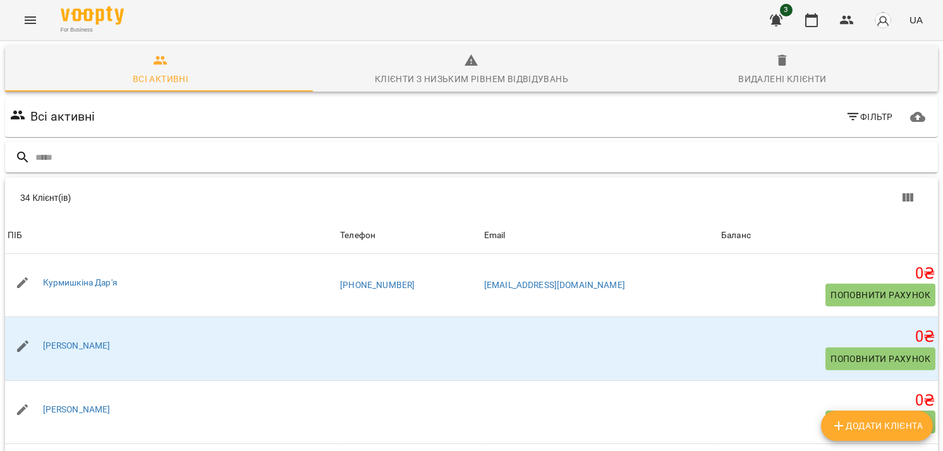
click at [192, 157] on input "text" at bounding box center [484, 157] width 898 height 21
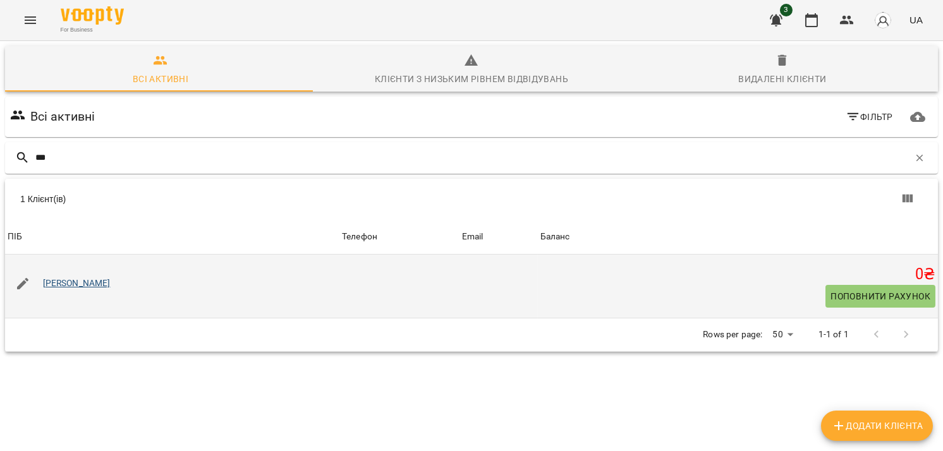
type input "***"
click at [92, 283] on link "[PERSON_NAME]" at bounding box center [77, 283] width 68 height 10
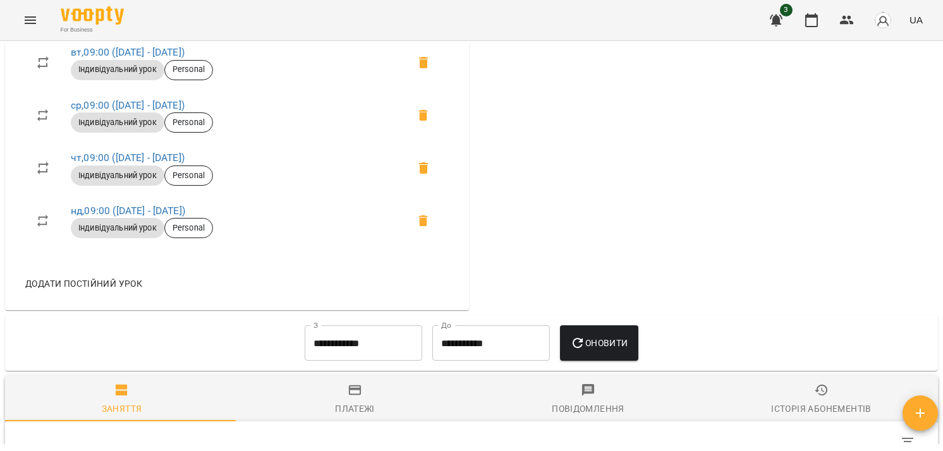
scroll to position [253, 0]
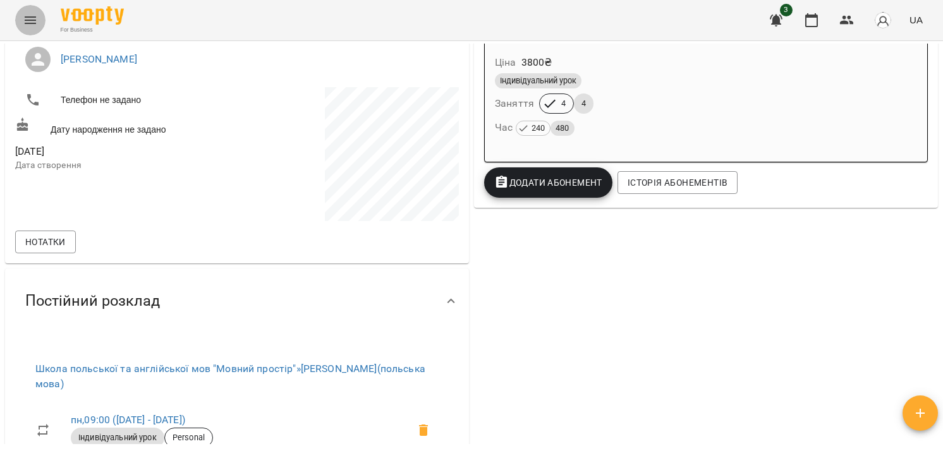
click at [33, 20] on icon "Menu" at bounding box center [30, 20] width 11 height 8
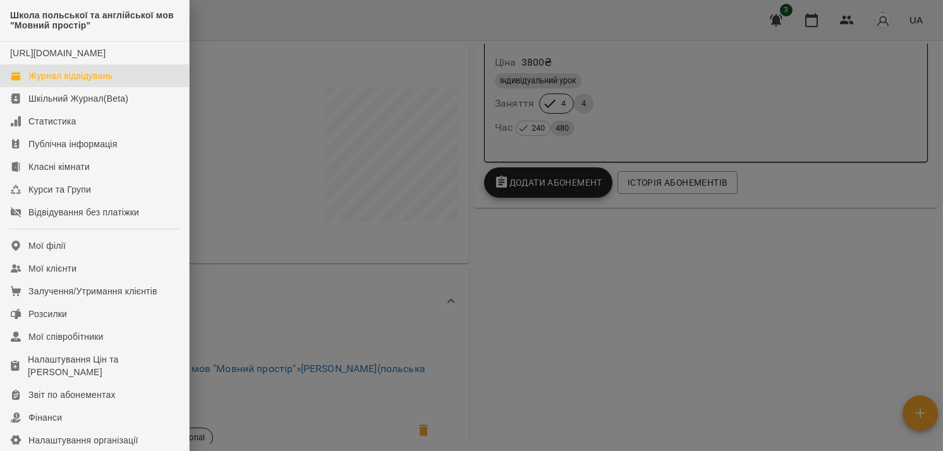
click at [86, 82] on div "Журнал відвідувань" at bounding box center [70, 76] width 84 height 13
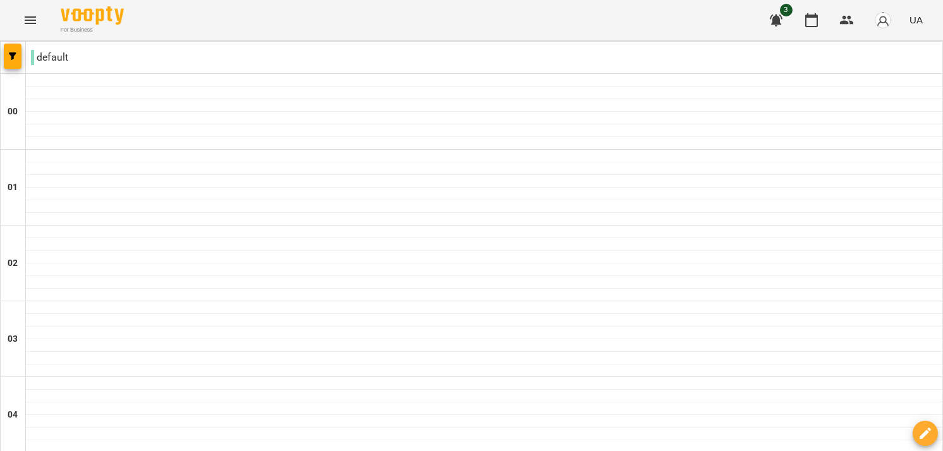
type input "**********"
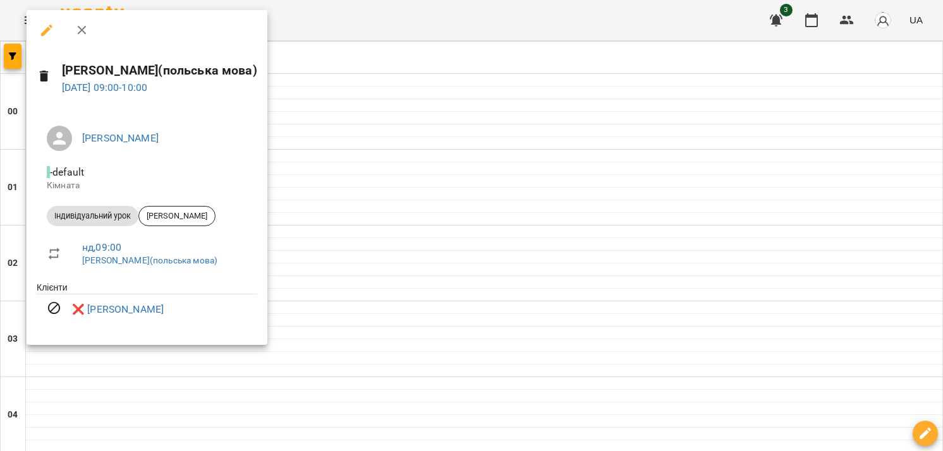
click at [52, 28] on icon "button" at bounding box center [46, 30] width 15 height 15
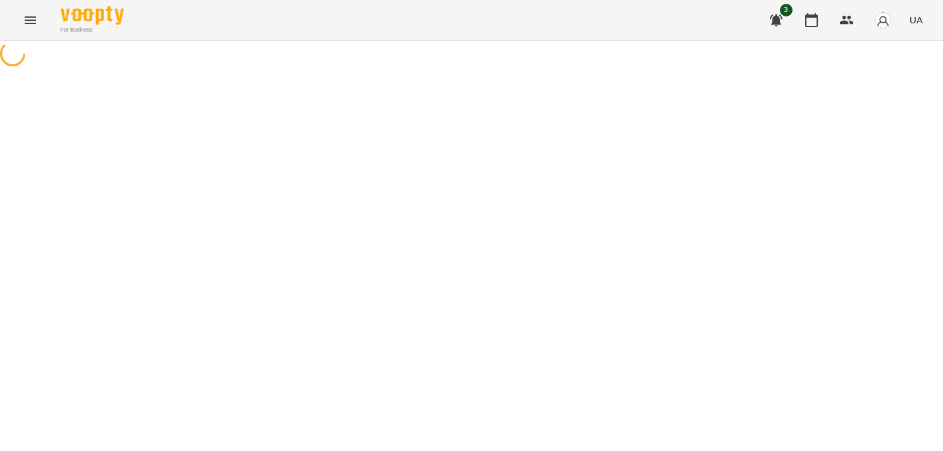
select select "**********"
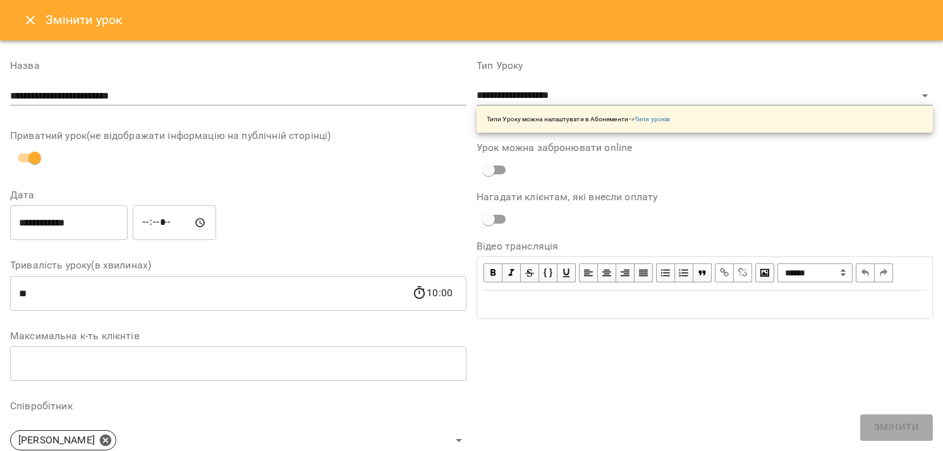
click at [24, 24] on icon "Close" at bounding box center [30, 20] width 15 height 15
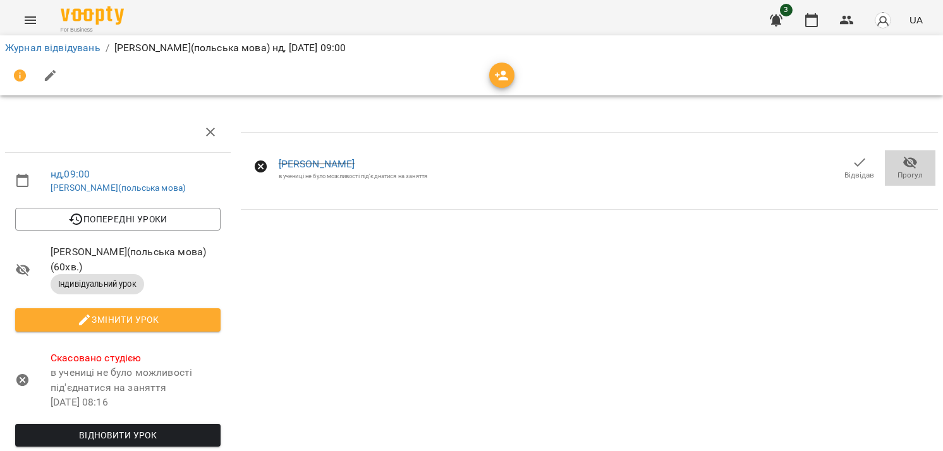
click at [903, 167] on icon "button" at bounding box center [910, 162] width 15 height 15
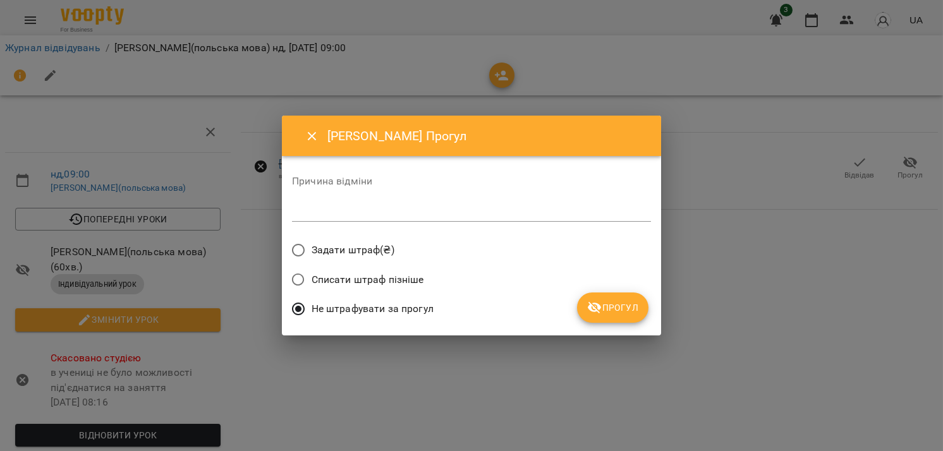
click at [374, 243] on span "Задати штраф(₴)" at bounding box center [353, 250] width 83 height 15
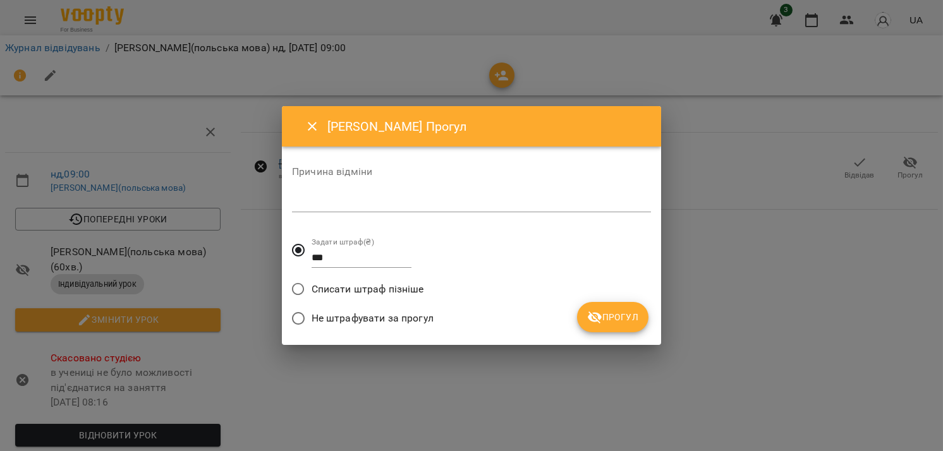
click at [350, 201] on textarea at bounding box center [471, 202] width 359 height 12
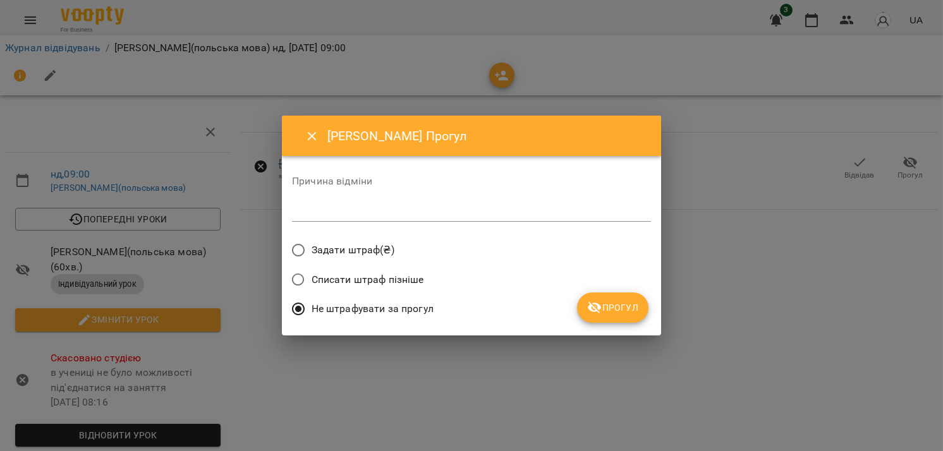
click at [314, 142] on icon "Close" at bounding box center [312, 136] width 15 height 15
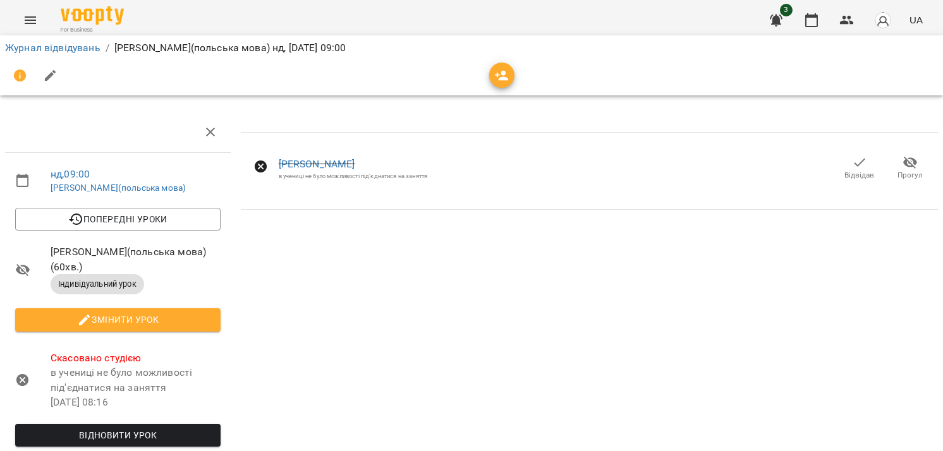
click at [260, 166] on icon at bounding box center [261, 166] width 15 height 15
click at [851, 170] on span "Відвідав" at bounding box center [860, 175] width 30 height 11
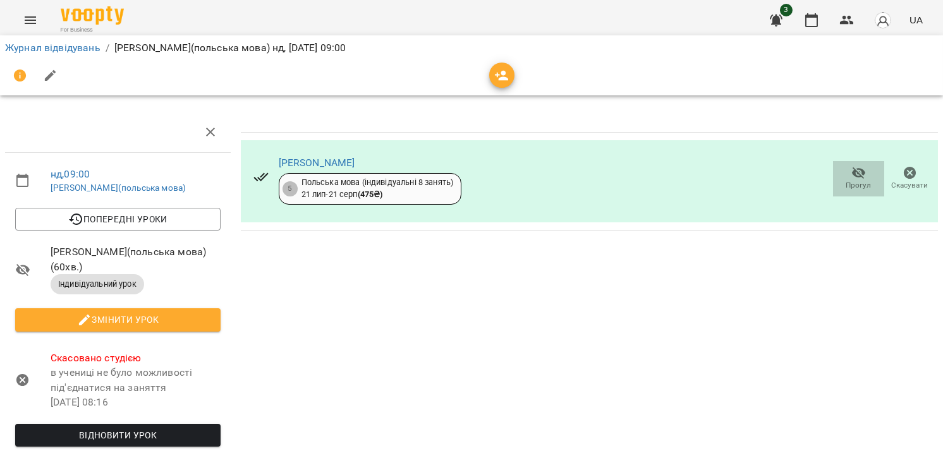
click at [855, 171] on icon "button" at bounding box center [859, 174] width 14 height 12
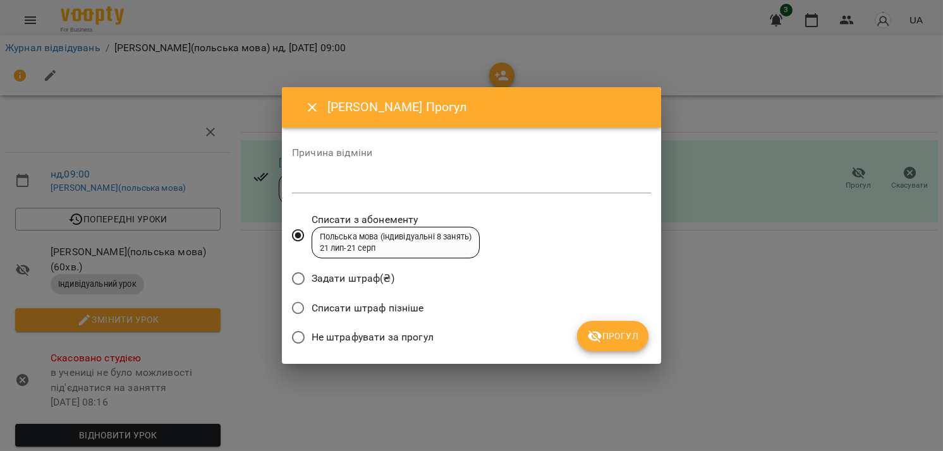
click at [312, 109] on icon "Close" at bounding box center [312, 107] width 15 height 15
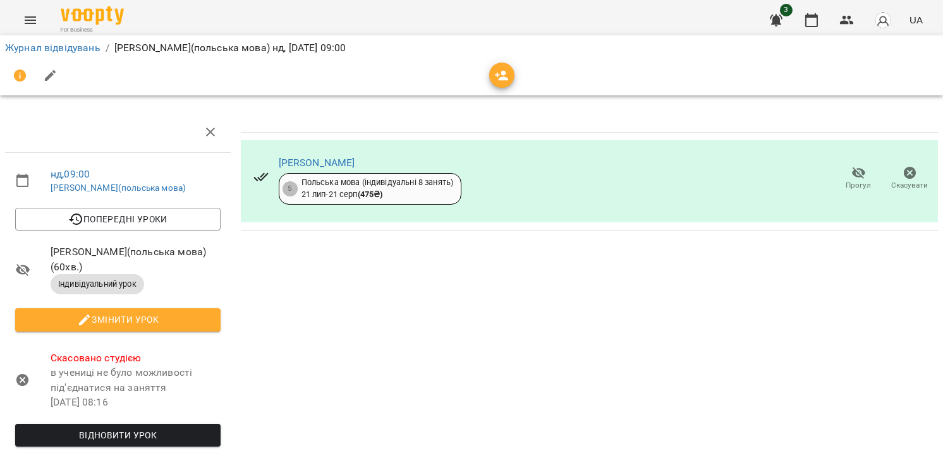
click at [699, 349] on div "[PERSON_NAME] 5 Польська мова (індивідуальні 8 занять) [DATE] - [DATE] ( 475 ₴ …" at bounding box center [589, 378] width 707 height 542
drag, startPoint x: 548, startPoint y: 381, endPoint x: 580, endPoint y: 319, distance: 69.8
click at [572, 324] on div "[PERSON_NAME] 5 Польська мова (індивідуальні 8 занять) [DATE] - [DATE] ( 475 ₴ …" at bounding box center [589, 378] width 707 height 542
click at [592, 316] on div "[PERSON_NAME] 5 Польська мова (індивідуальні 8 занять) [DATE] - [DATE] ( 475 ₴ …" at bounding box center [589, 378] width 707 height 542
click at [852, 174] on icon "button" at bounding box center [859, 173] width 15 height 15
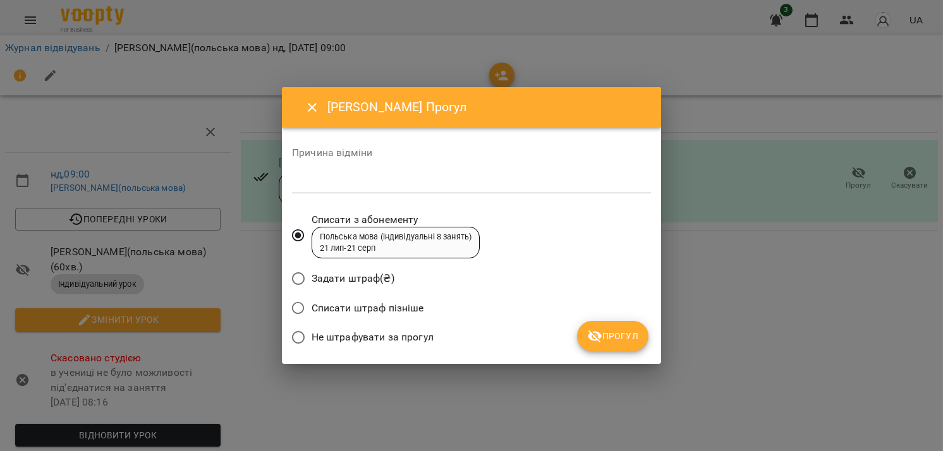
click at [377, 285] on span "Задати штраф(₴)" at bounding box center [353, 278] width 83 height 15
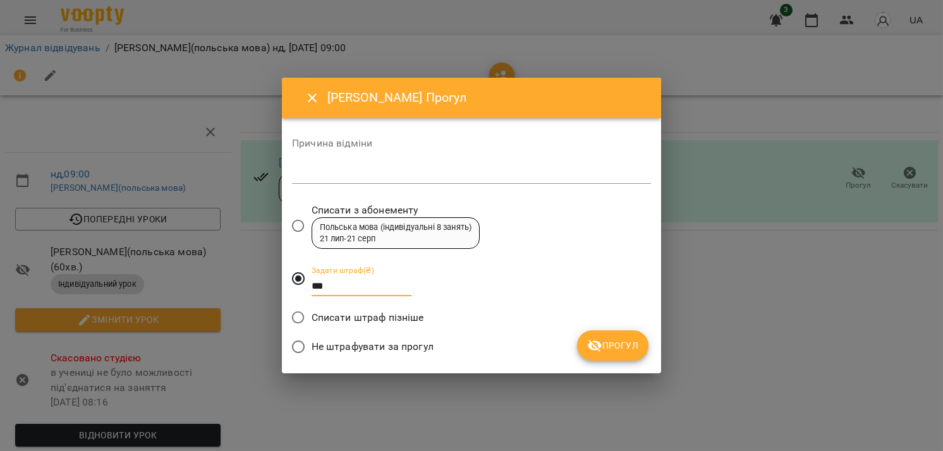
drag, startPoint x: 360, startPoint y: 287, endPoint x: 314, endPoint y: 299, distance: 48.3
click at [314, 299] on span "Задати штраф(₴) ***" at bounding box center [362, 279] width 100 height 46
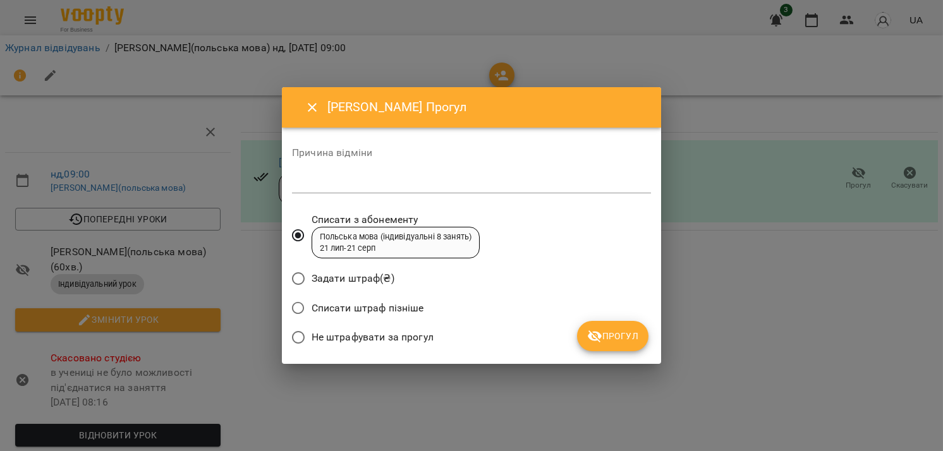
click at [358, 278] on span "Задати штраф(₴)" at bounding box center [353, 278] width 83 height 15
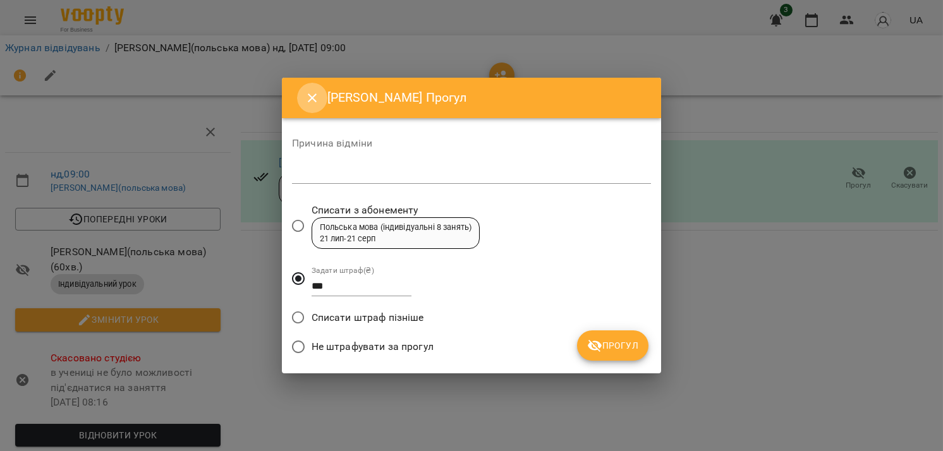
click at [307, 92] on icon "Close" at bounding box center [312, 97] width 15 height 15
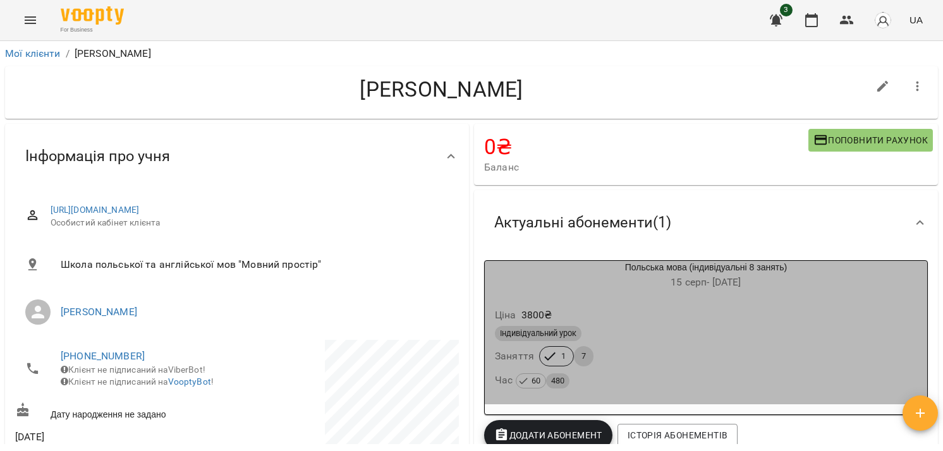
click at [677, 288] on span "[DATE] - [DATE]" at bounding box center [706, 282] width 70 height 12
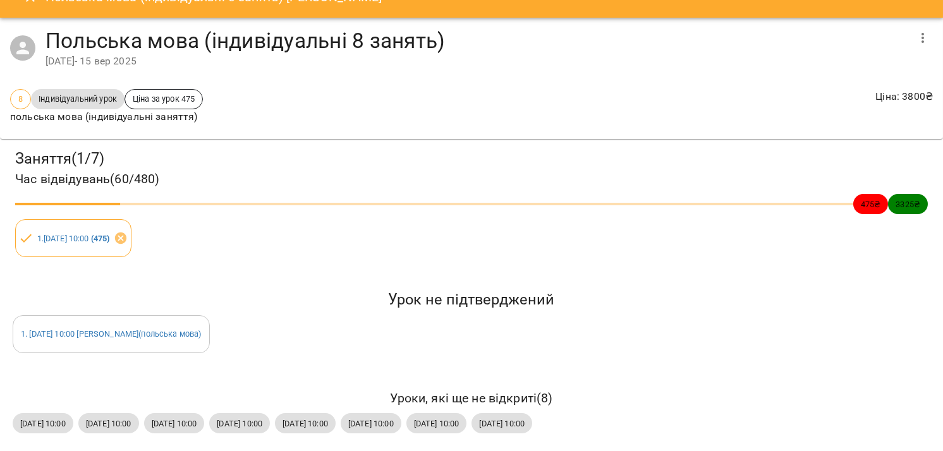
scroll to position [31, 0]
drag, startPoint x: 167, startPoint y: 341, endPoint x: 61, endPoint y: 365, distance: 108.4
click at [61, 365] on div "Заняття ( 1 / 7 ) Час відвідувань ( 60 / 480 ) 475 ₴ 3325 ₴ 1 . пн 18 серп 2025…" at bounding box center [471, 292] width 953 height 317
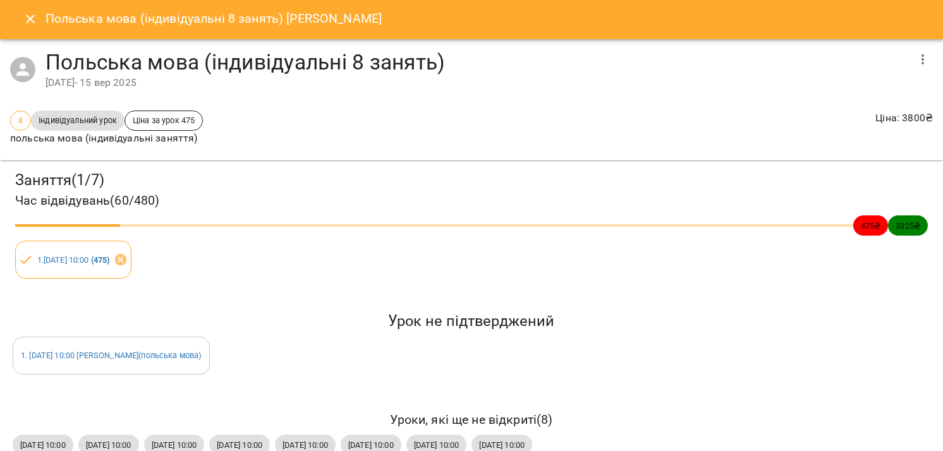
scroll to position [0, 0]
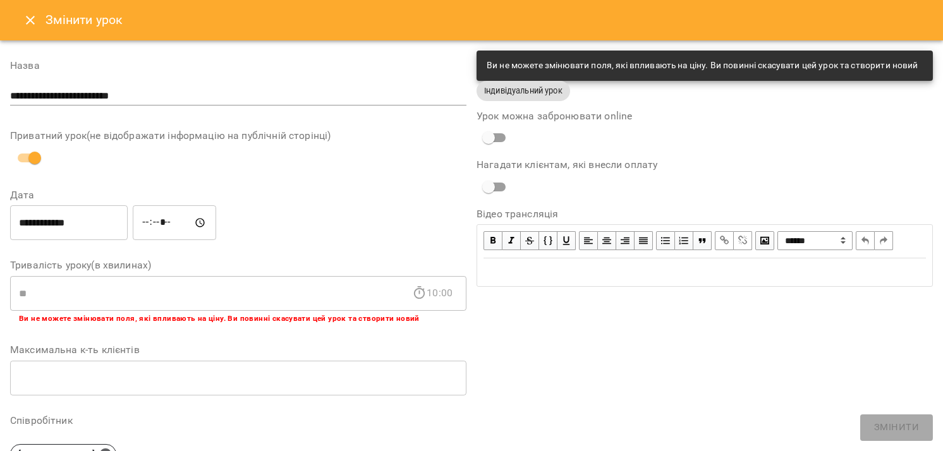
click at [34, 16] on icon "Close" at bounding box center [30, 20] width 9 height 9
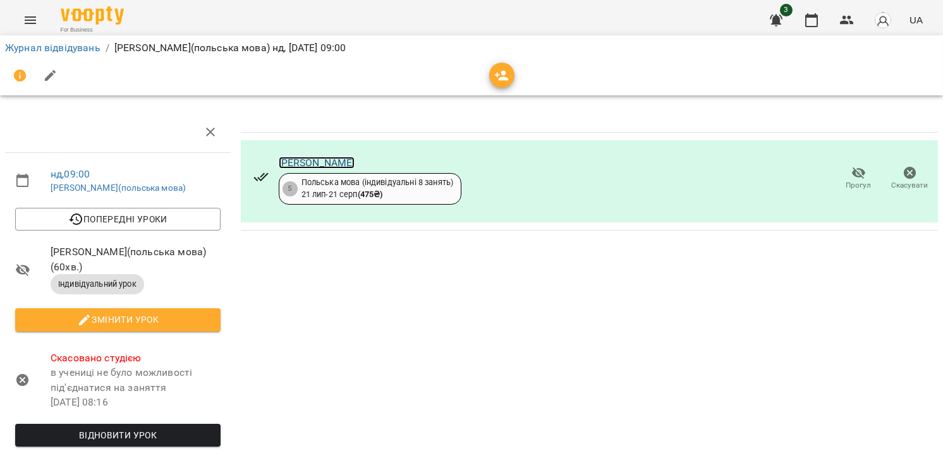
click at [334, 166] on link "[PERSON_NAME]" at bounding box center [317, 163] width 77 height 12
click at [519, 357] on div "[PERSON_NAME] 5 Польська мова (індивідуальні 8 занять) [DATE] - [DATE] ( 475 ₴ …" at bounding box center [589, 378] width 707 height 542
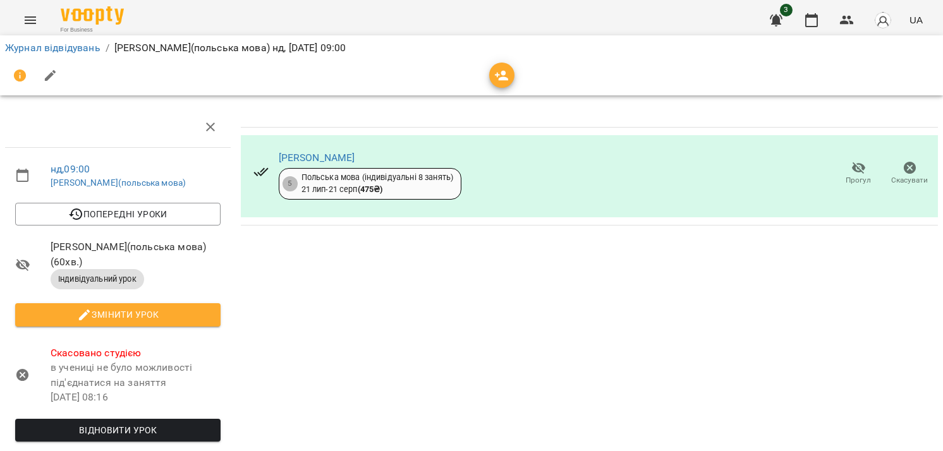
scroll to position [84, 0]
click at [85, 423] on span "Відновити урок" at bounding box center [117, 430] width 185 height 15
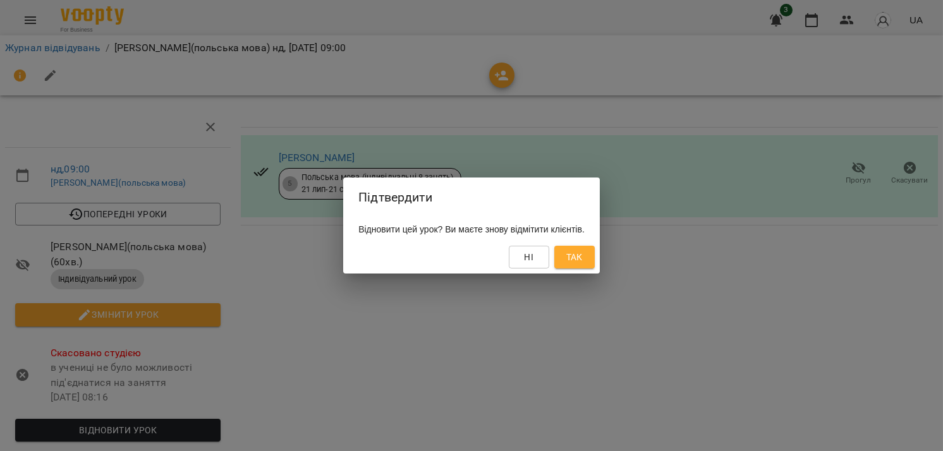
click at [523, 307] on div "Підтвердити Відновити цей урок? Ви маєте знову відмітити клієнтів. Ні Так" at bounding box center [471, 225] width 943 height 451
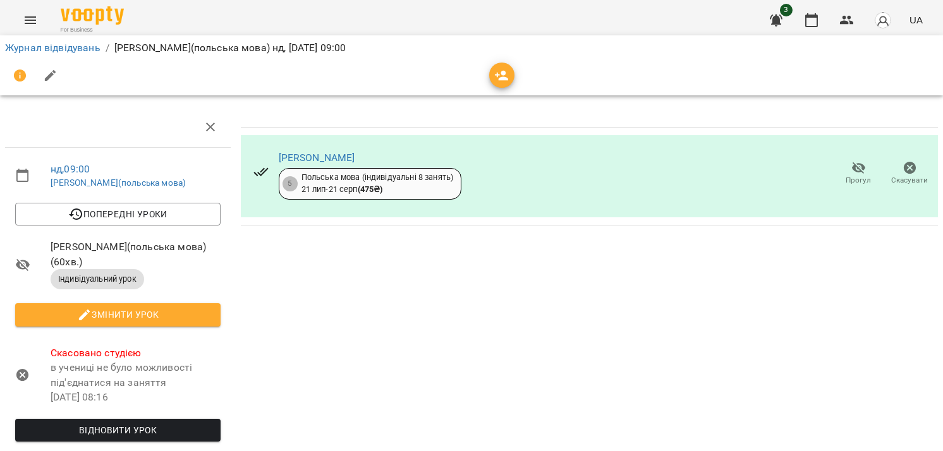
scroll to position [0, 0]
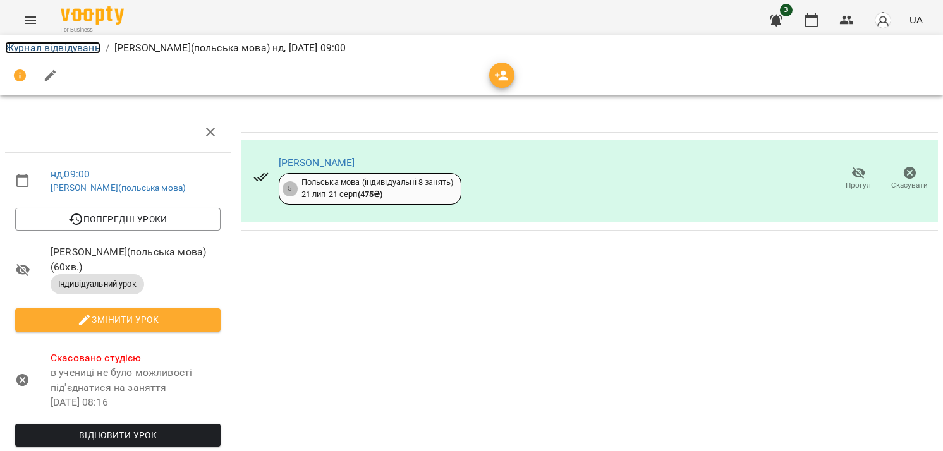
click at [70, 48] on link "Журнал відвідувань" at bounding box center [52, 48] width 95 height 12
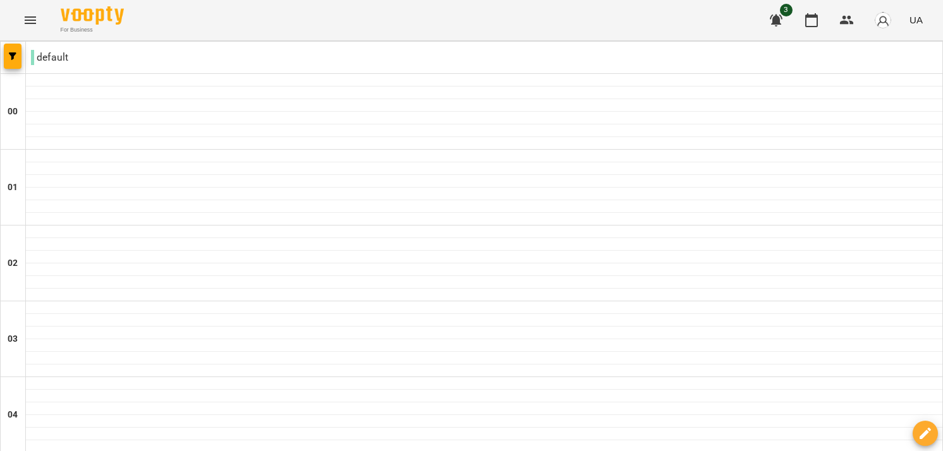
type input "**********"
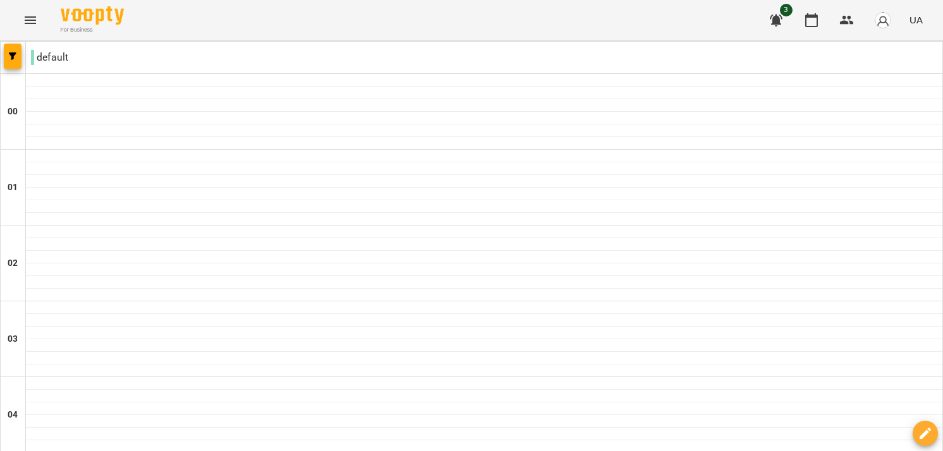
click at [30, 17] on icon "Menu" at bounding box center [30, 20] width 11 height 8
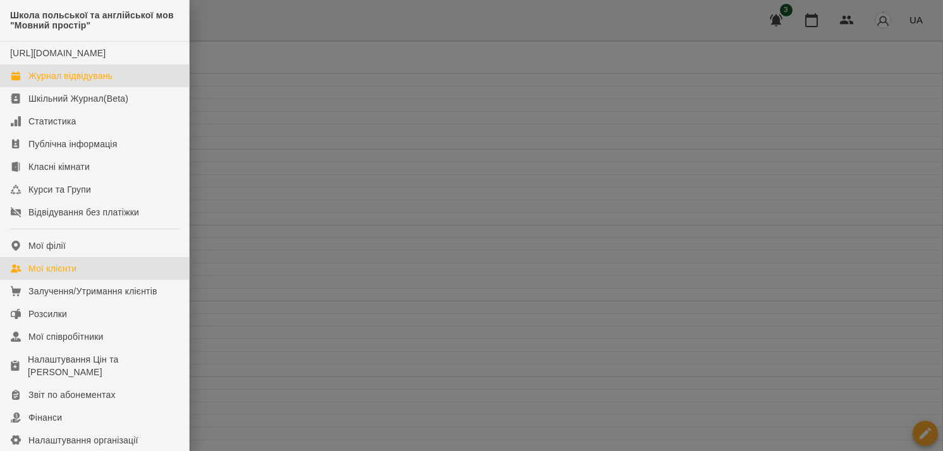
click at [75, 275] on div "Мої клієнти" at bounding box center [52, 268] width 48 height 13
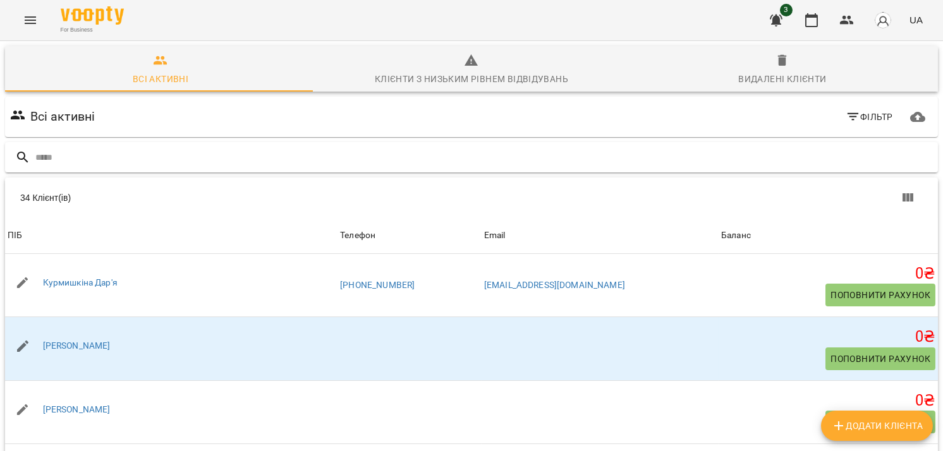
click at [158, 161] on input "text" at bounding box center [484, 157] width 898 height 21
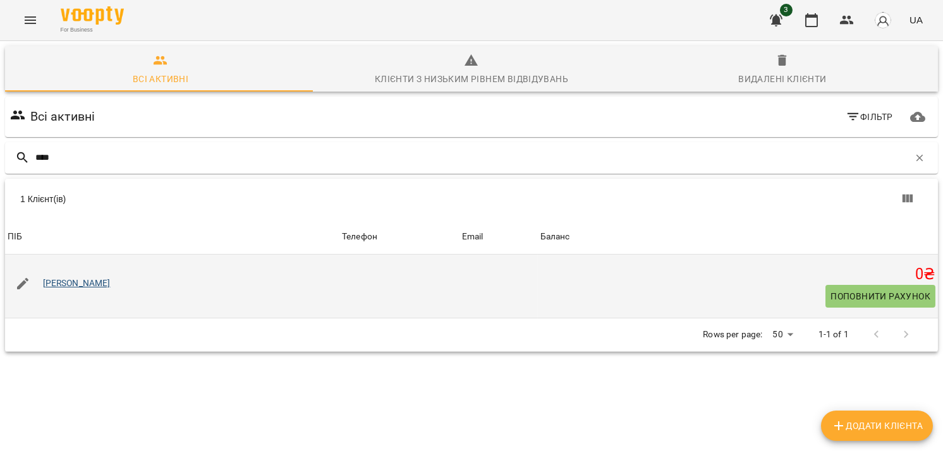
type input "****"
click at [87, 288] on link "[PERSON_NAME]" at bounding box center [77, 283] width 68 height 10
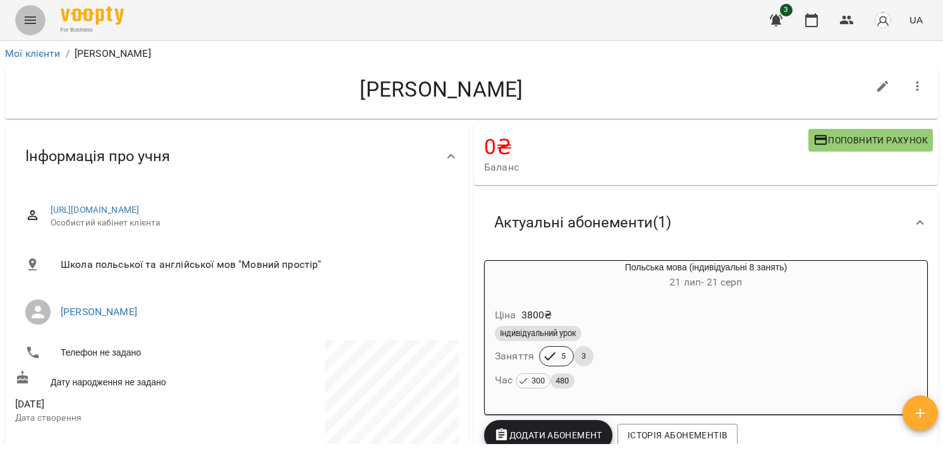
click at [39, 31] on button "Menu" at bounding box center [30, 20] width 30 height 30
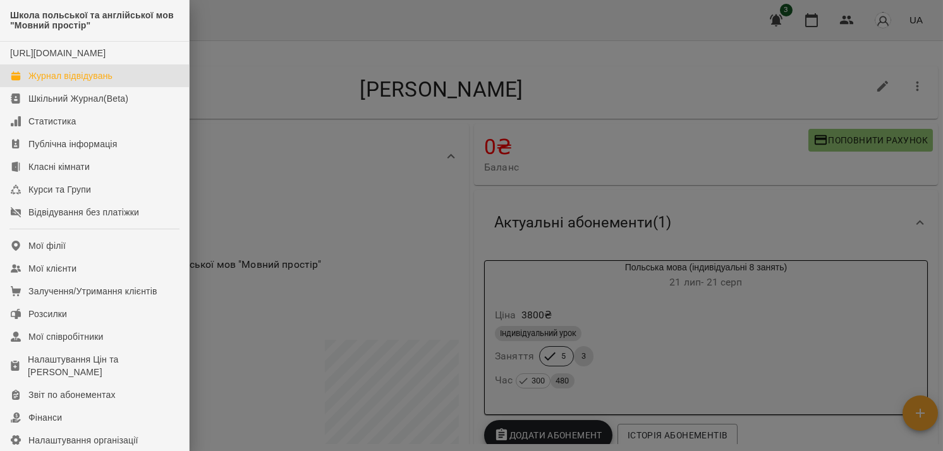
click at [93, 82] on div "Журнал відвідувань" at bounding box center [70, 76] width 84 height 13
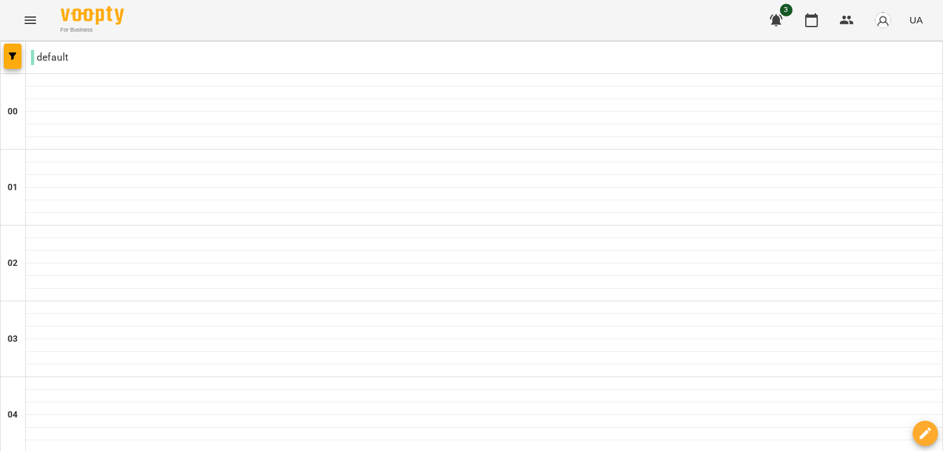
type input "**********"
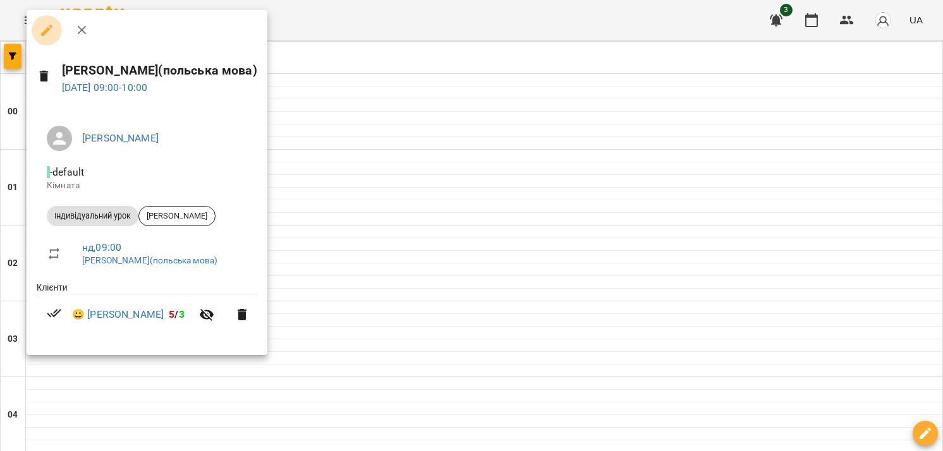
click at [46, 39] on button "button" at bounding box center [47, 30] width 30 height 30
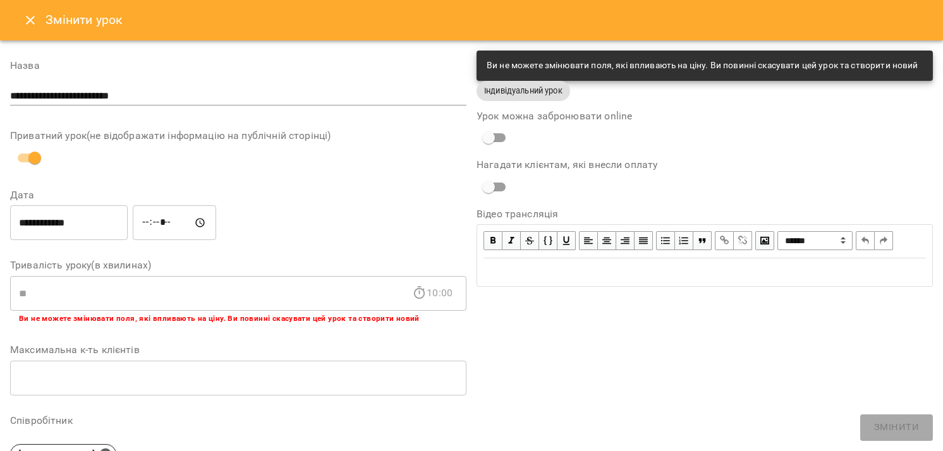
click at [28, 15] on icon "Close" at bounding box center [30, 20] width 15 height 15
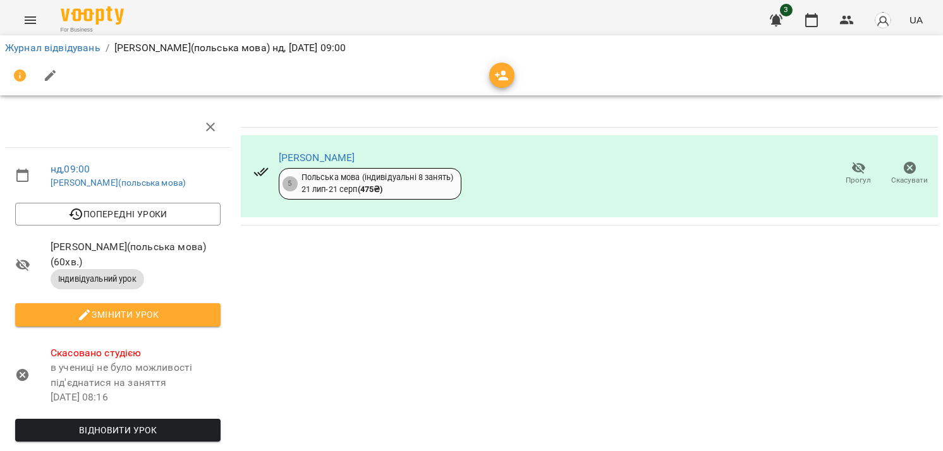
scroll to position [168, 0]
click at [101, 423] on span "Відновити урок" at bounding box center [117, 430] width 185 height 15
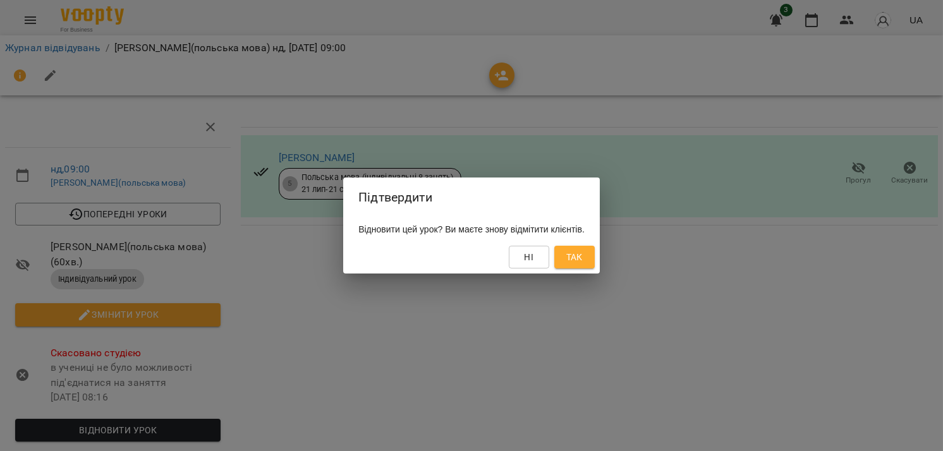
click at [583, 255] on span "Так" at bounding box center [574, 257] width 16 height 15
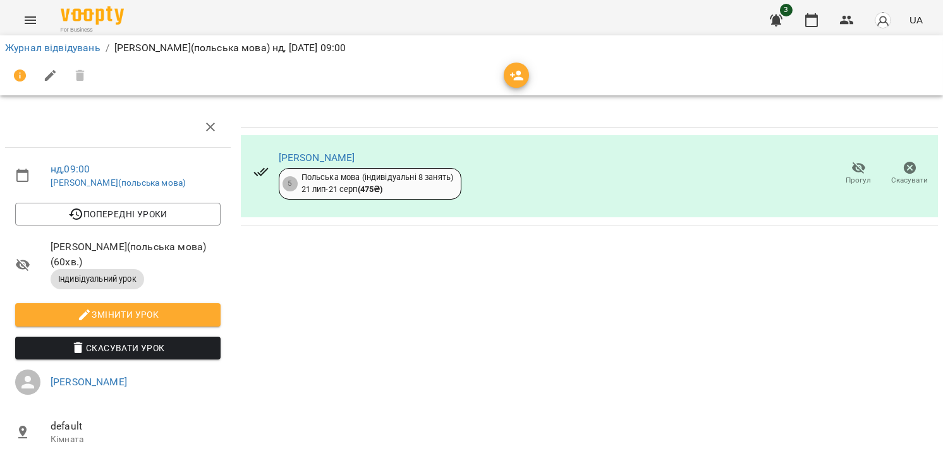
scroll to position [0, 0]
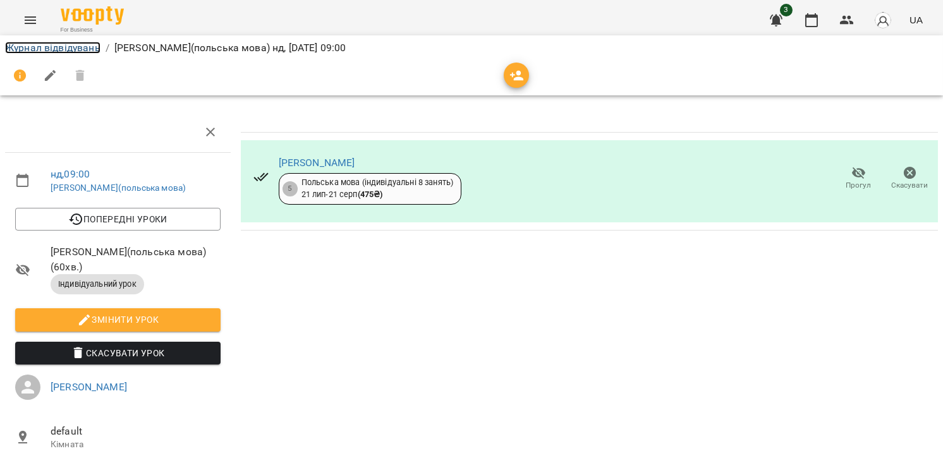
click at [25, 44] on link "Журнал відвідувань" at bounding box center [52, 48] width 95 height 12
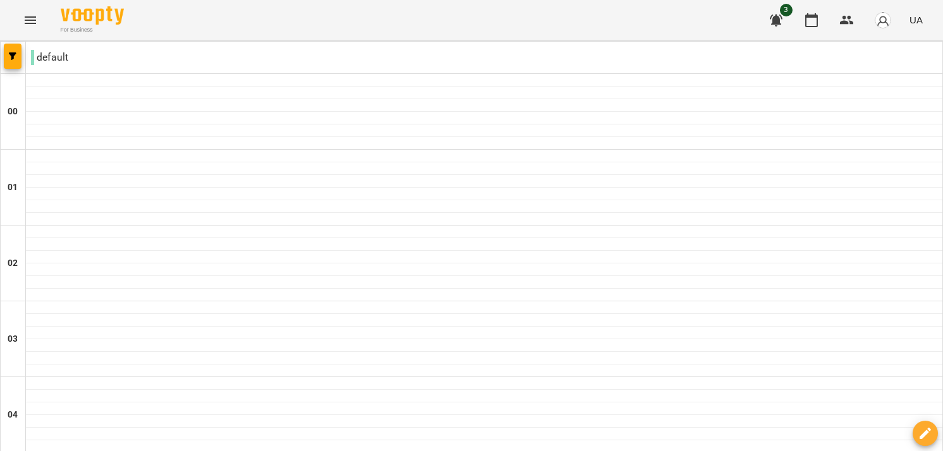
scroll to position [590, 0]
type input "**********"
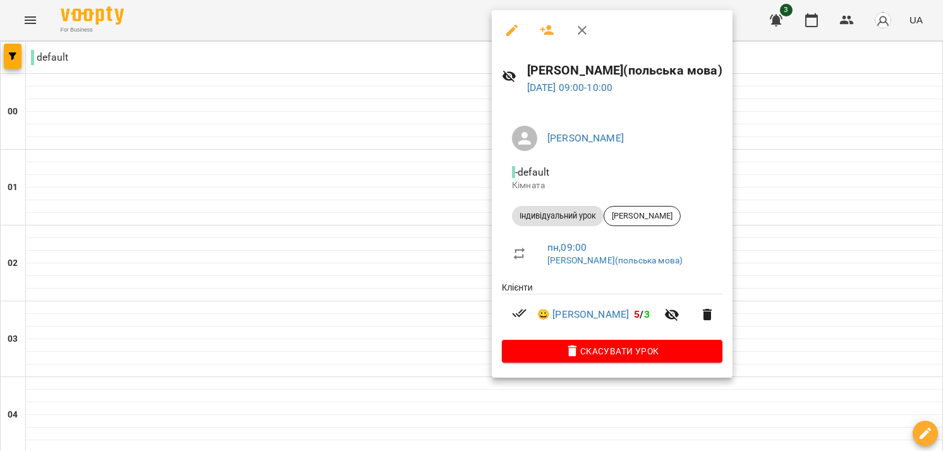
click at [781, 182] on div at bounding box center [471, 225] width 943 height 451
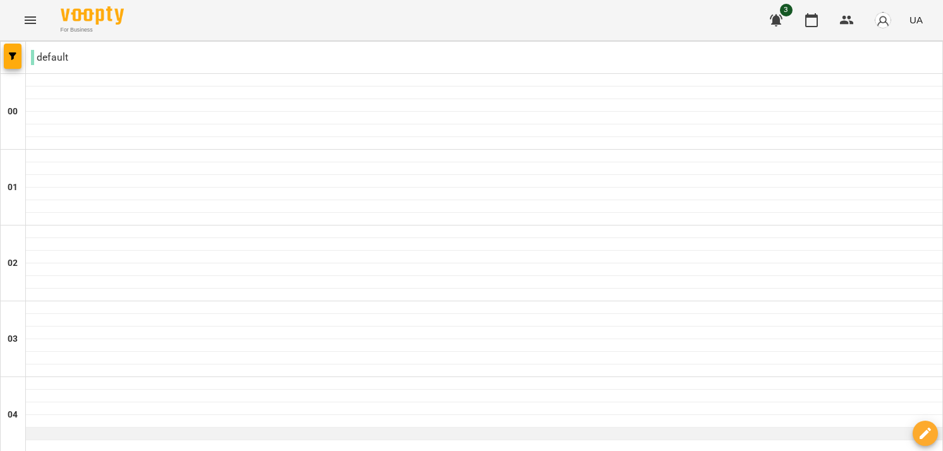
scroll to position [0, 0]
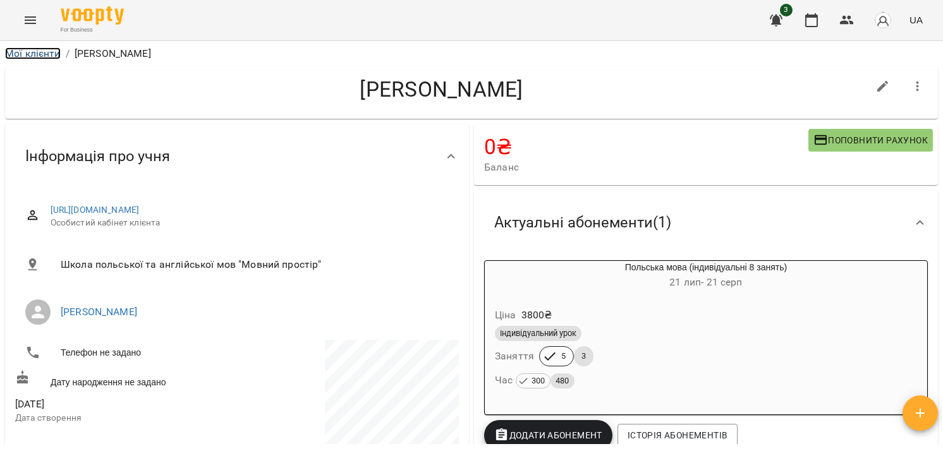
click at [30, 47] on link "Мої клієнти" at bounding box center [33, 53] width 56 height 12
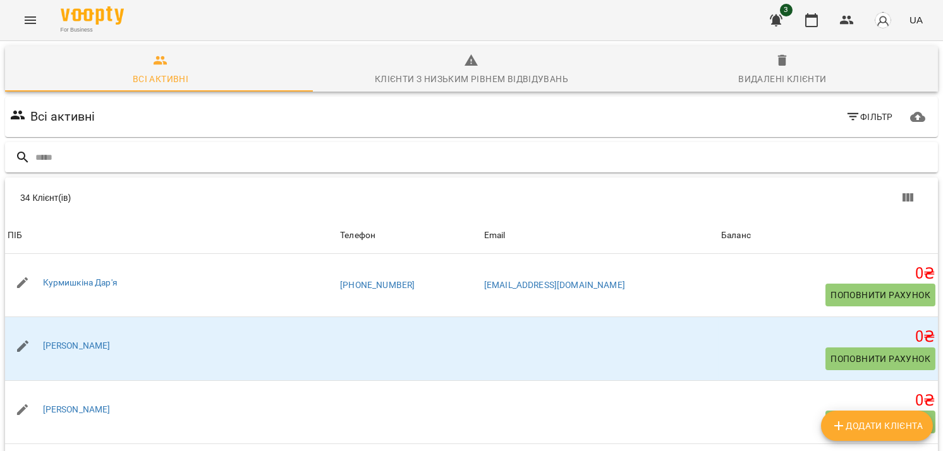
click at [165, 147] on input "text" at bounding box center [484, 157] width 898 height 21
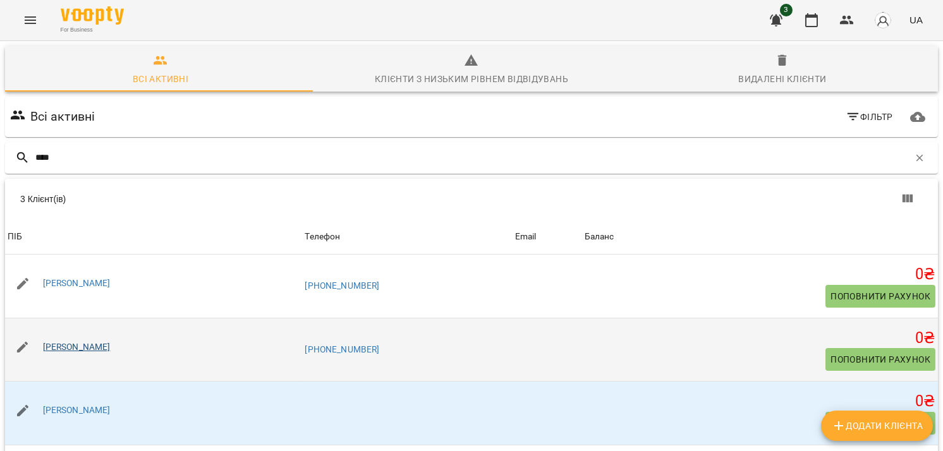
type input "****"
click at [101, 349] on link "[PERSON_NAME]" at bounding box center [77, 347] width 68 height 10
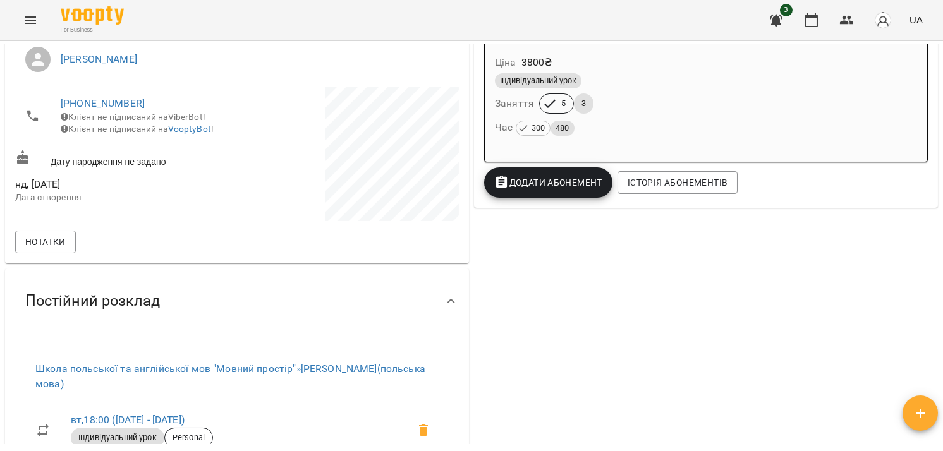
scroll to position [506, 0]
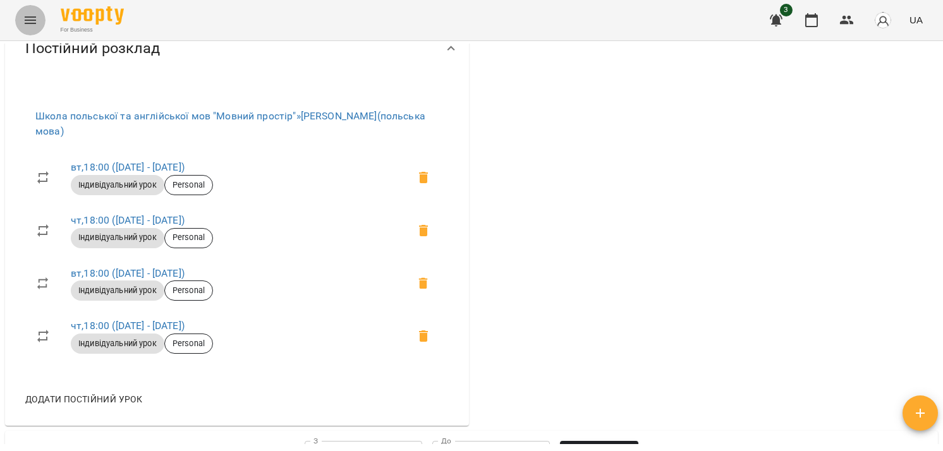
click at [18, 26] on button "Menu" at bounding box center [30, 20] width 30 height 30
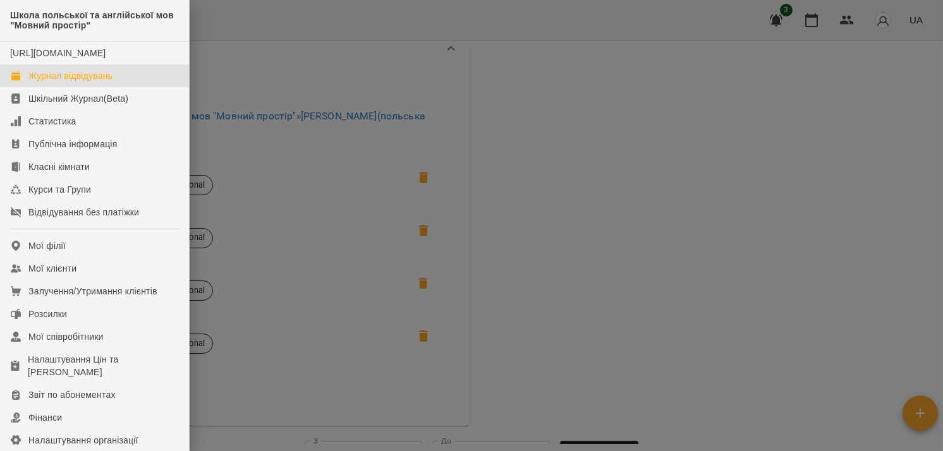
click at [89, 82] on div "Журнал відвідувань" at bounding box center [70, 76] width 84 height 13
